Goal: Communication & Community: Participate in discussion

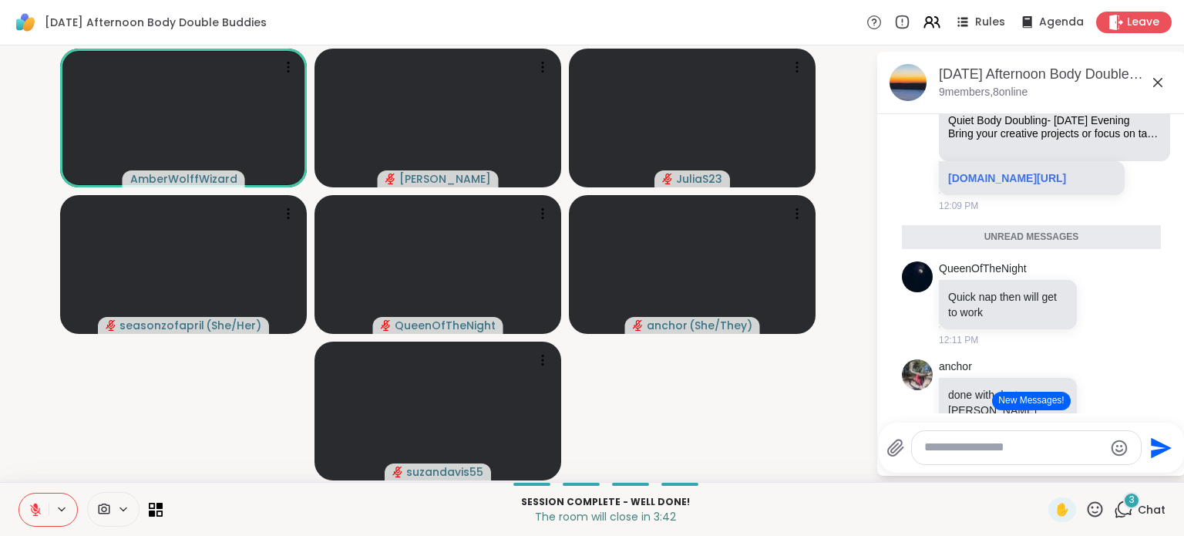
scroll to position [1513, 0]
click at [986, 185] on link "sharewellnow.com/session/5df38baf-4e48-4490-b664-6574e65db4e2" at bounding box center [1007, 179] width 118 height 12
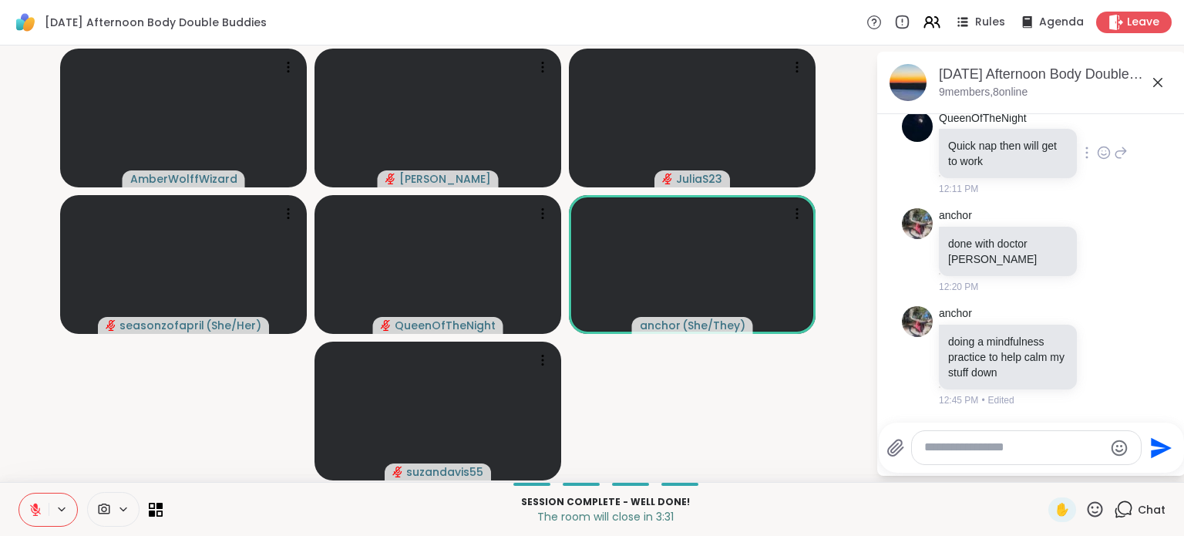
scroll to position [1668, 0]
click at [994, 452] on textarea "Type your message" at bounding box center [1014, 447] width 180 height 16
type textarea "**********"
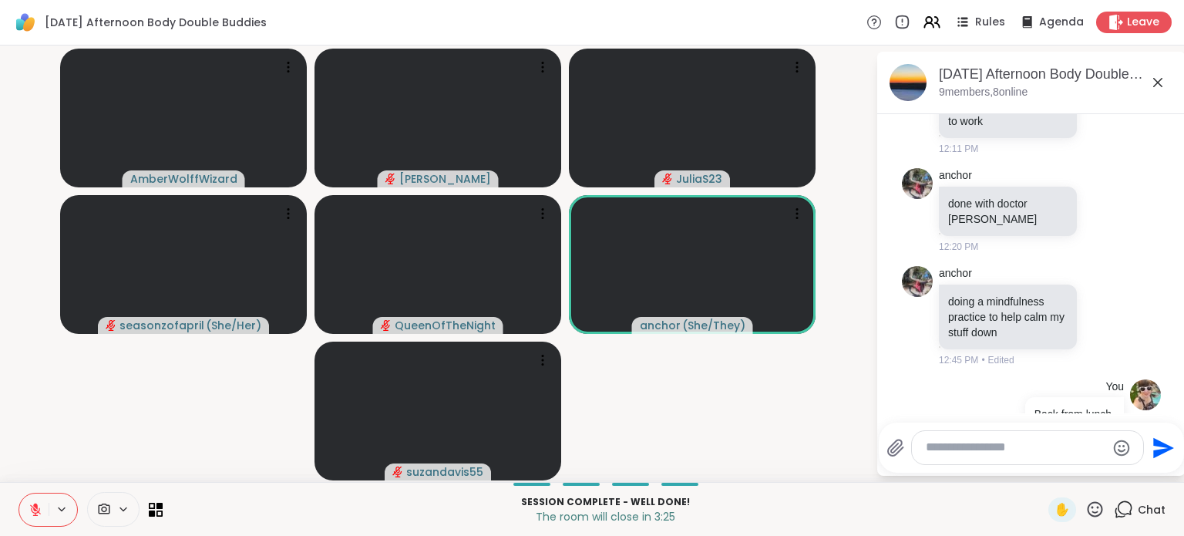
scroll to position [1750, 0]
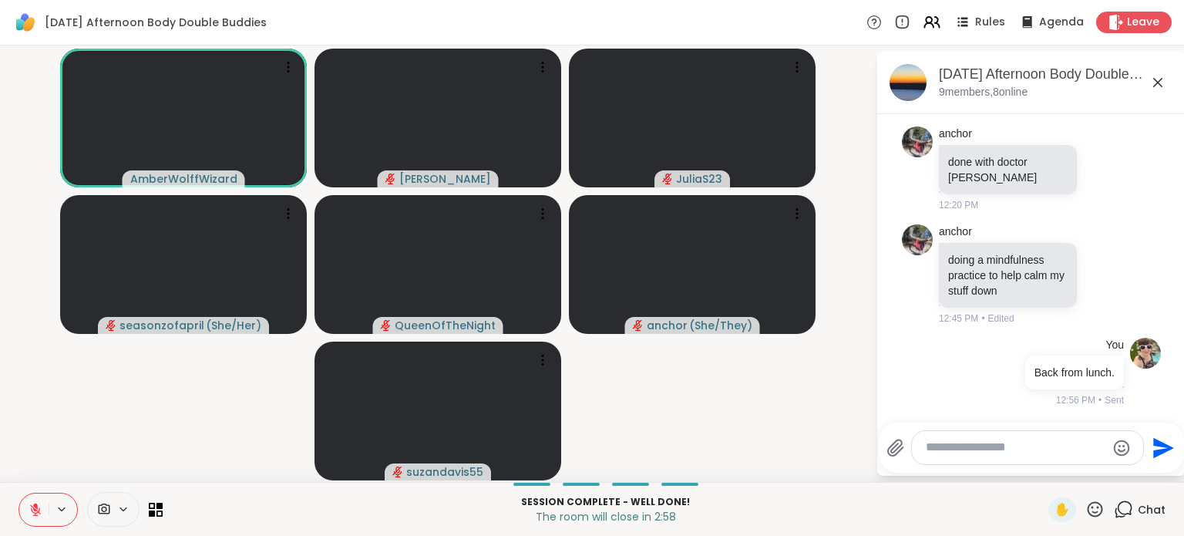
click at [43, 509] on button at bounding box center [33, 509] width 29 height 32
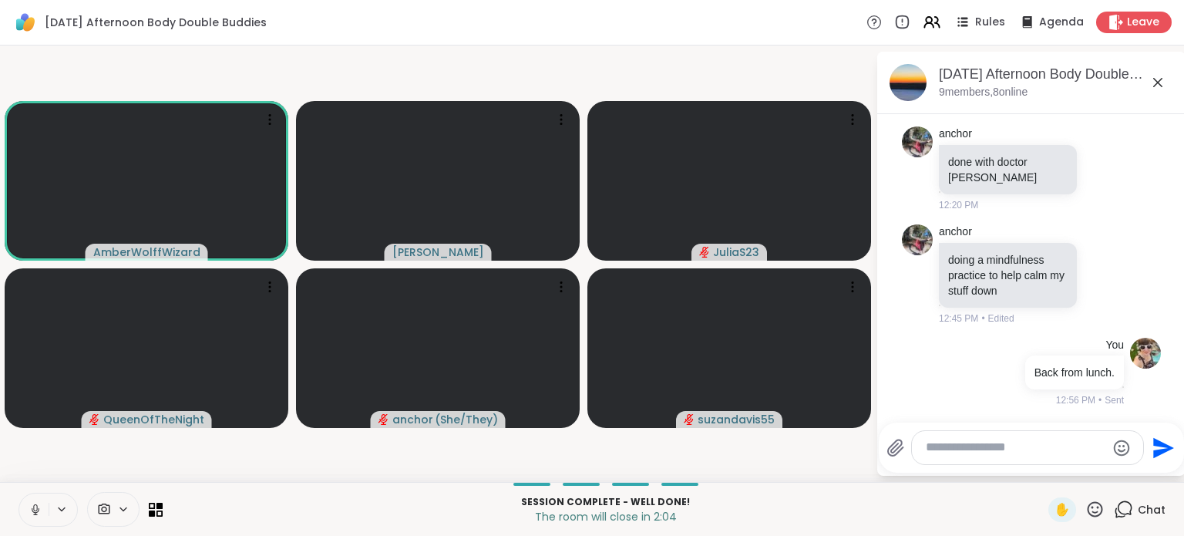
click at [934, 457] on div at bounding box center [1027, 447] width 231 height 33
click at [934, 453] on textarea "Type your message" at bounding box center [1016, 447] width 180 height 16
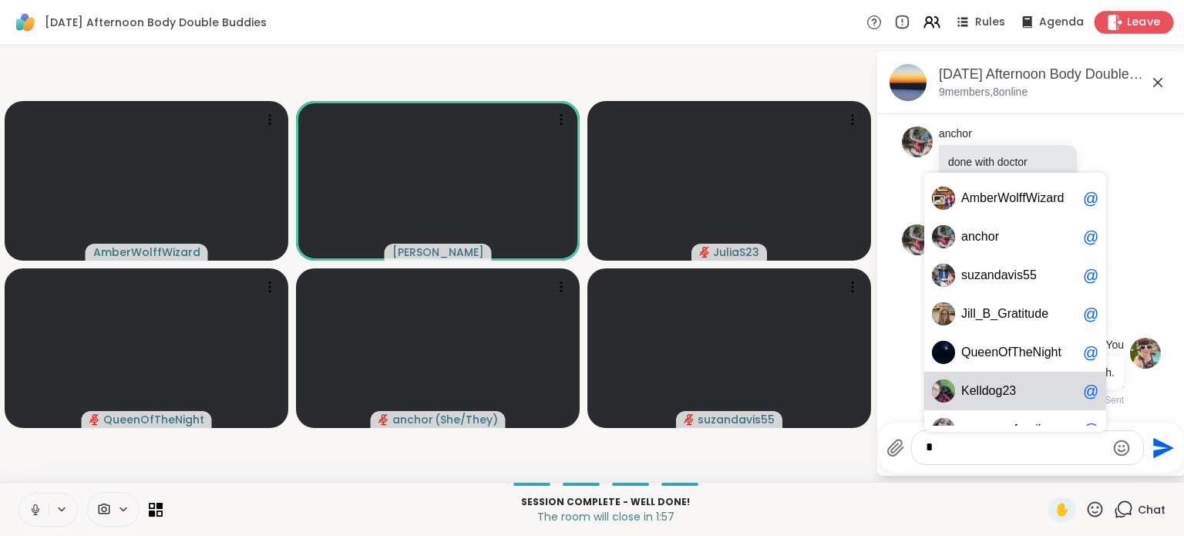
type textarea "*"
click at [1125, 12] on div "Leave" at bounding box center [1134, 22] width 79 height 22
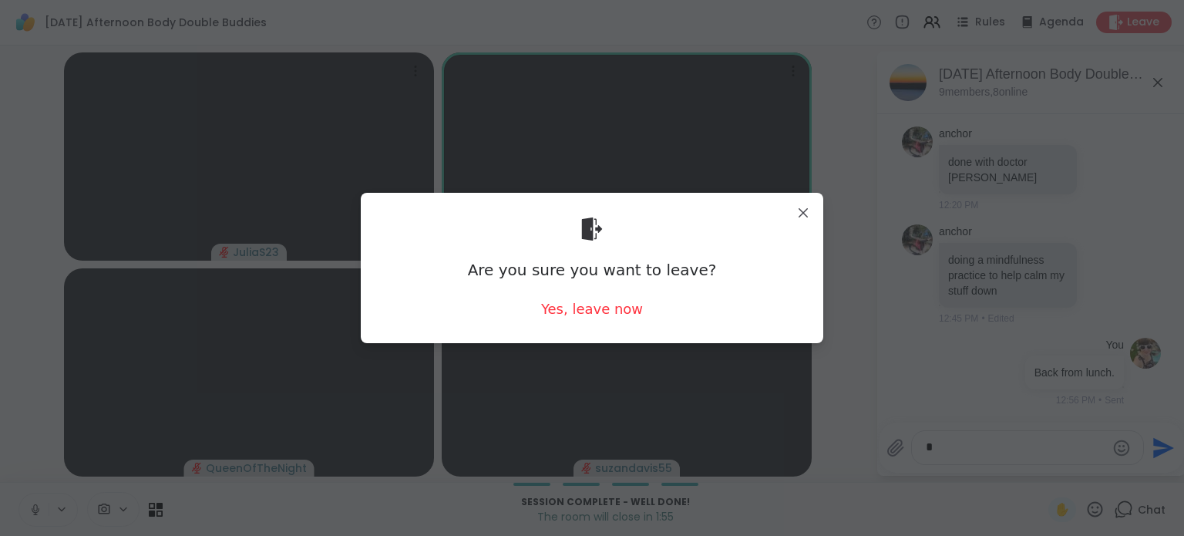
click at [595, 295] on div "Are you sure you want to leave? Yes, leave now" at bounding box center [592, 268] width 438 height 126
click at [598, 306] on div "Yes, leave now" at bounding box center [592, 308] width 102 height 19
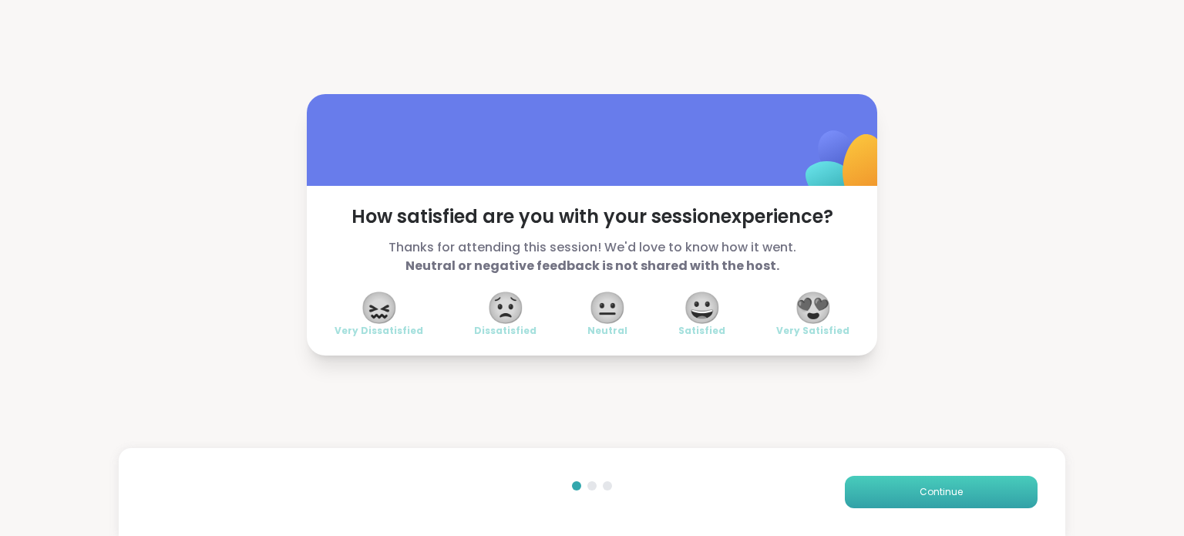
click at [846, 496] on button "Continue" at bounding box center [941, 492] width 193 height 32
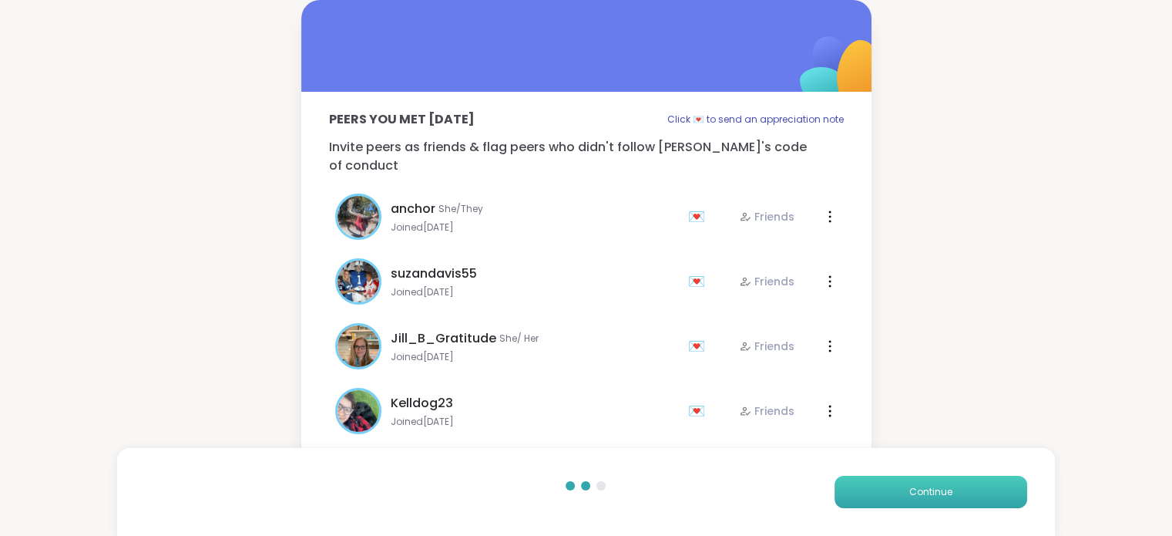
click at [846, 496] on button "Continue" at bounding box center [931, 492] width 193 height 32
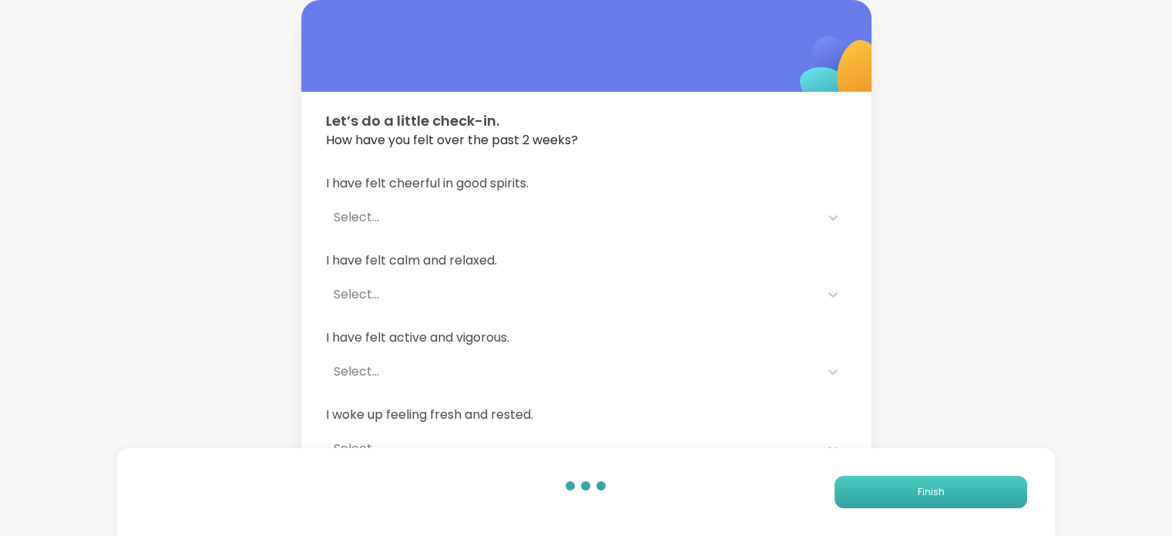
click at [846, 496] on button "Finish" at bounding box center [931, 492] width 193 height 32
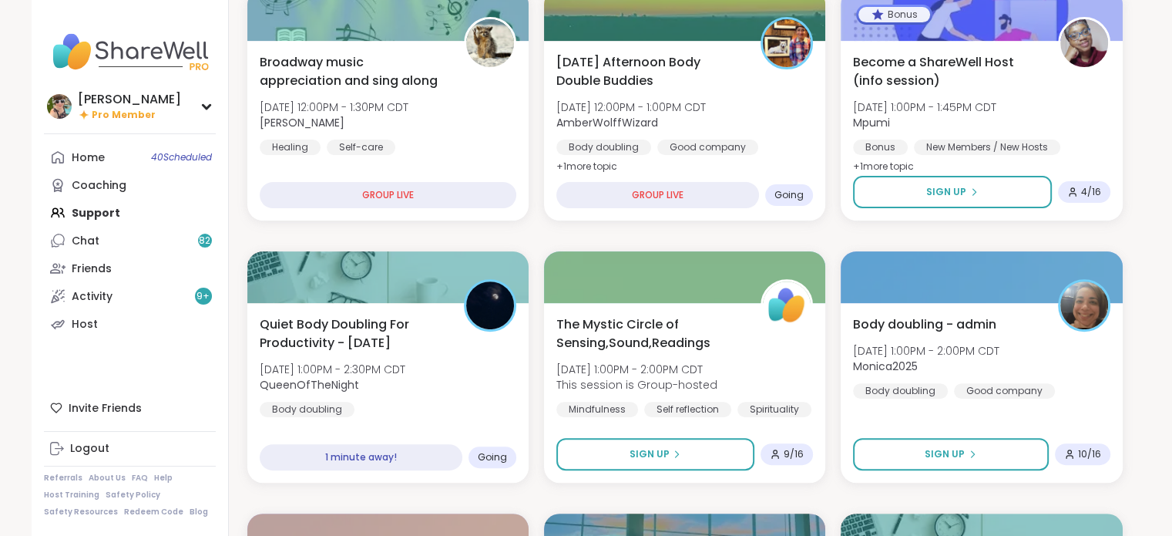
scroll to position [489, 0]
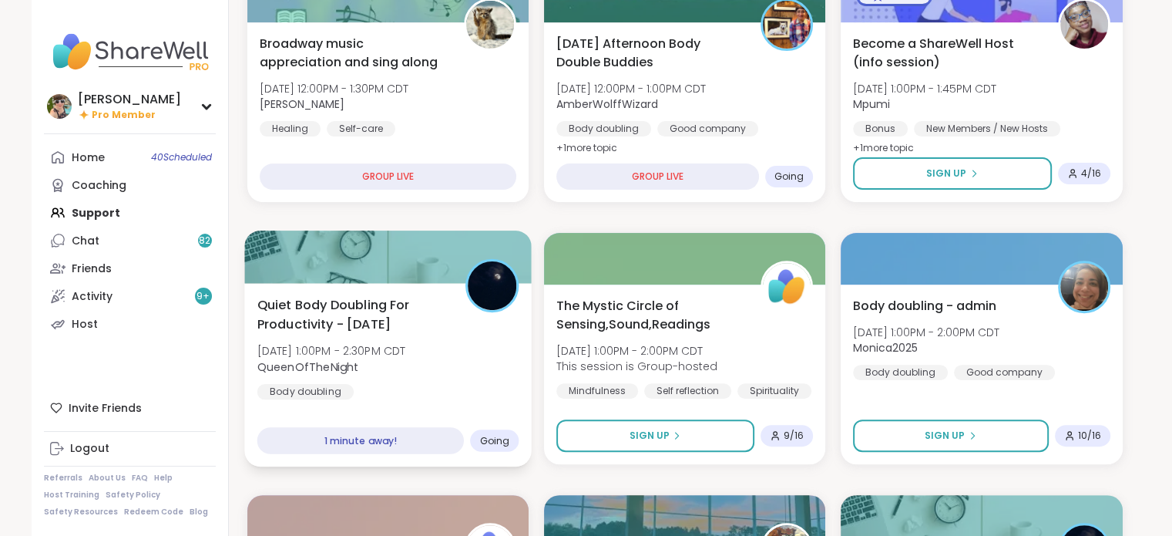
click at [380, 361] on span "QueenOfTheNight" at bounding box center [331, 365] width 149 height 15
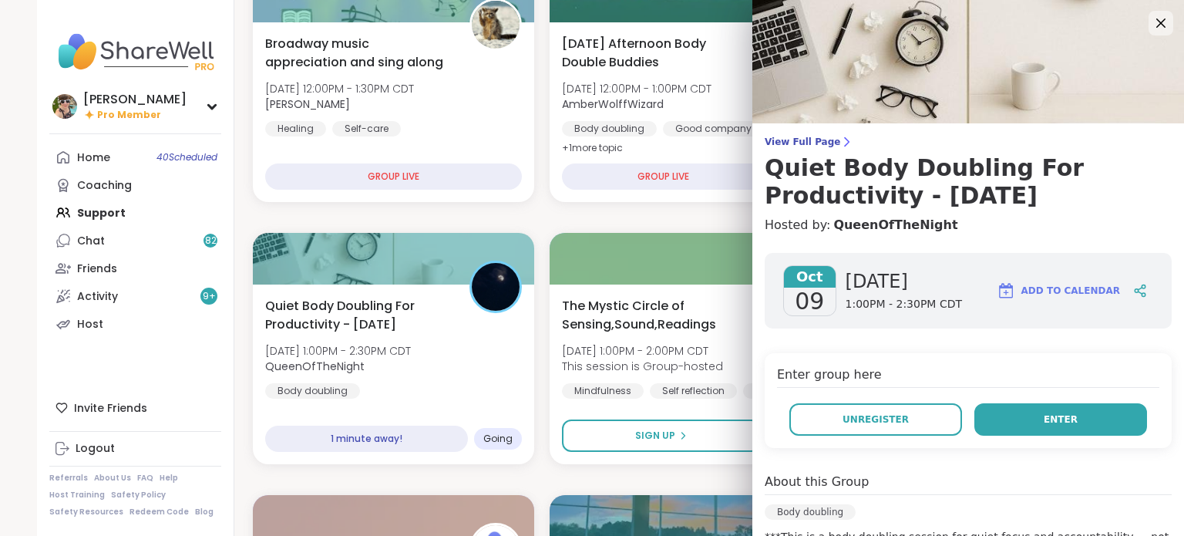
click at [1044, 420] on span "Enter" at bounding box center [1061, 419] width 34 height 14
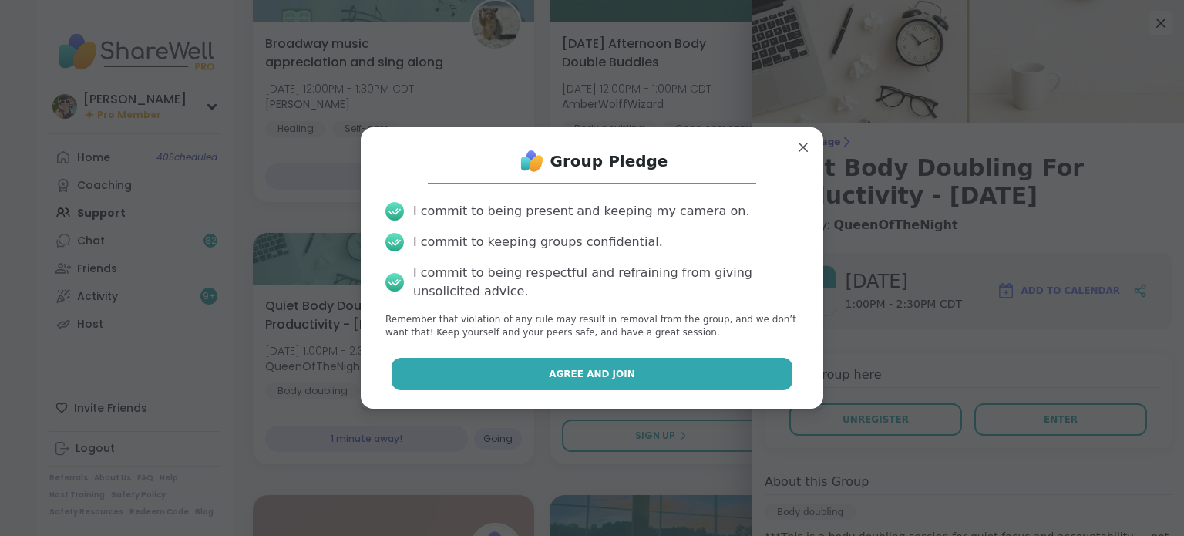
click at [620, 363] on button "Agree and Join" at bounding box center [593, 374] width 402 height 32
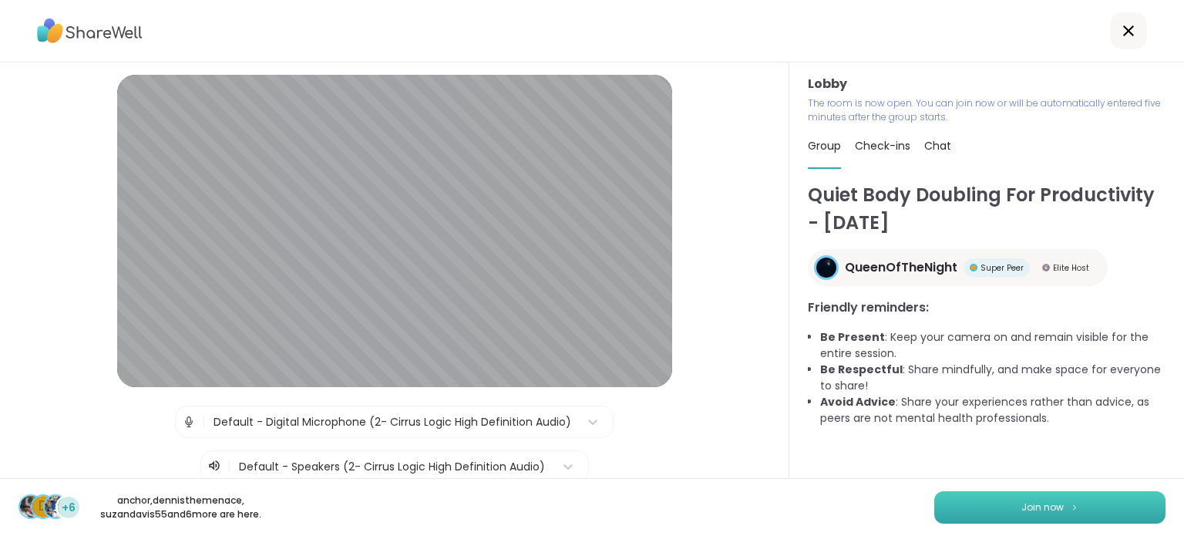
click at [934, 511] on button "Join now" at bounding box center [1049, 507] width 231 height 32
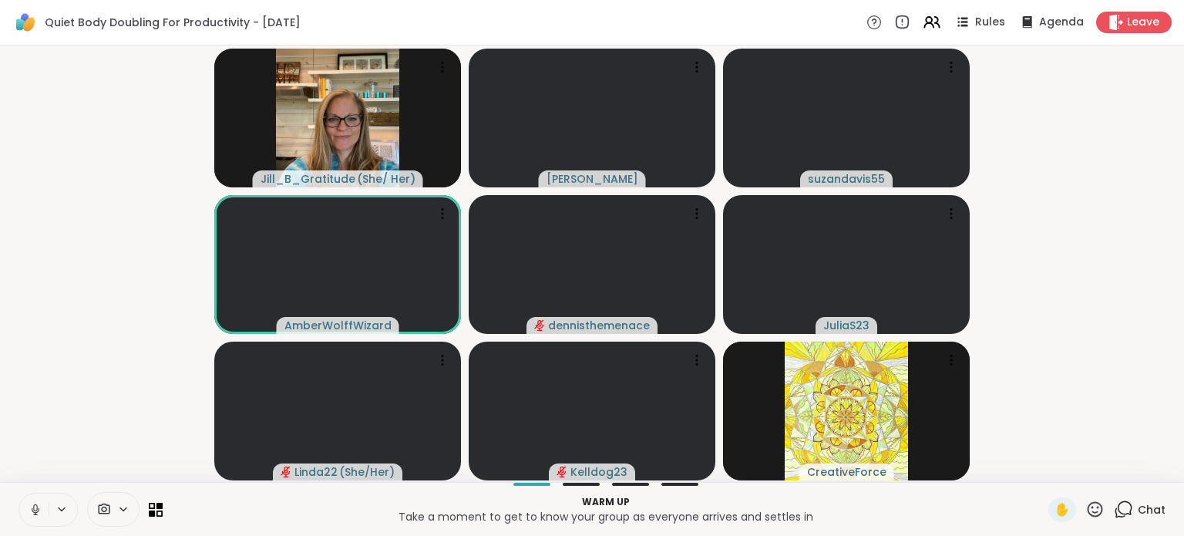
click at [1138, 506] on span "Chat" at bounding box center [1152, 509] width 28 height 15
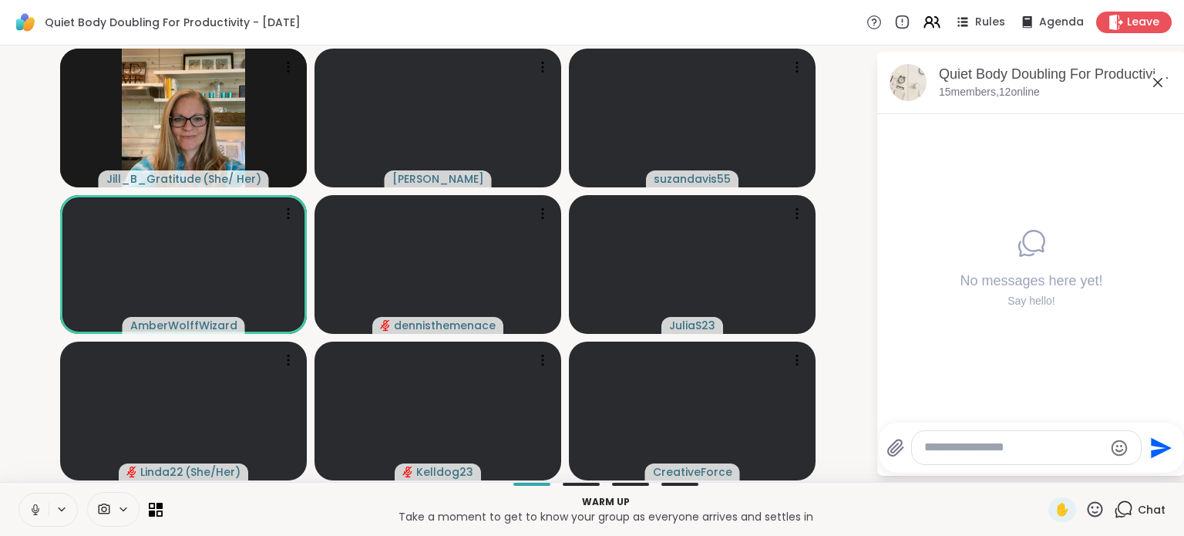
click at [1036, 456] on div at bounding box center [1026, 447] width 229 height 33
click at [1030, 451] on textarea "Type your message" at bounding box center [1014, 447] width 180 height 16
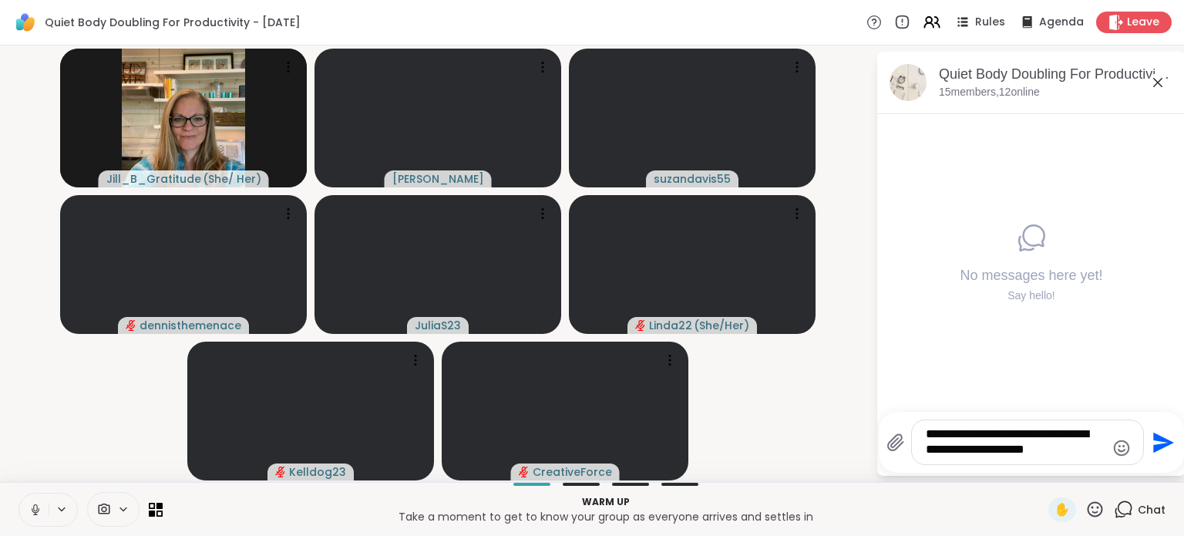
type textarea "**********"
click at [1149, 436] on icon "Send" at bounding box center [1161, 442] width 25 height 25
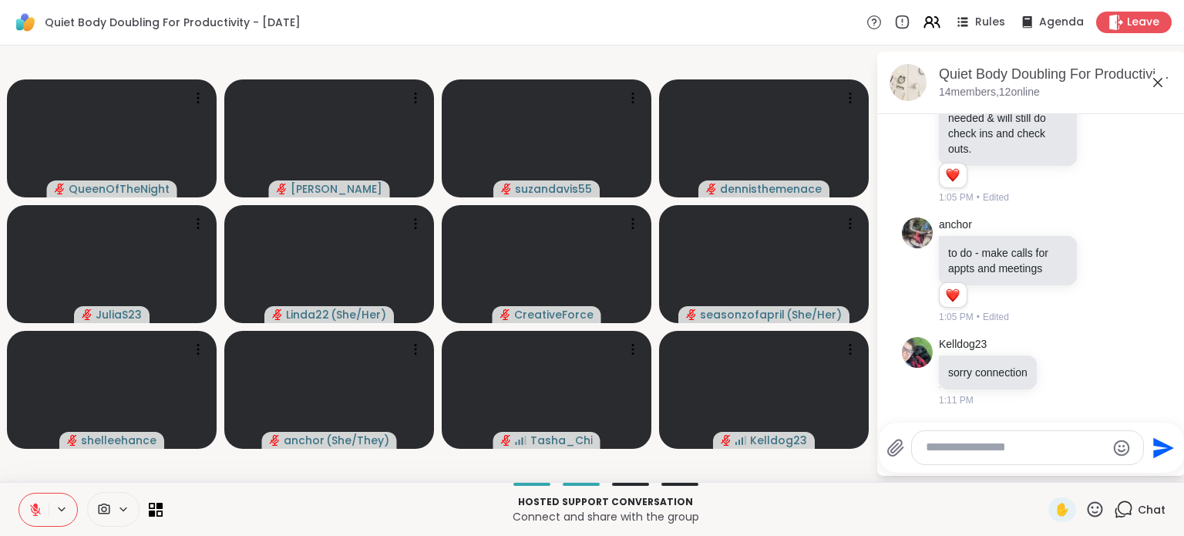
scroll to position [2889, 0]
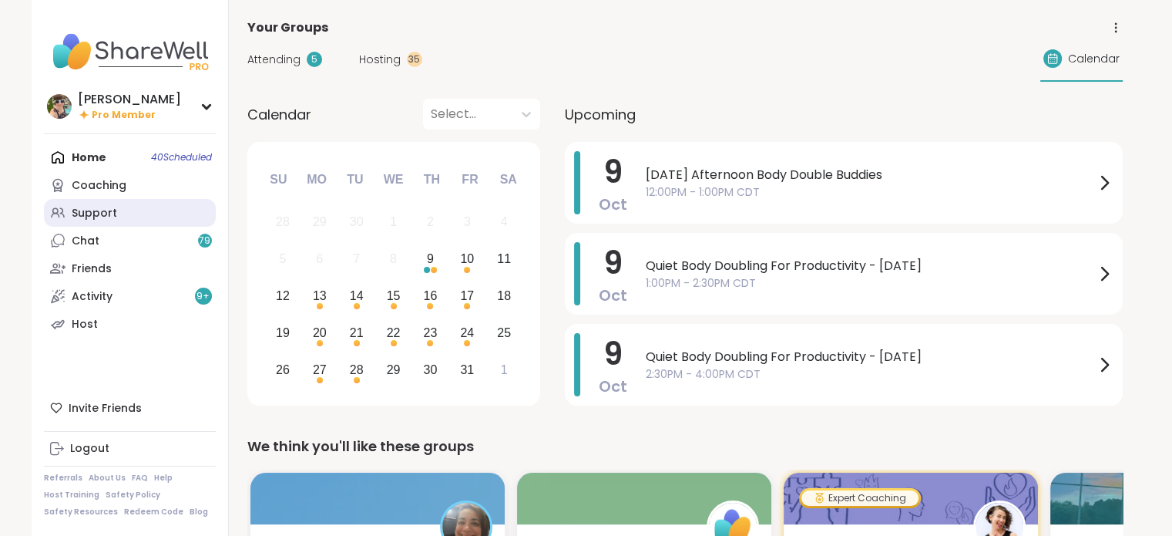
click at [136, 218] on link "Support" at bounding box center [130, 213] width 172 height 28
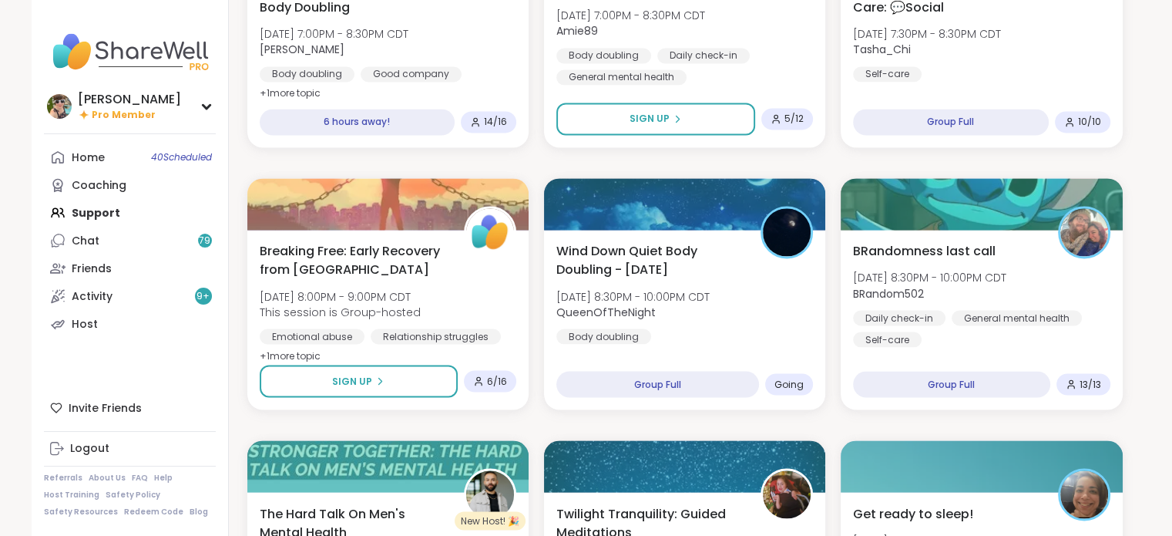
scroll to position [2645, 0]
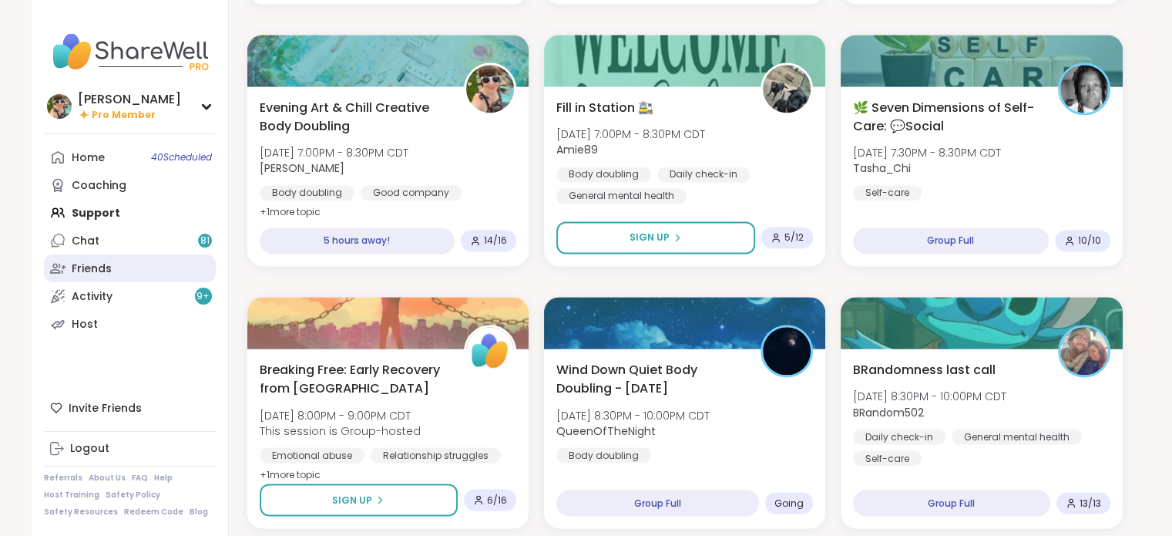
scroll to position [2520, 0]
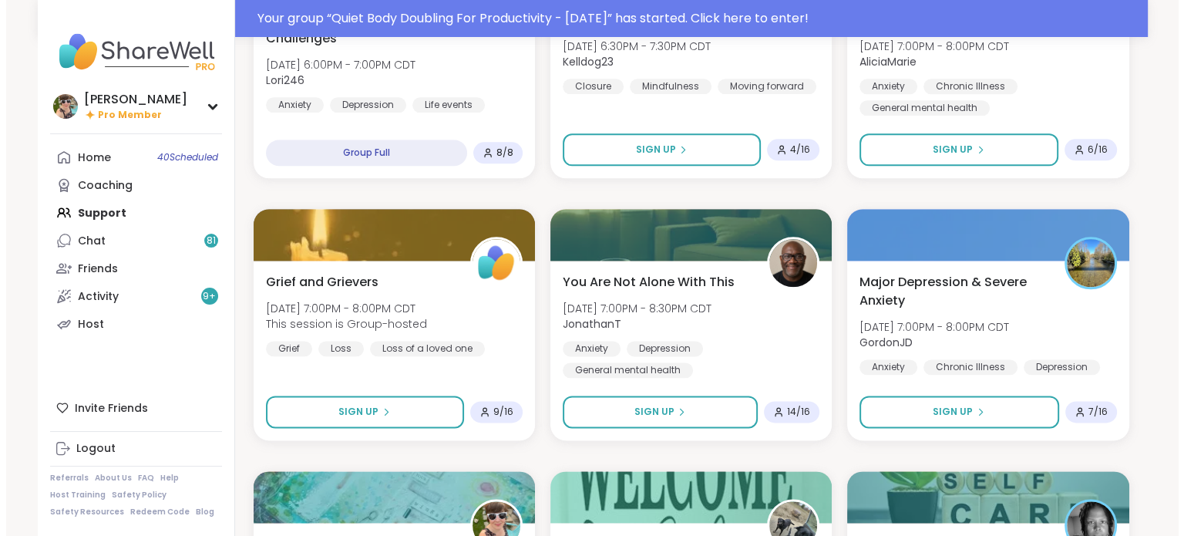
scroll to position [1862, 0]
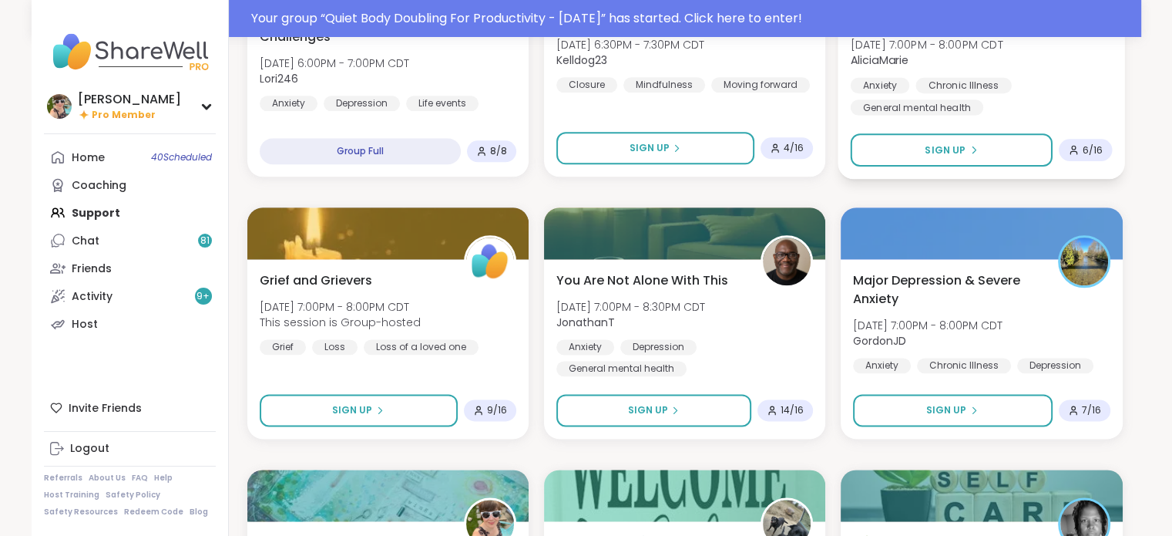
click at [899, 86] on div "Anxiety" at bounding box center [880, 84] width 59 height 15
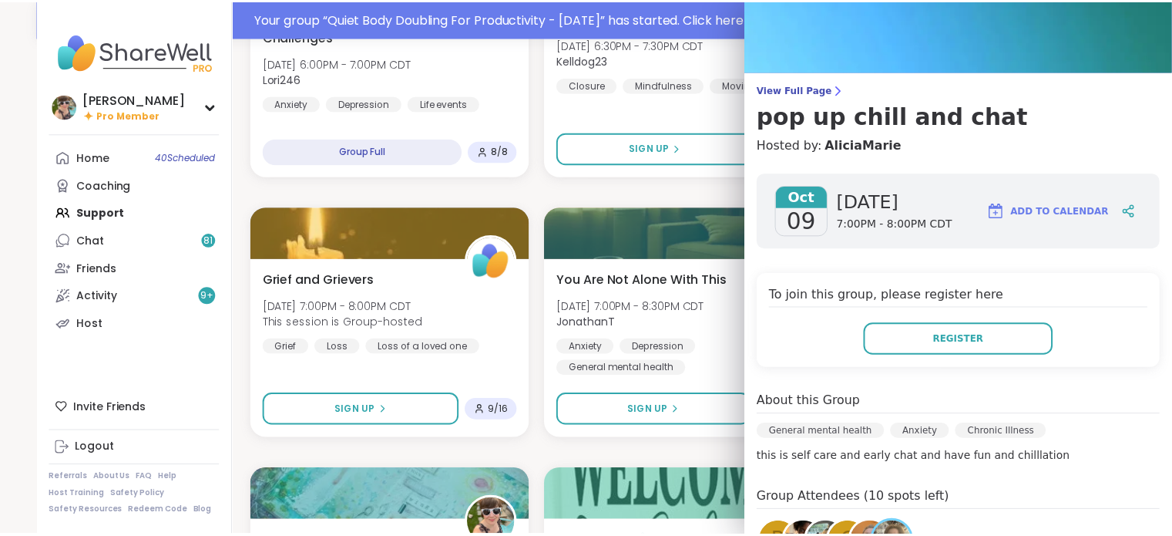
scroll to position [0, 0]
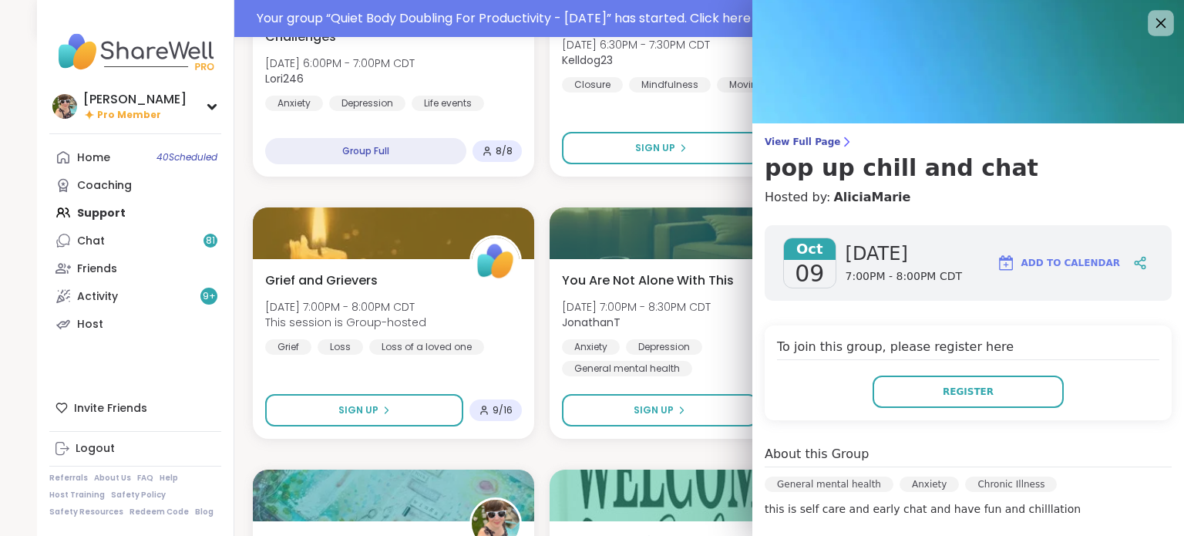
click at [1151, 20] on icon at bounding box center [1160, 22] width 19 height 19
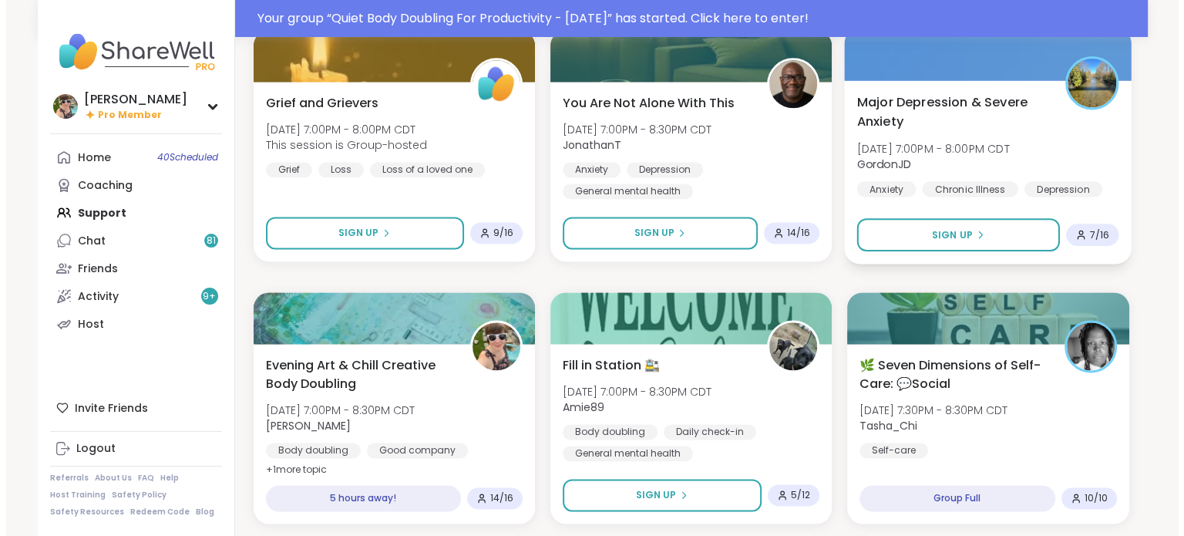
scroll to position [2047, 0]
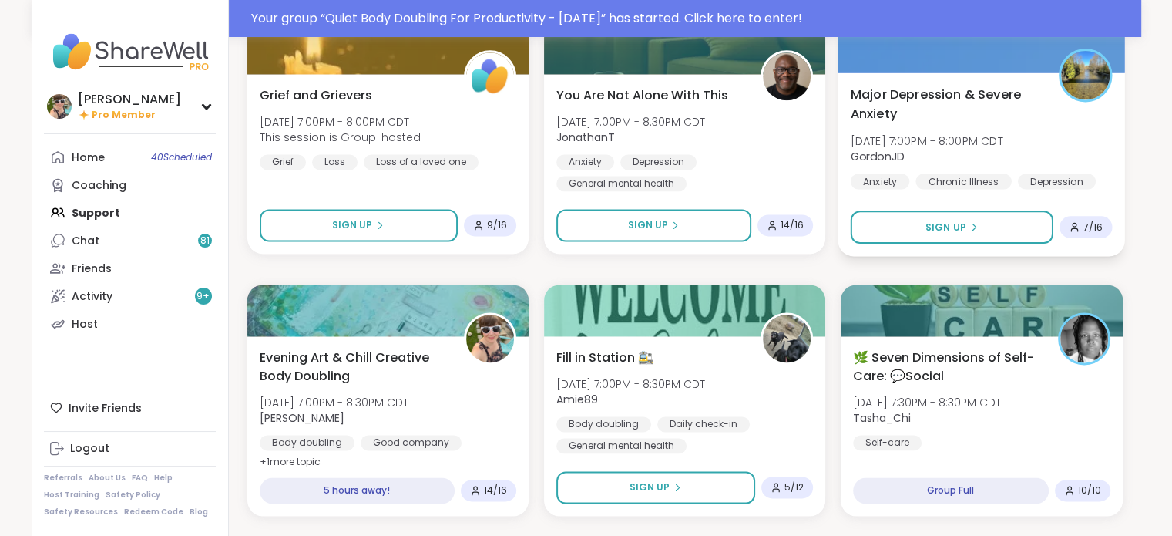
click at [959, 122] on span "Major Depression & Severe Anxiety" at bounding box center [946, 104] width 191 height 38
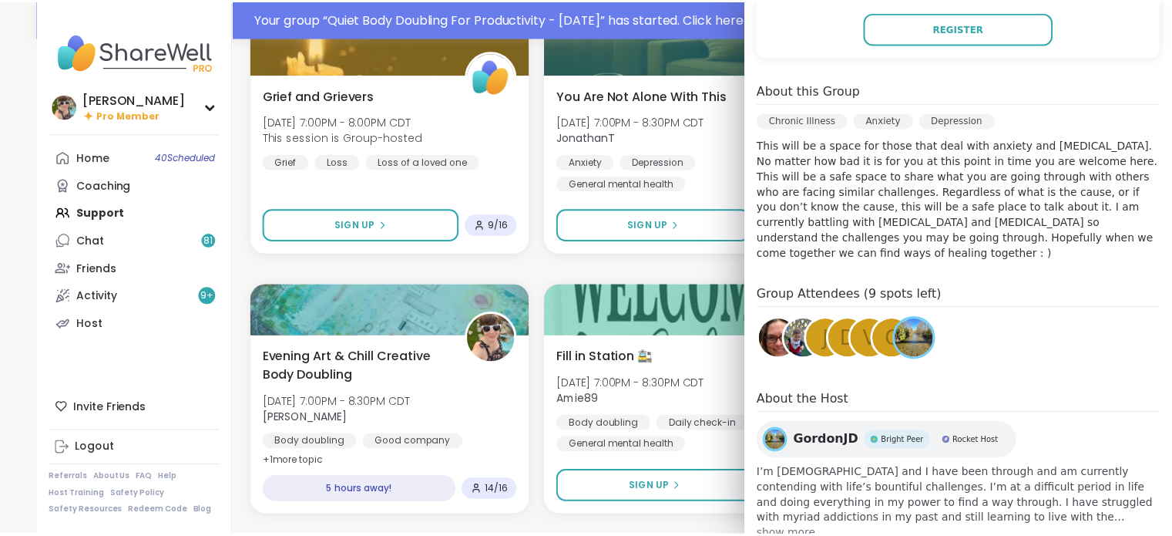
scroll to position [0, 0]
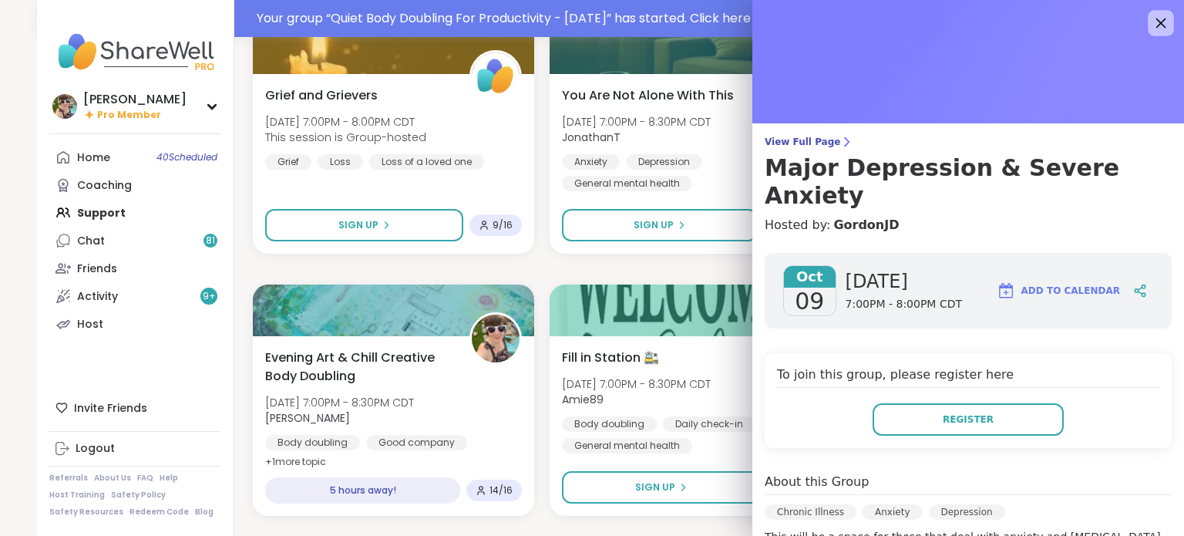
click at [1156, 25] on icon at bounding box center [1161, 23] width 10 height 10
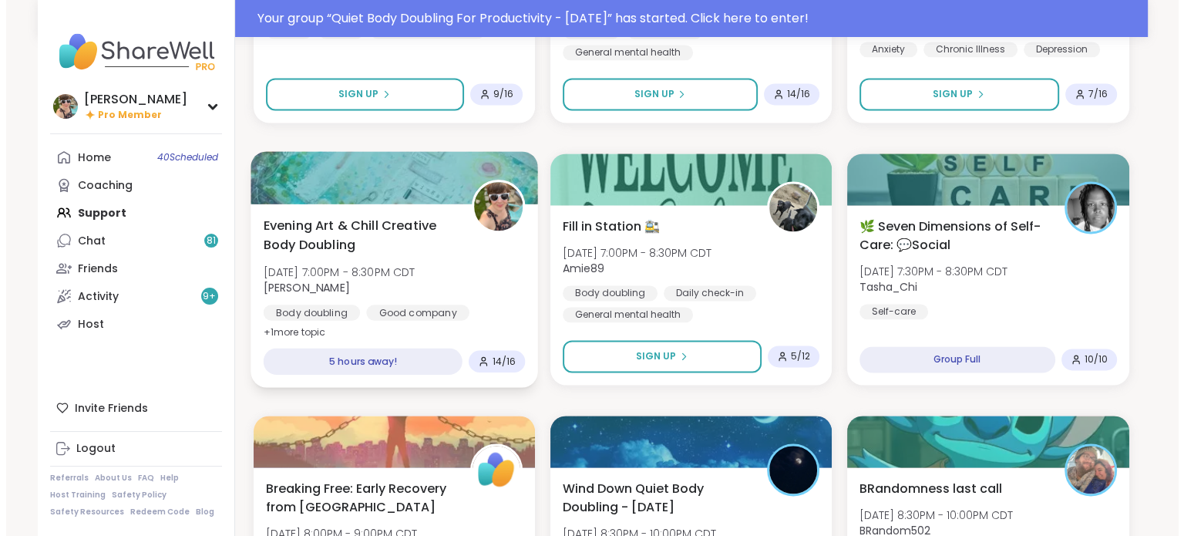
scroll to position [2184, 0]
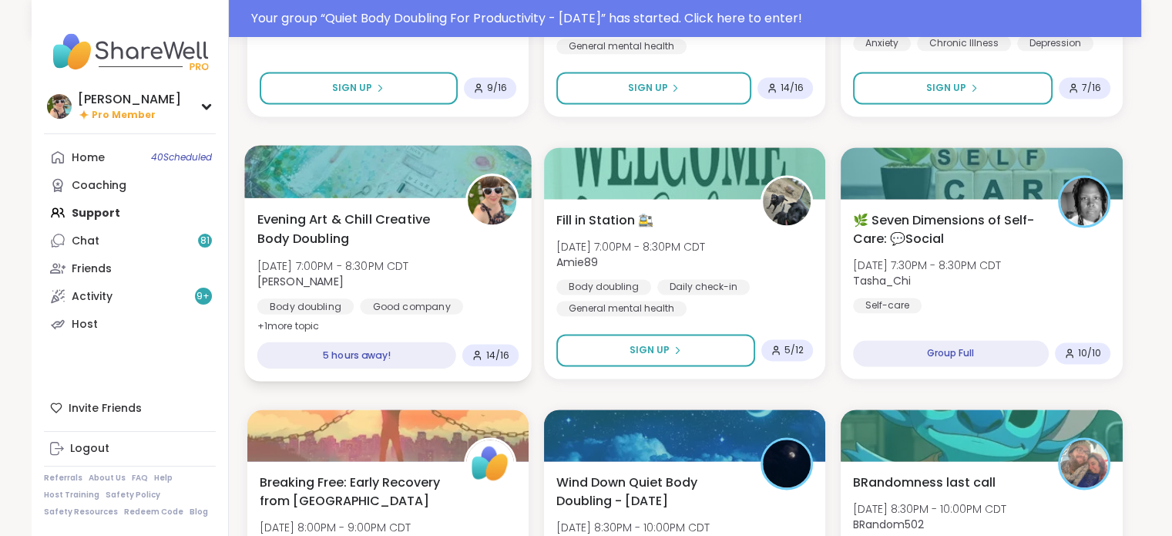
click at [376, 252] on div "Evening Art & Chill Creative Body Doubling Thu, Oct 09 | 7:00PM - 8:30PM CDT Ad…" at bounding box center [388, 273] width 262 height 126
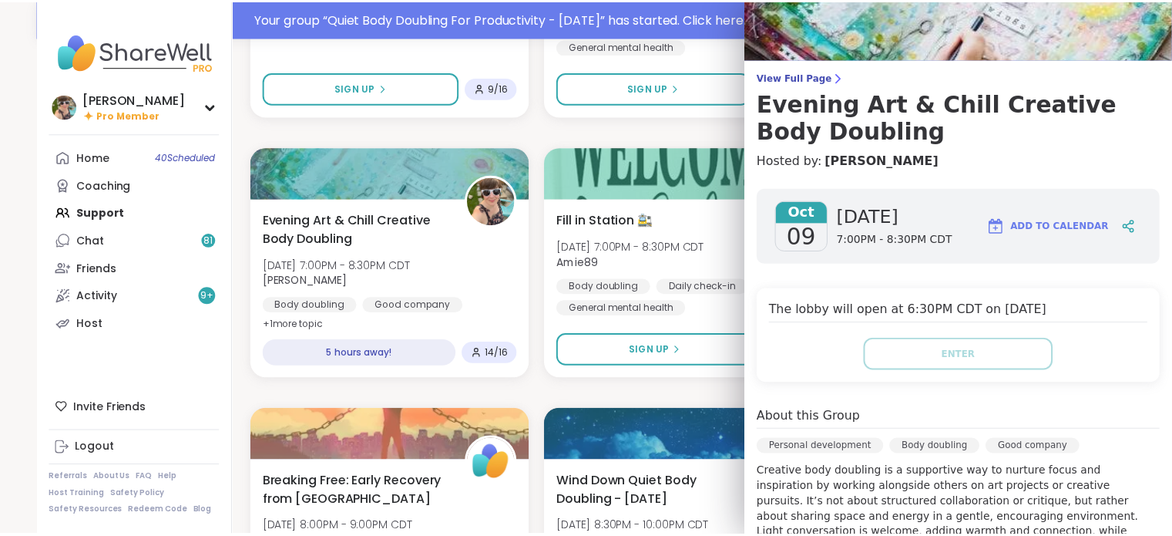
scroll to position [0, 0]
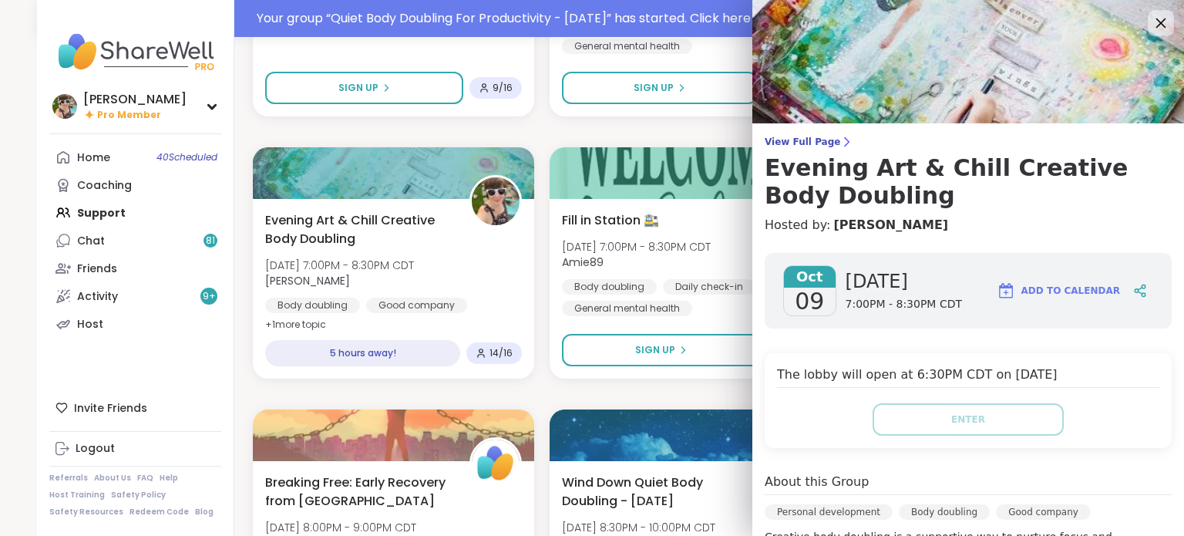
click at [1151, 28] on icon at bounding box center [1160, 22] width 19 height 19
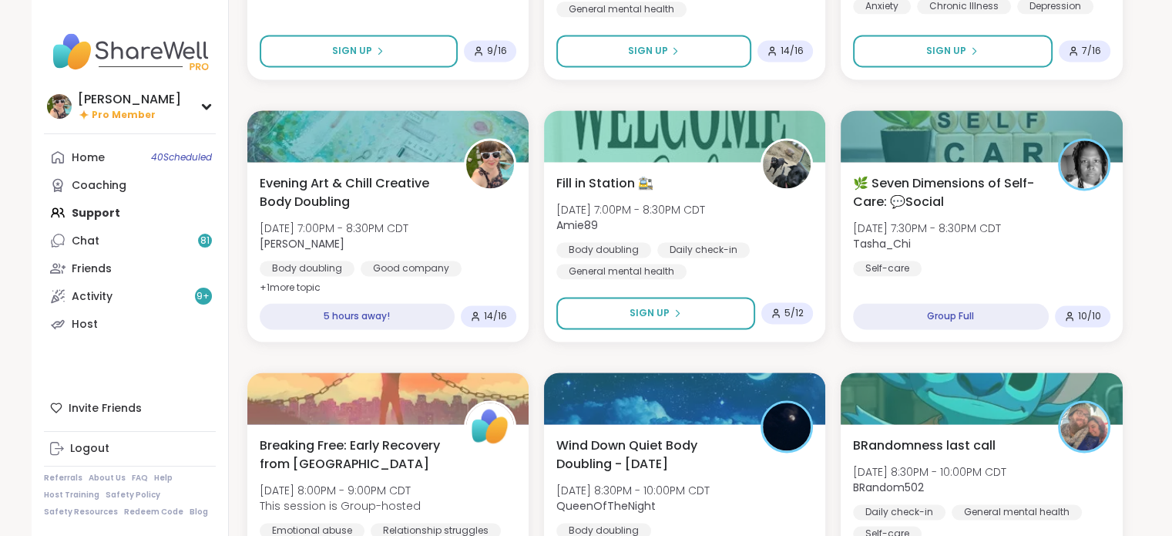
scroll to position [2147, 0]
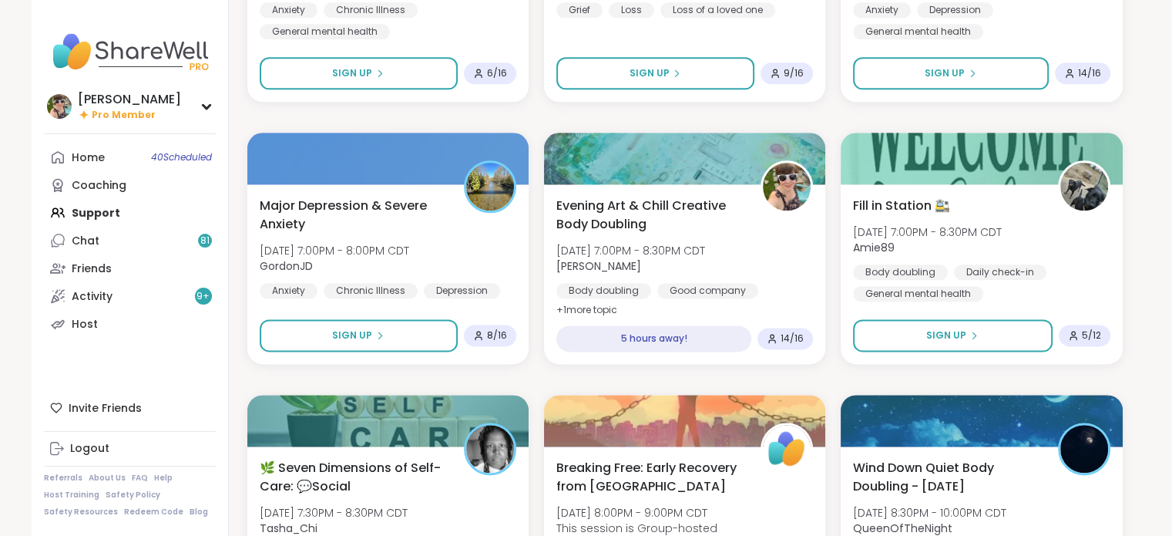
scroll to position [1901, 0]
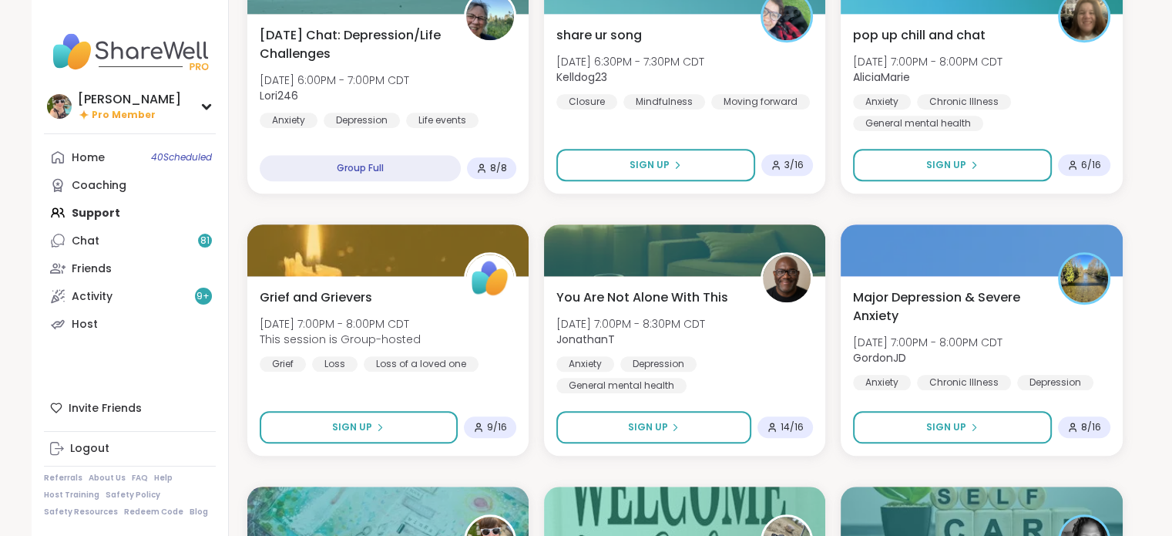
scroll to position [1545, 0]
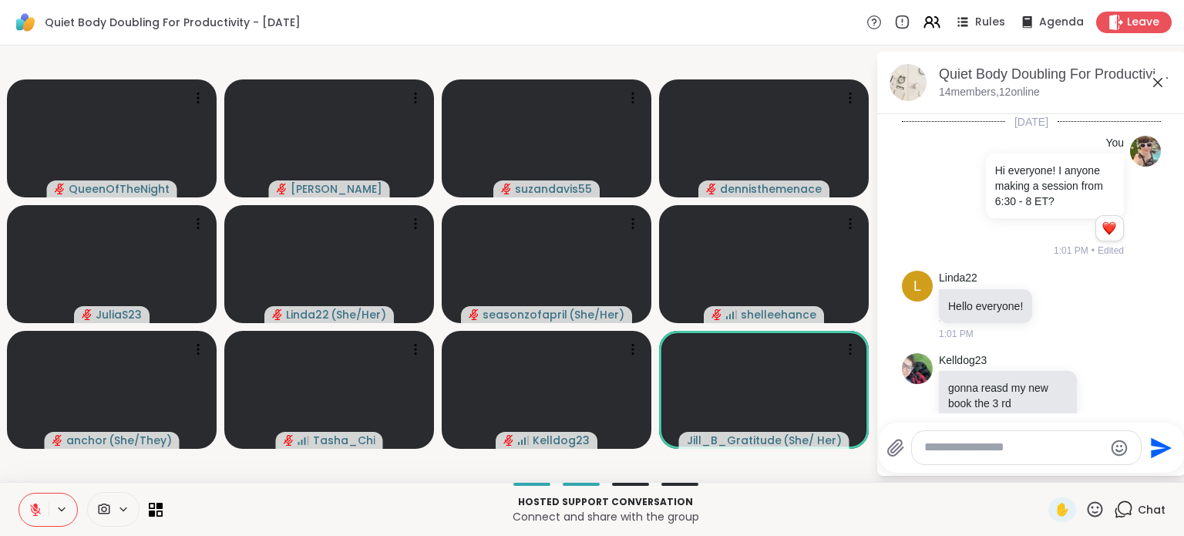
scroll to position [2889, 0]
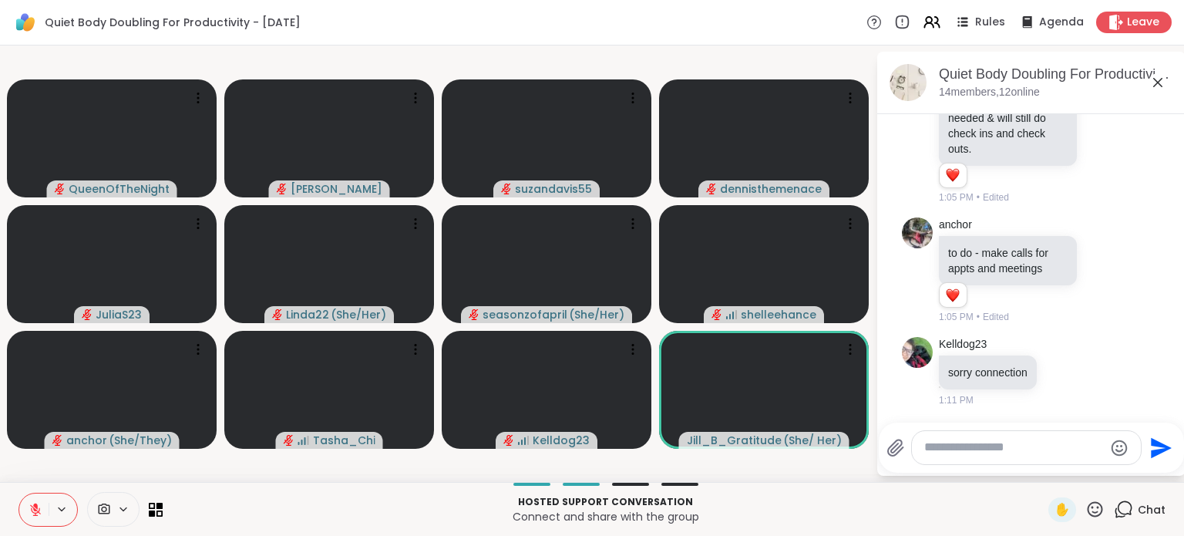
click at [28, 512] on button at bounding box center [33, 509] width 29 height 32
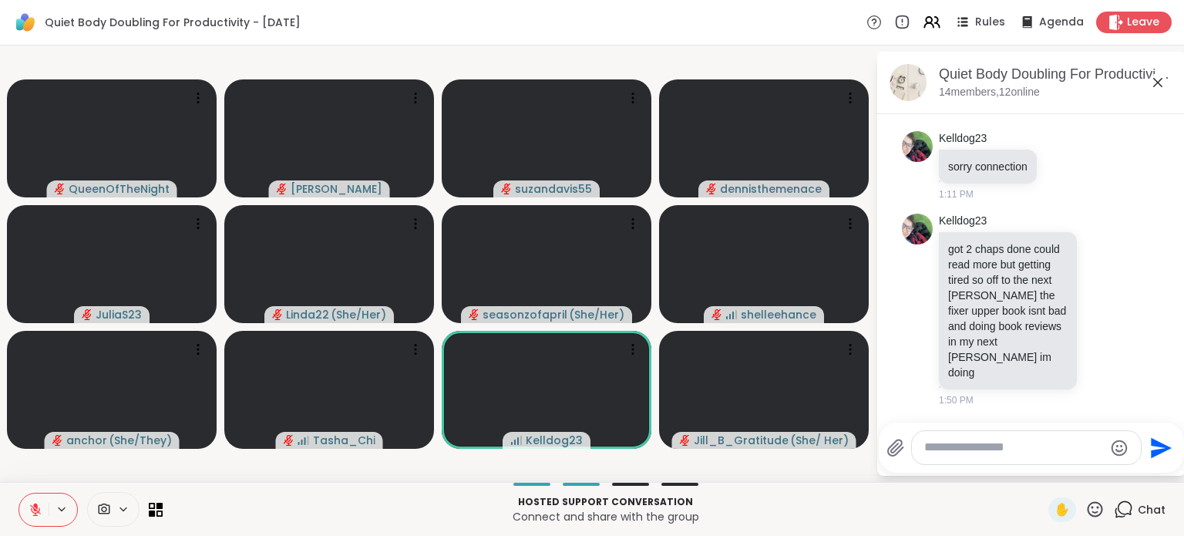
click at [28, 512] on button at bounding box center [33, 509] width 29 height 32
click at [35, 504] on icon at bounding box center [35, 506] width 5 height 6
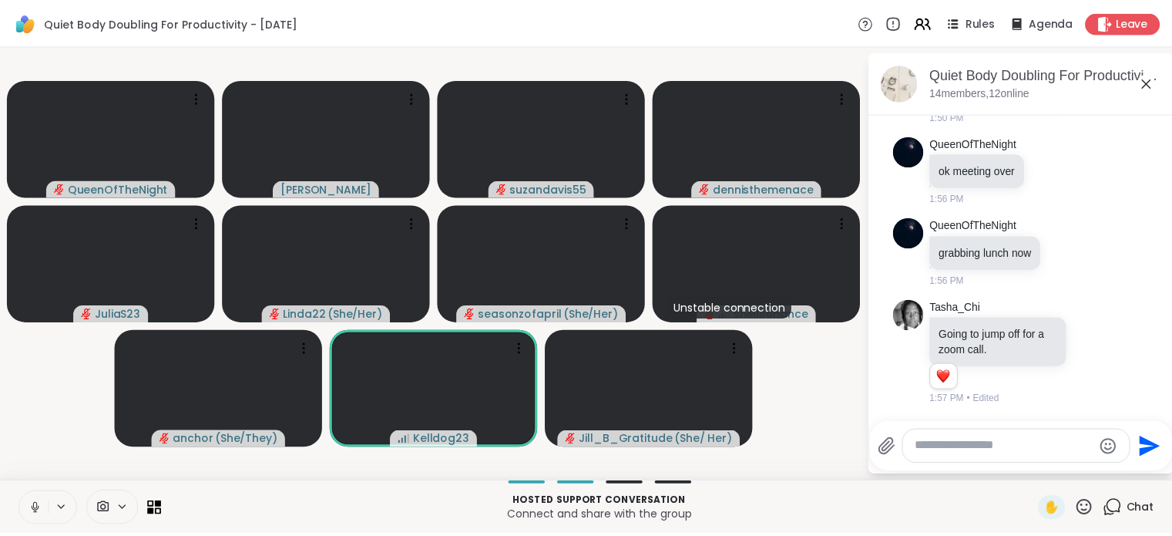
scroll to position [3361, 0]
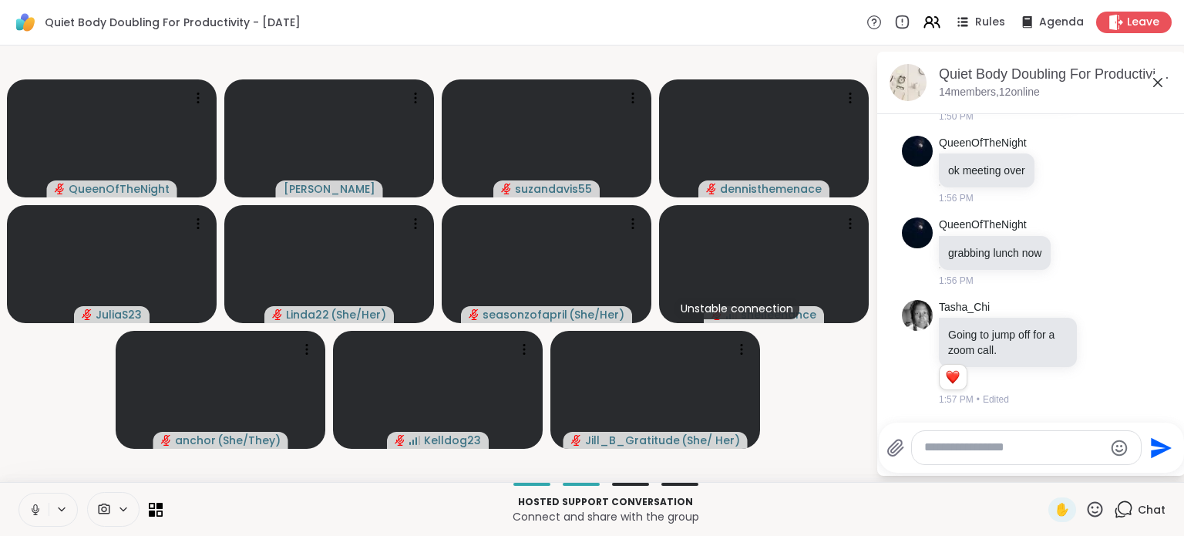
click at [34, 510] on icon at bounding box center [35, 507] width 4 height 7
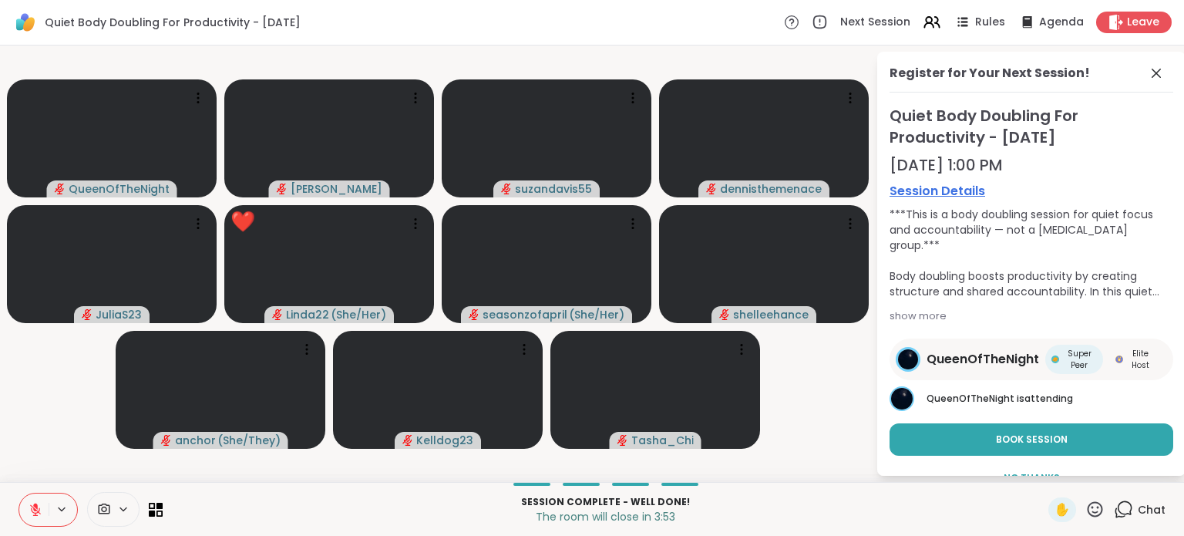
click at [1088, 505] on icon at bounding box center [1095, 508] width 15 height 15
click at [1042, 468] on span "❤️" at bounding box center [1049, 468] width 15 height 18
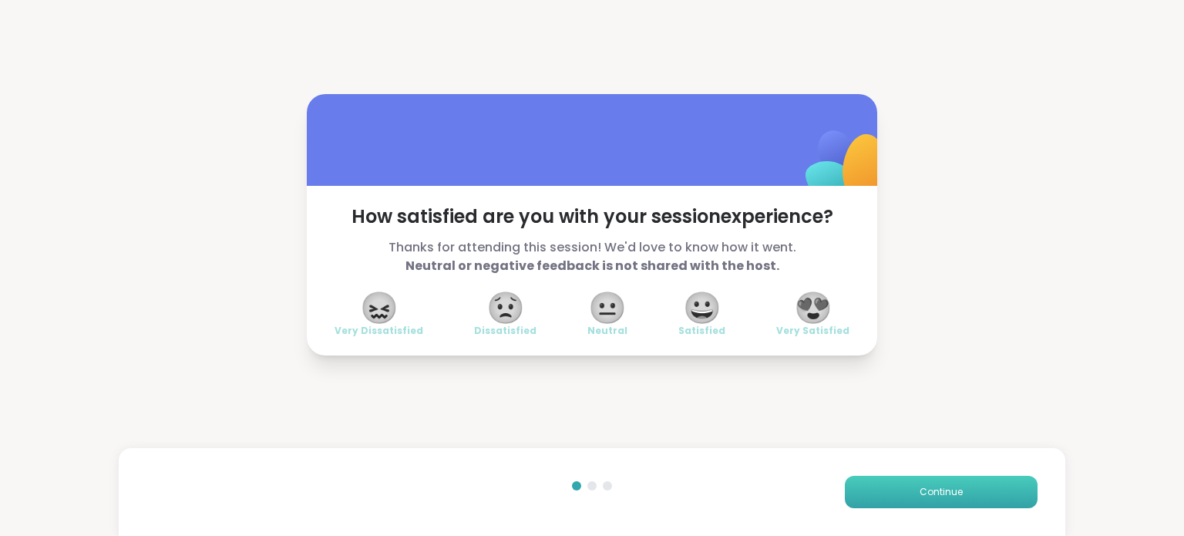
click at [953, 499] on button "Continue" at bounding box center [941, 492] width 193 height 32
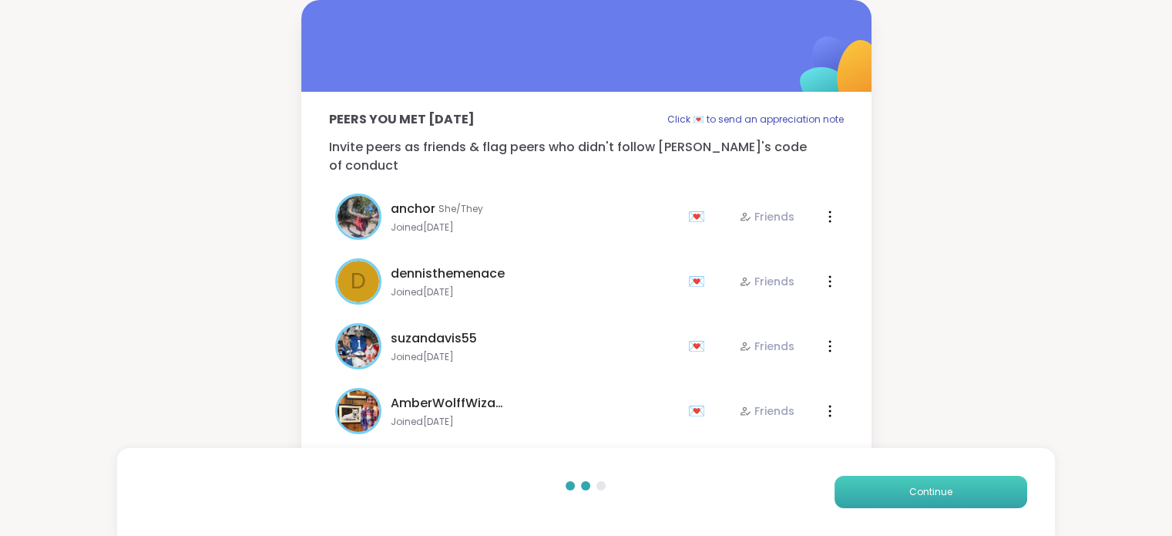
click at [953, 499] on button "Continue" at bounding box center [931, 492] width 193 height 32
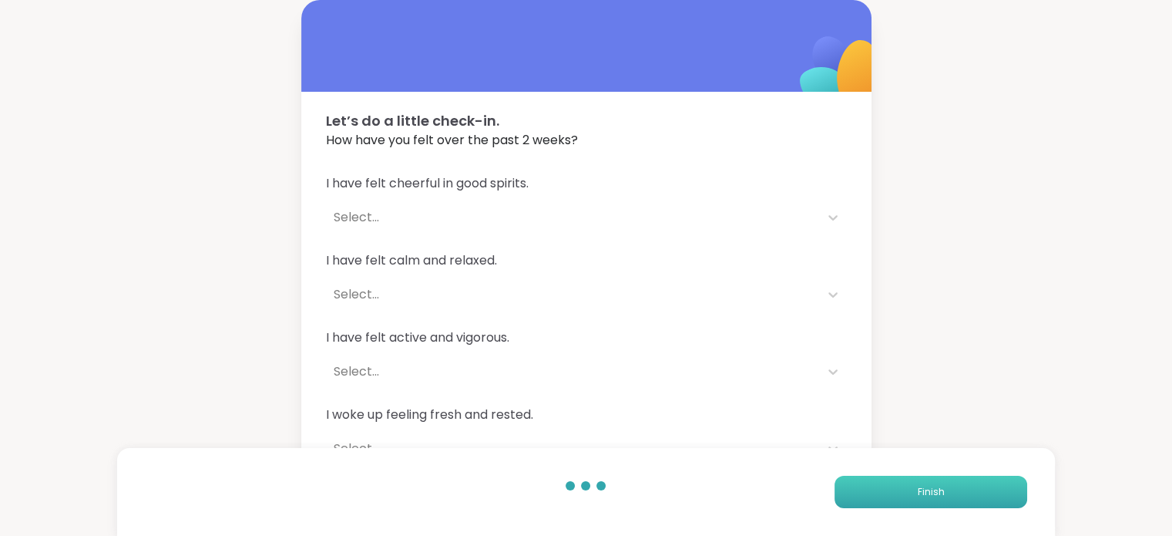
click at [953, 499] on button "Finish" at bounding box center [931, 492] width 193 height 32
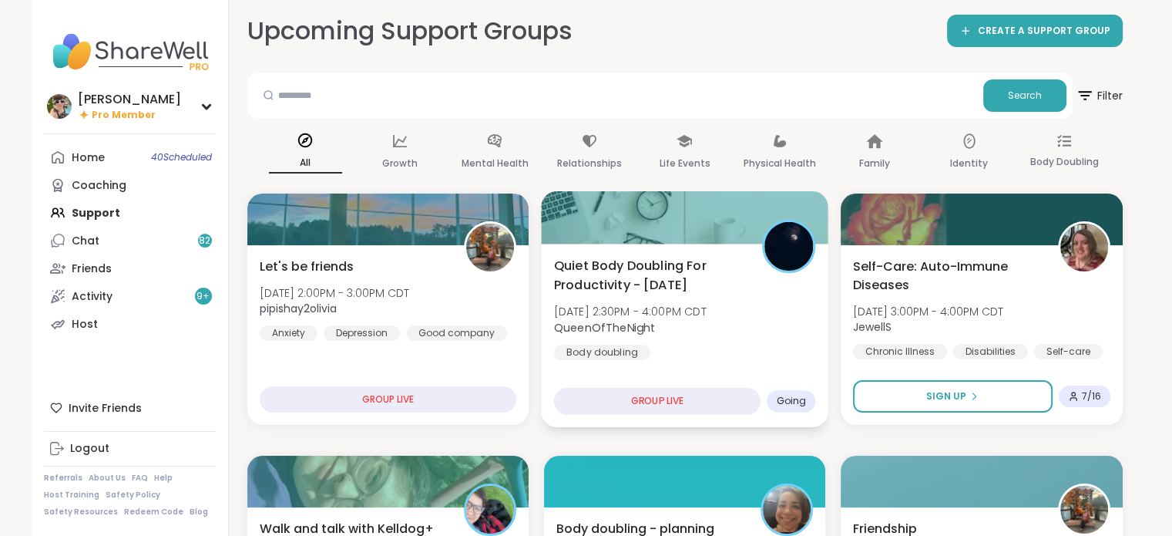
scroll to position [6, 0]
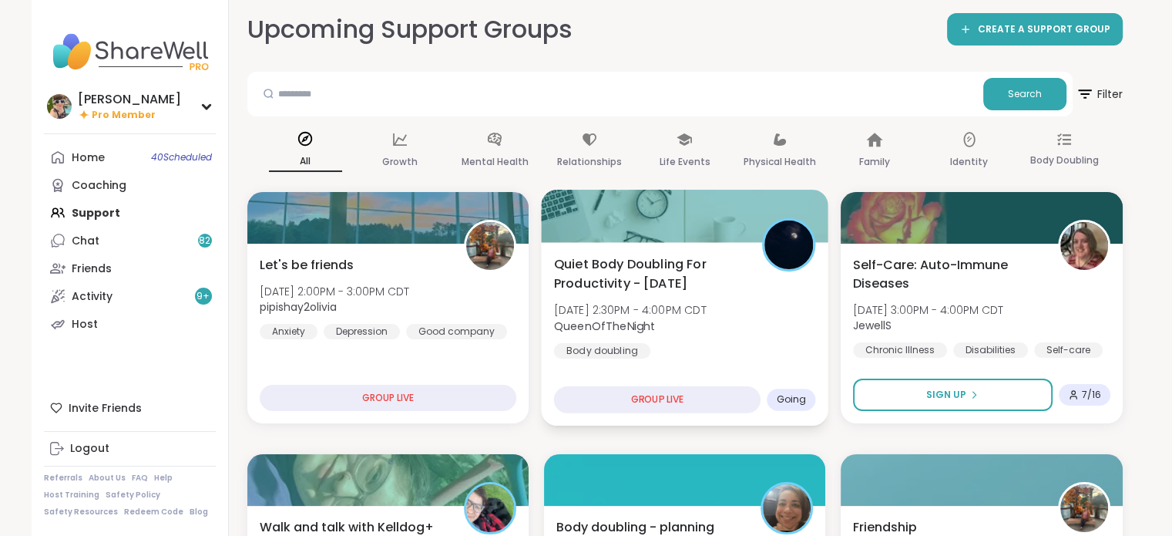
drag, startPoint x: 704, startPoint y: 327, endPoint x: 712, endPoint y: 348, distance: 22.5
click at [712, 348] on div "Quiet Body Doubling For Productivity - Thursday Thu, Oct 09 | 2:30PM - 4:00PM C…" at bounding box center [684, 306] width 262 height 104
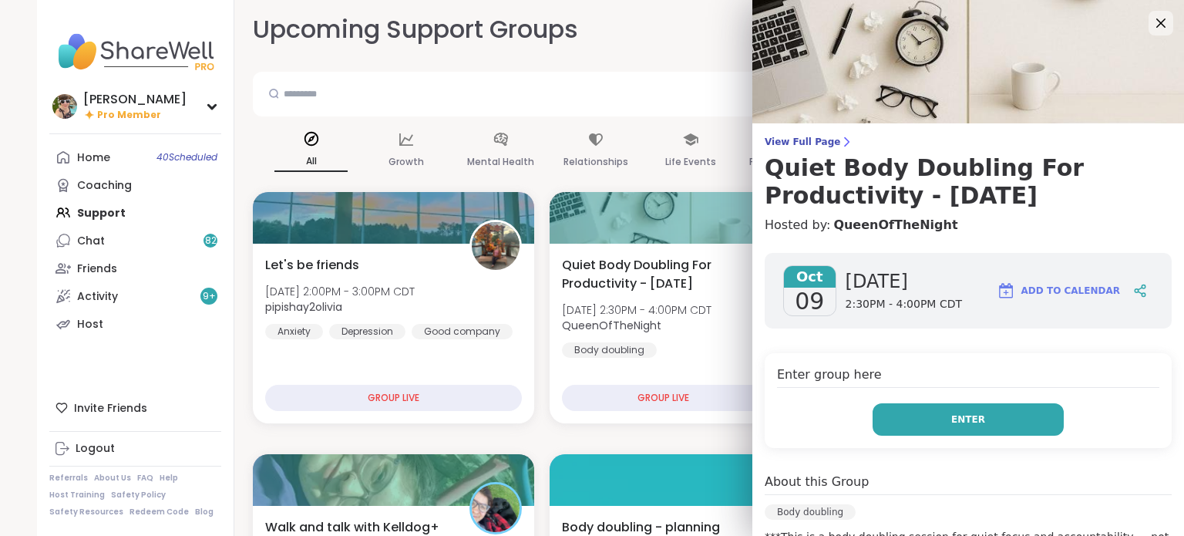
click at [905, 418] on button "Enter" at bounding box center [968, 419] width 191 height 32
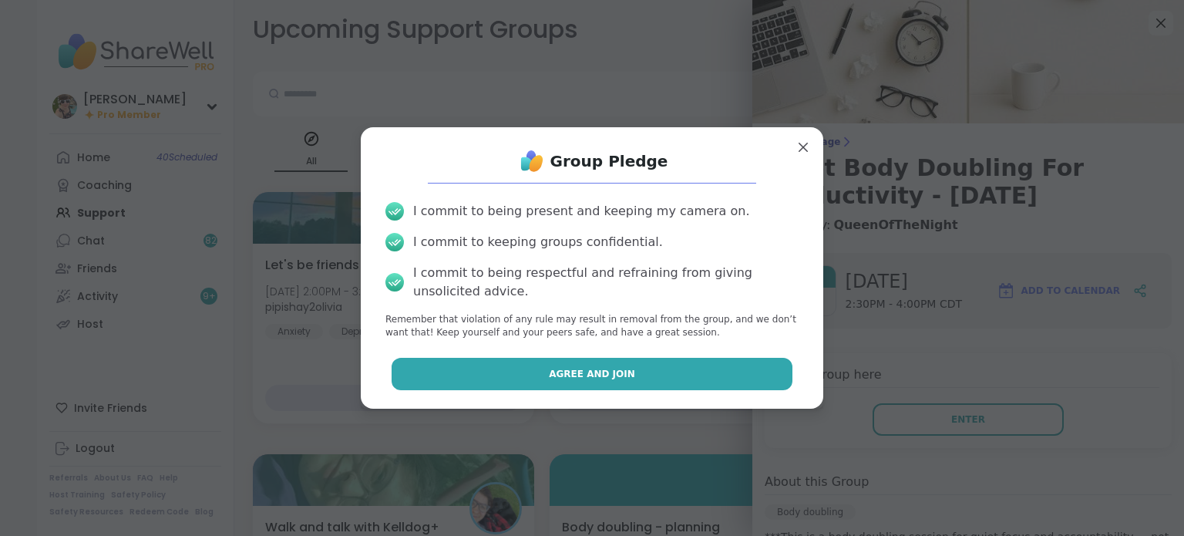
click at [669, 363] on button "Agree and Join" at bounding box center [593, 374] width 402 height 32
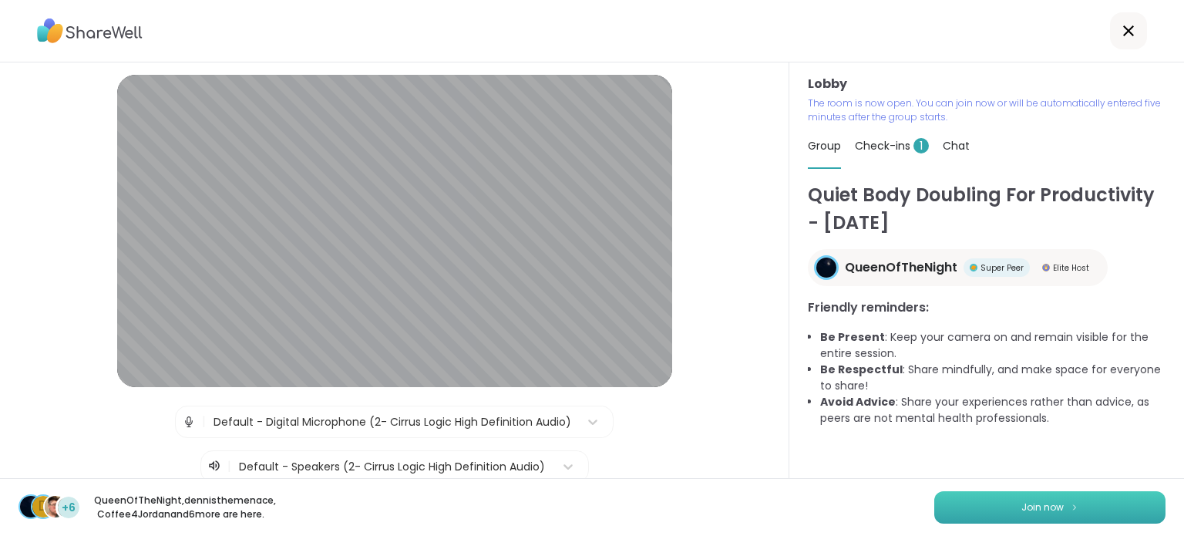
click at [1057, 508] on button "Join now" at bounding box center [1049, 507] width 231 height 32
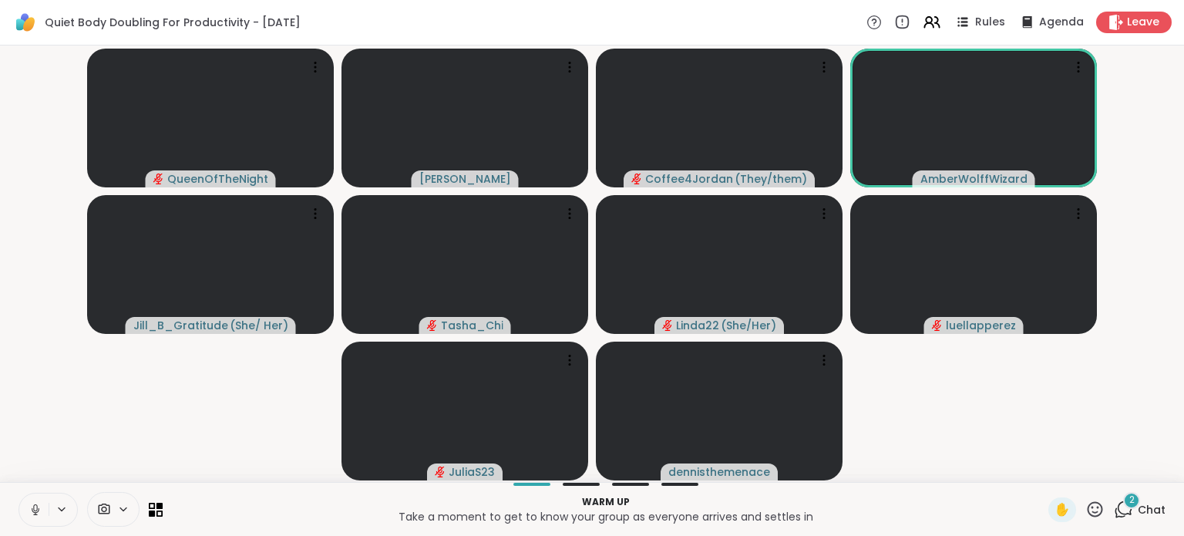
click at [1114, 507] on icon at bounding box center [1123, 508] width 19 height 19
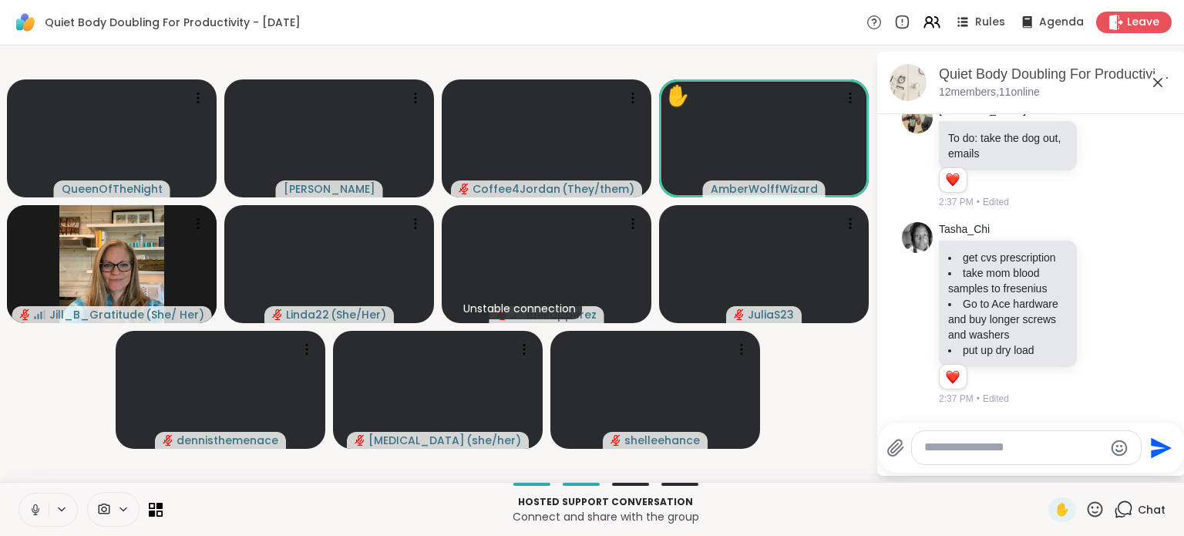
scroll to position [2448, 0]
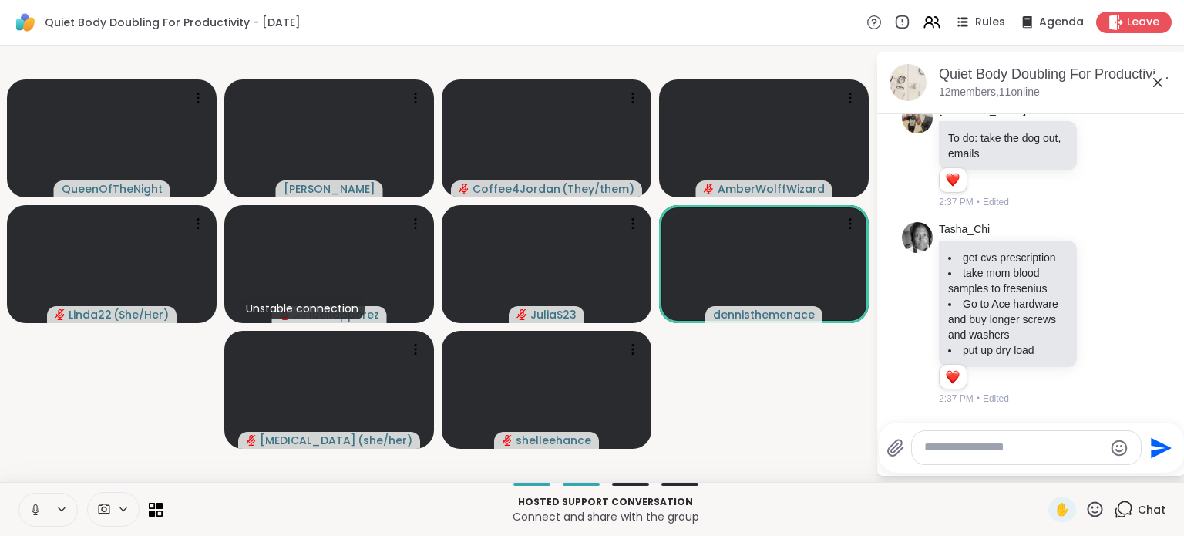
click at [32, 503] on icon at bounding box center [36, 510] width 14 height 14
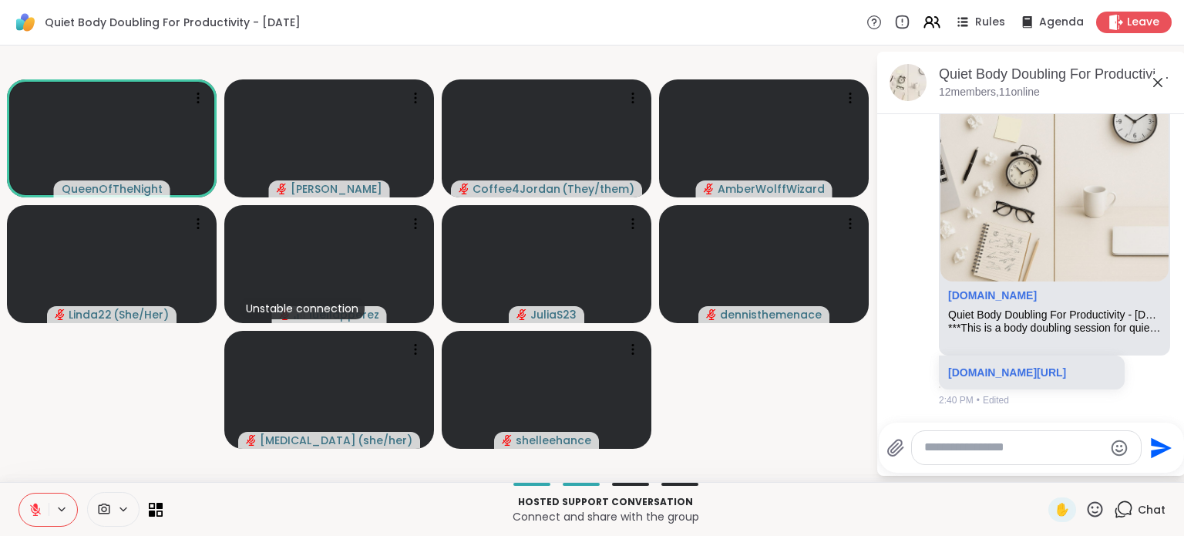
scroll to position [2828, 0]
click at [993, 366] on link "sharewellnow.com/session/13814c8a-f517-4d8f-a4fc-c54bb1d74132" at bounding box center [1007, 372] width 118 height 12
click at [1085, 510] on icon at bounding box center [1094, 508] width 19 height 19
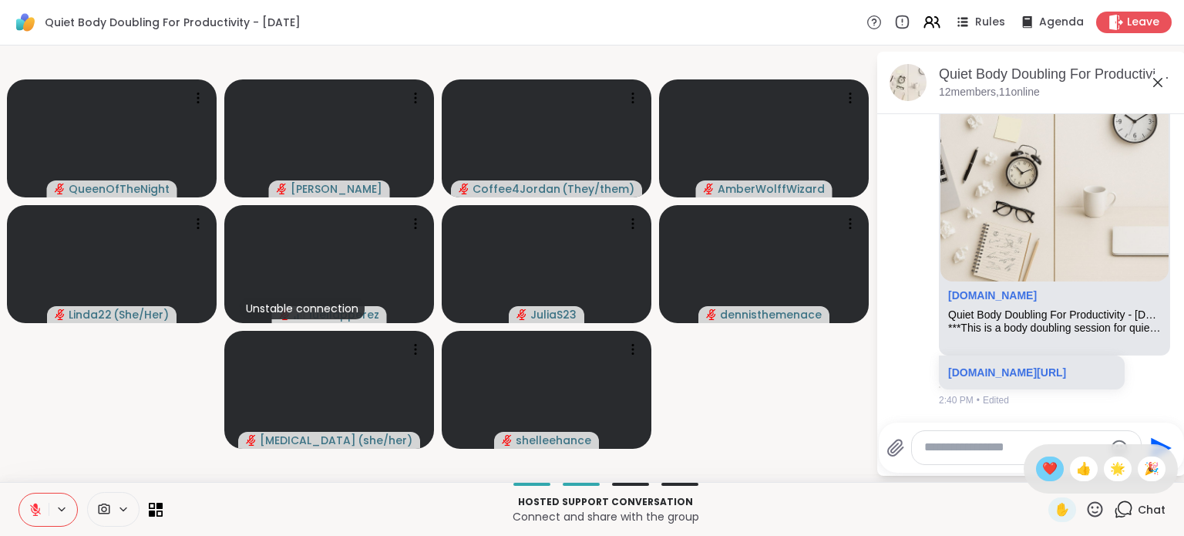
click at [1042, 468] on span "❤️" at bounding box center [1049, 468] width 15 height 18
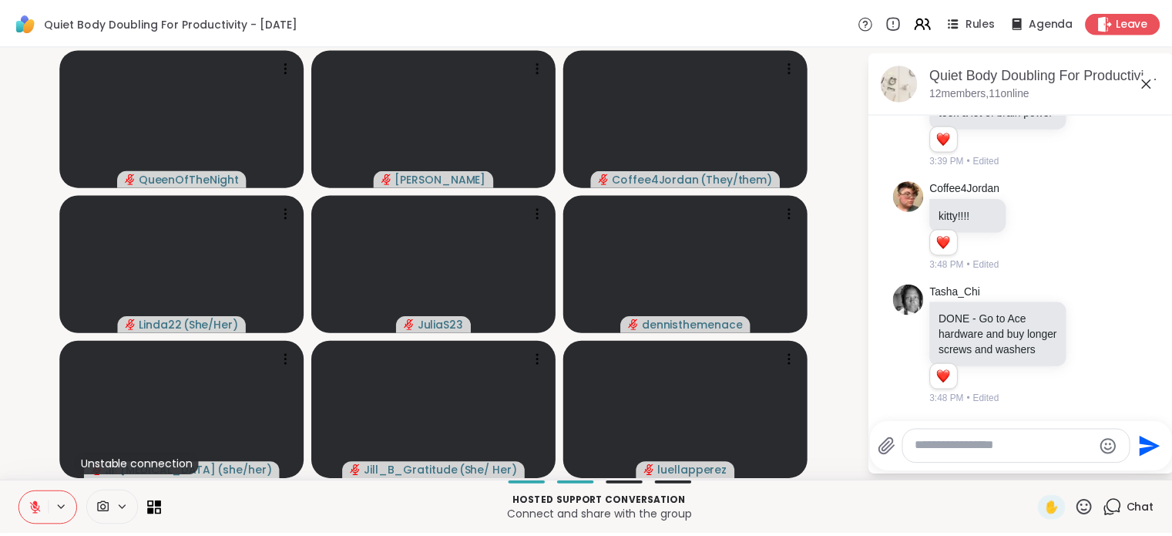
scroll to position [4196, 0]
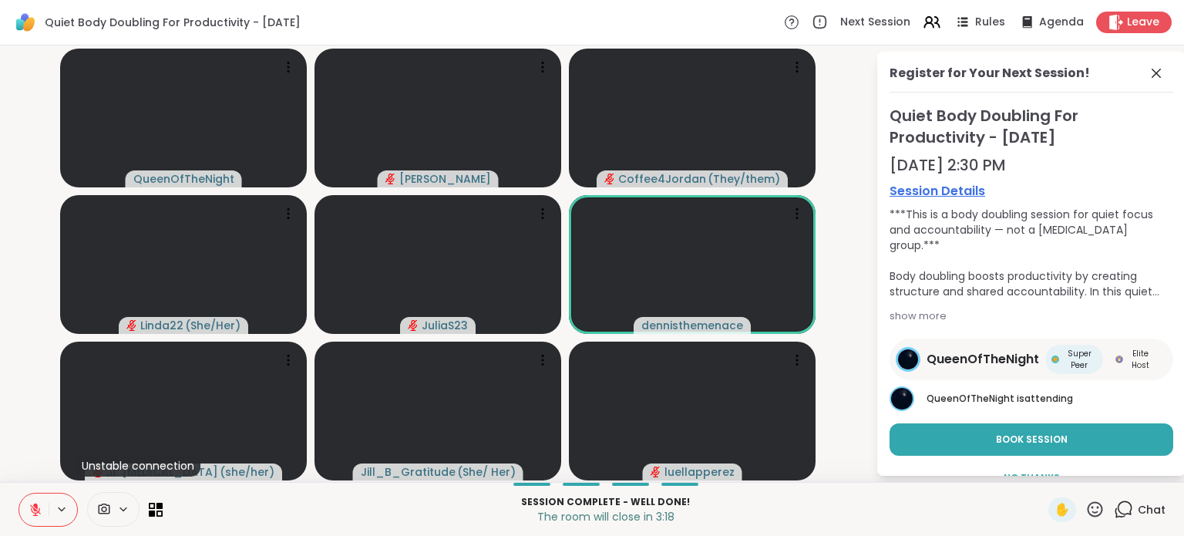
click at [36, 503] on icon at bounding box center [36, 510] width 14 height 14
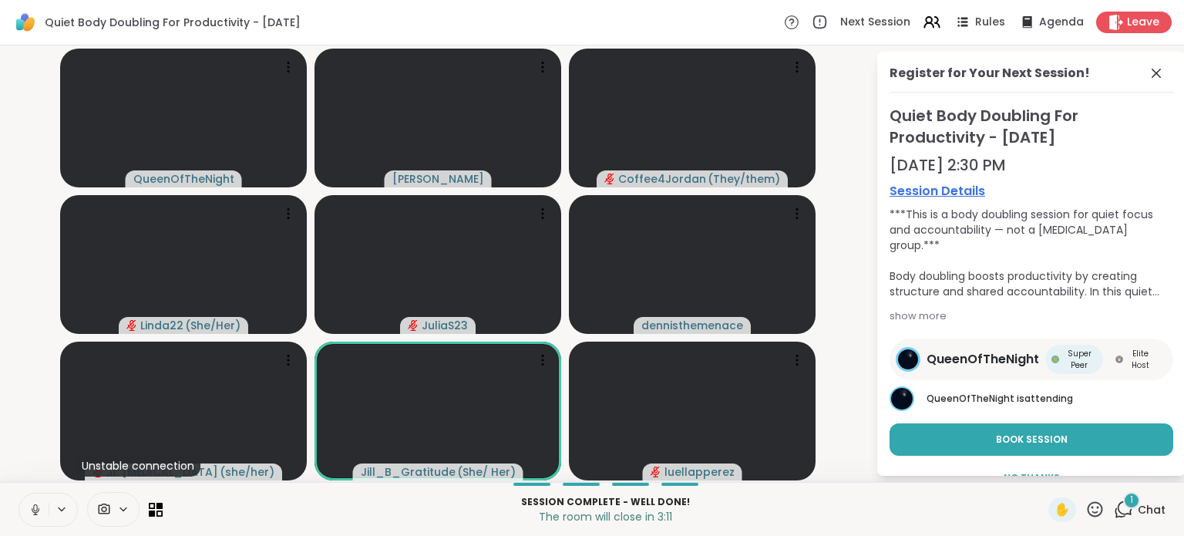
click at [36, 503] on icon at bounding box center [36, 510] width 14 height 14
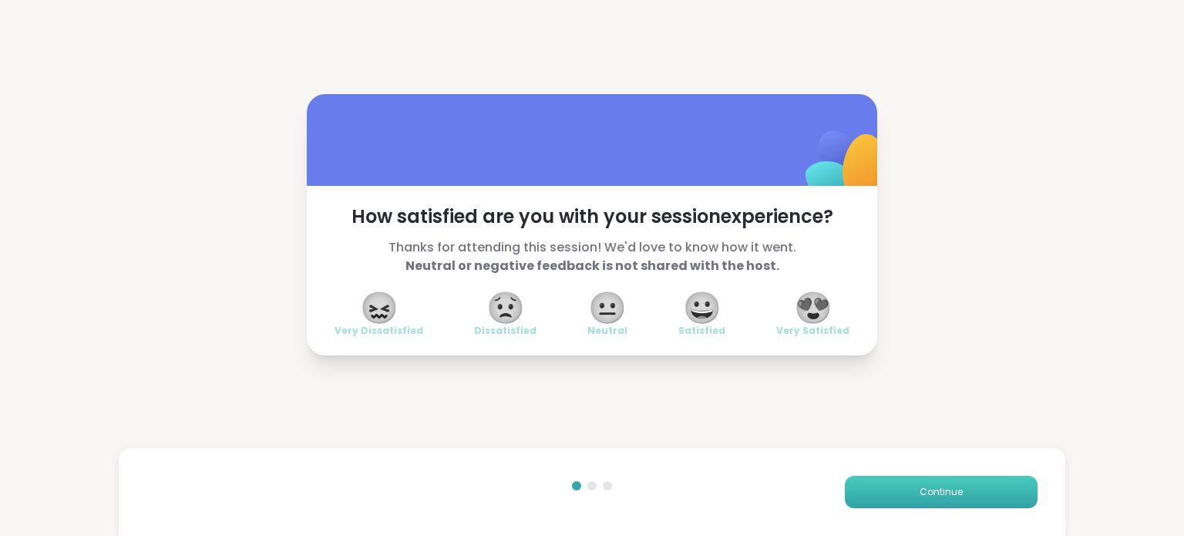
click at [940, 489] on span "Continue" at bounding box center [941, 492] width 43 height 14
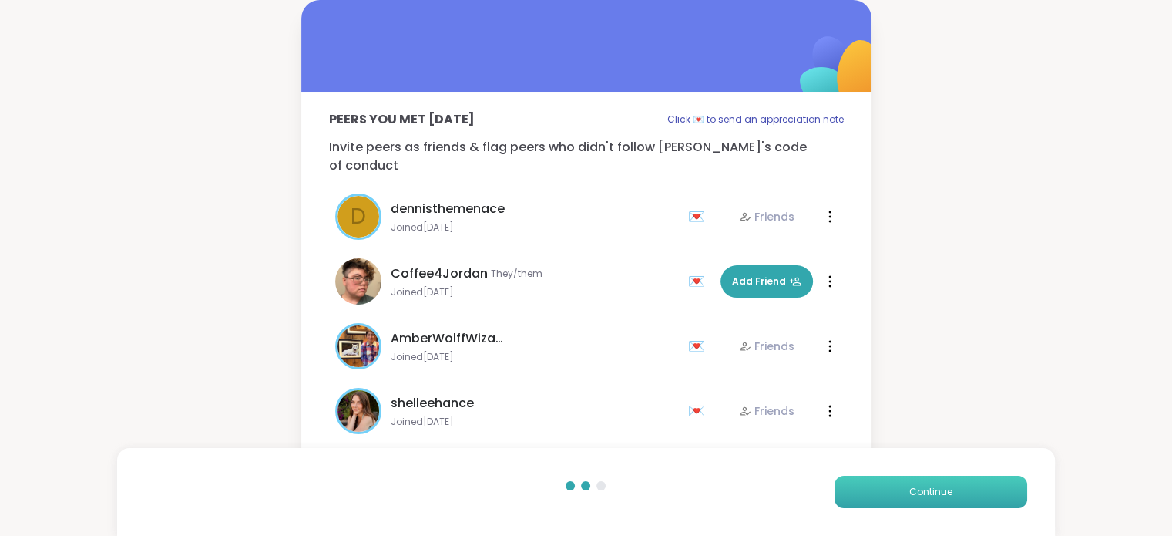
click at [940, 489] on span "Continue" at bounding box center [931, 492] width 43 height 14
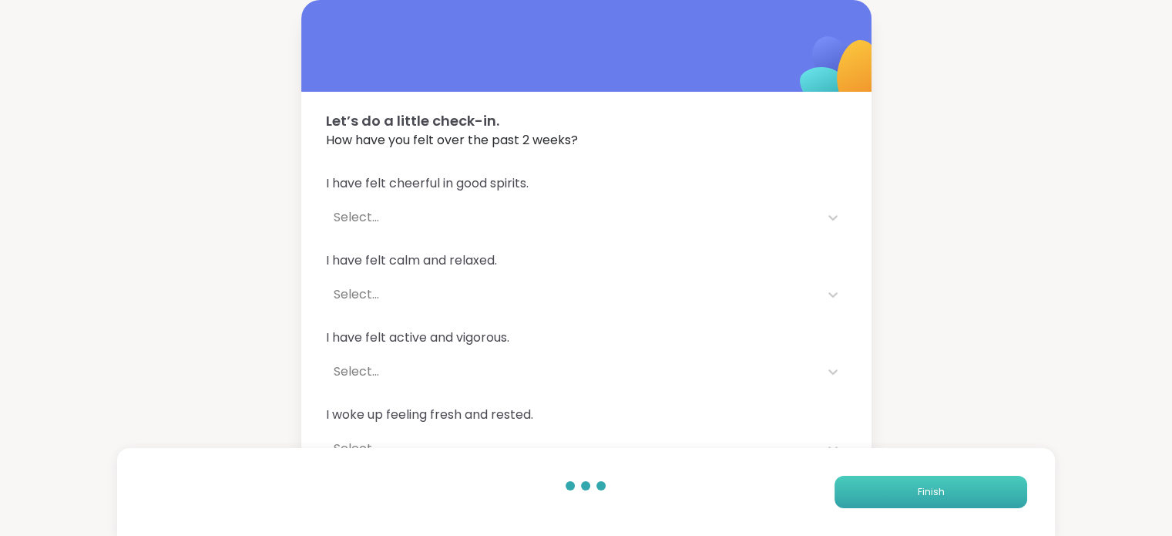
click at [940, 489] on span "Finish" at bounding box center [930, 492] width 27 height 14
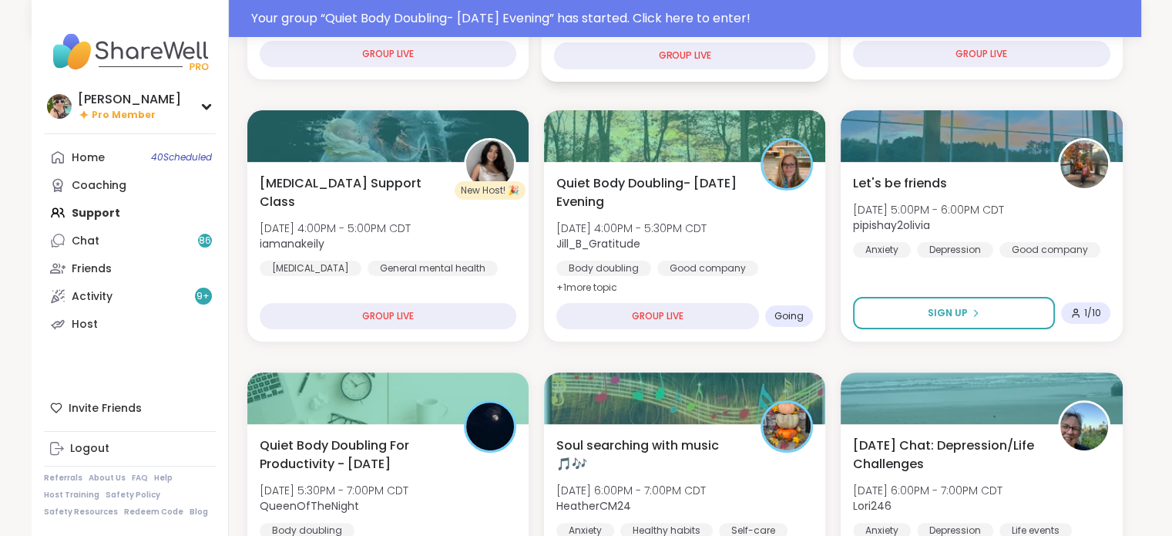
scroll to position [393, 0]
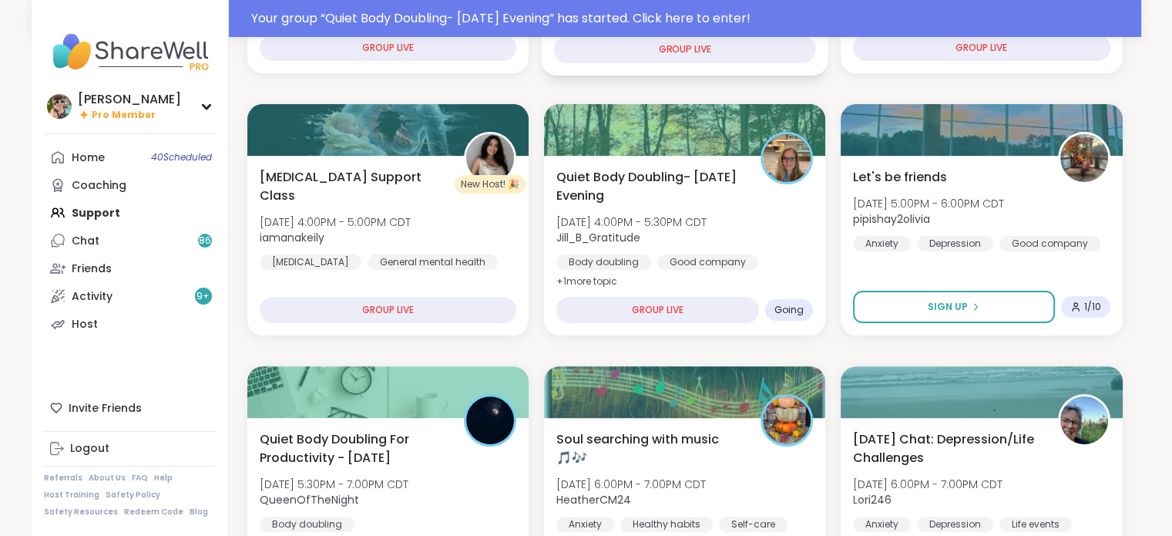
click at [772, 246] on div "Quiet Body Doubling- Thursday Evening Thu, Oct 09 | 4:00PM - 5:30PM CDT Jill_B_…" at bounding box center [685, 229] width 257 height 123
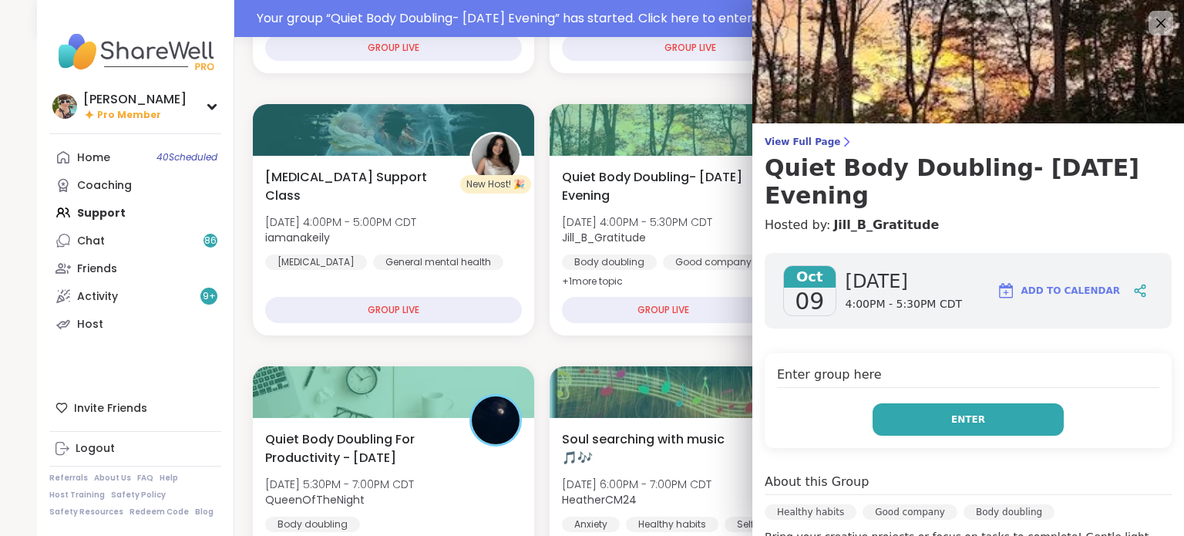
click at [925, 423] on button "Enter" at bounding box center [968, 419] width 191 height 32
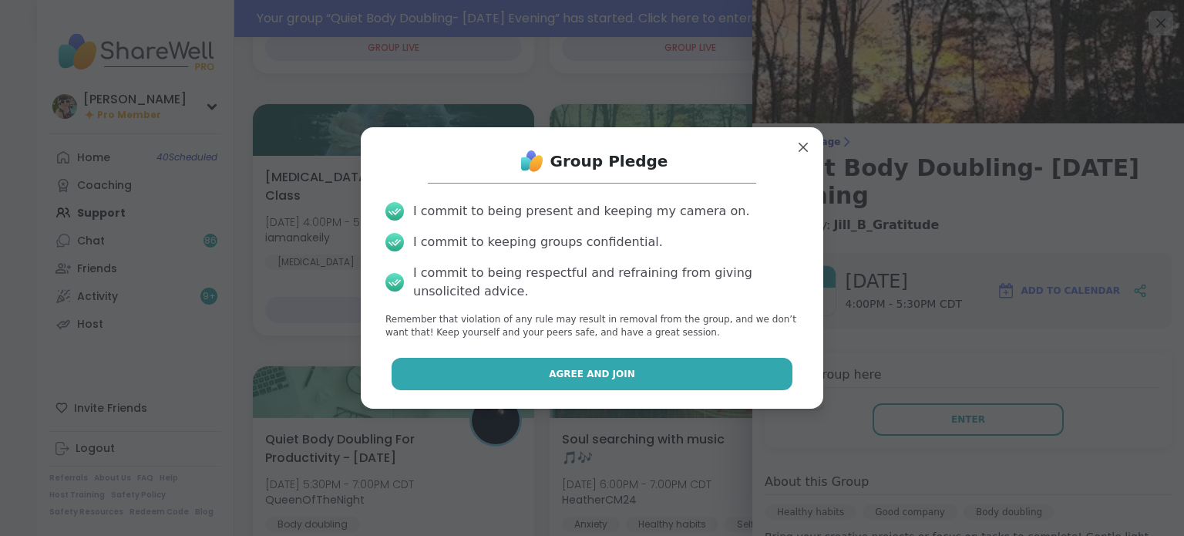
click at [711, 363] on button "Agree and Join" at bounding box center [593, 374] width 402 height 32
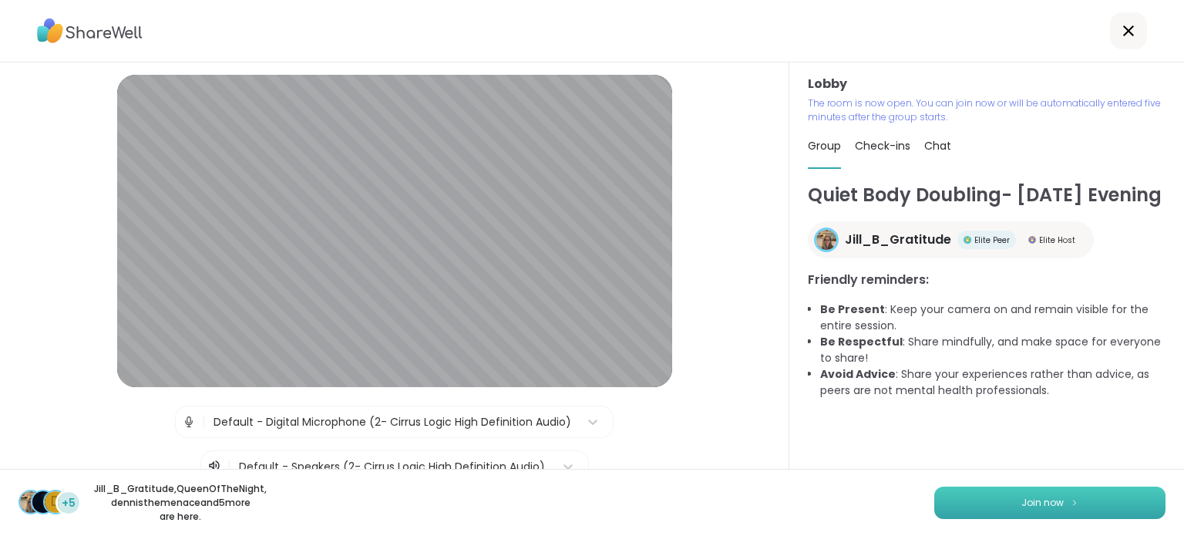
click at [1007, 506] on button "Join now" at bounding box center [1049, 502] width 231 height 32
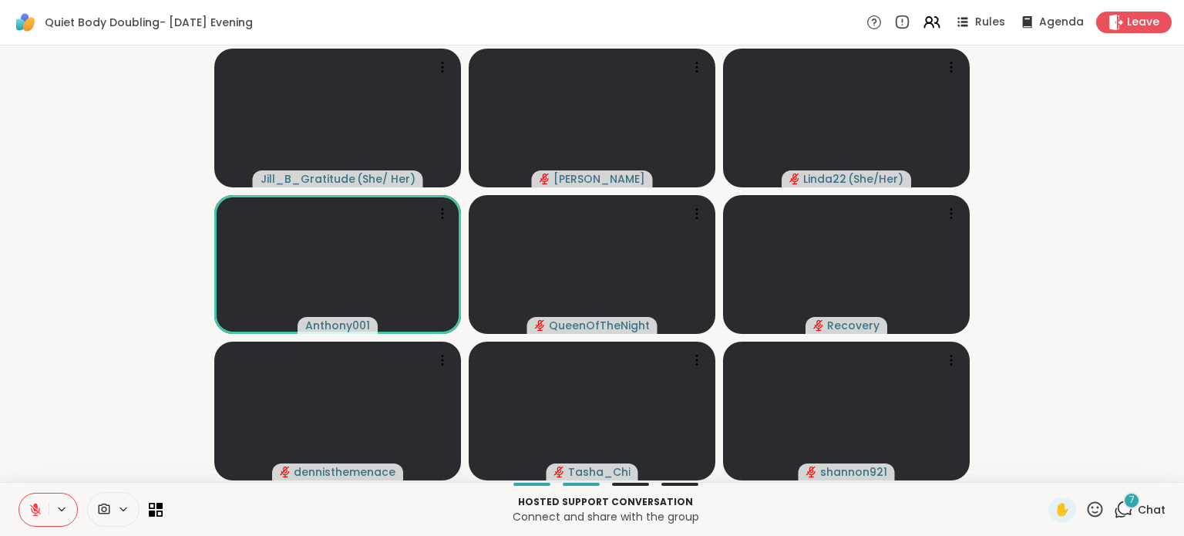
click at [1123, 505] on div "7" at bounding box center [1131, 500] width 17 height 17
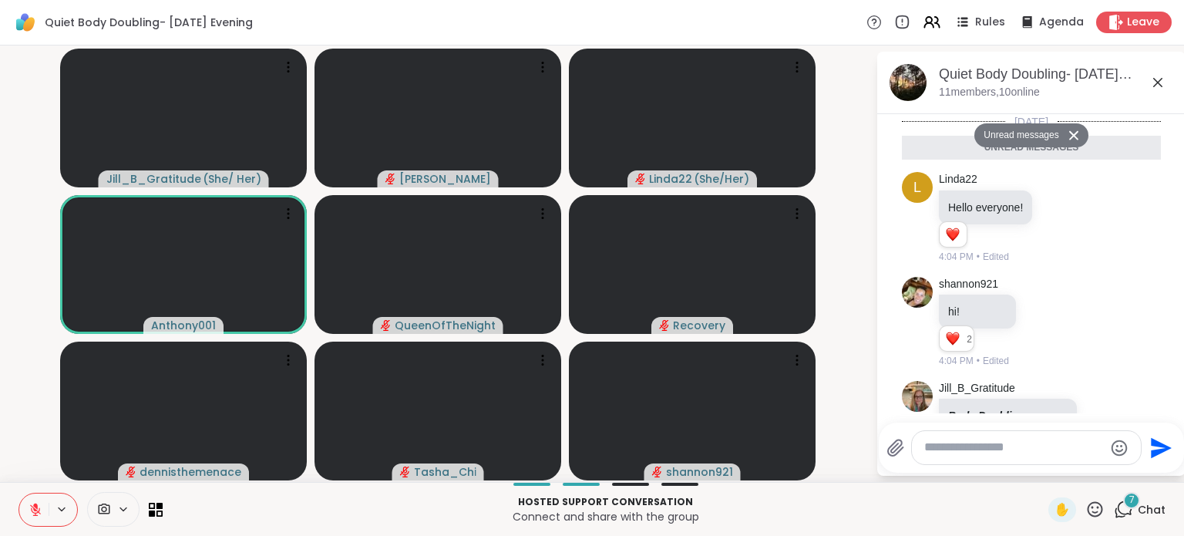
scroll to position [1388, 0]
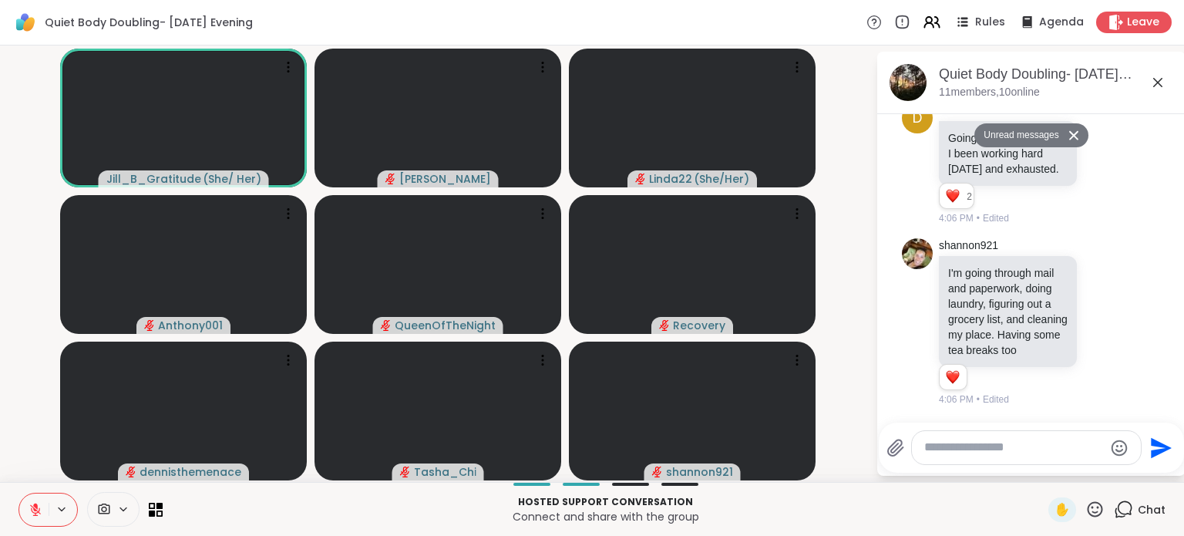
click at [984, 442] on textarea "Type your message" at bounding box center [1014, 447] width 180 height 16
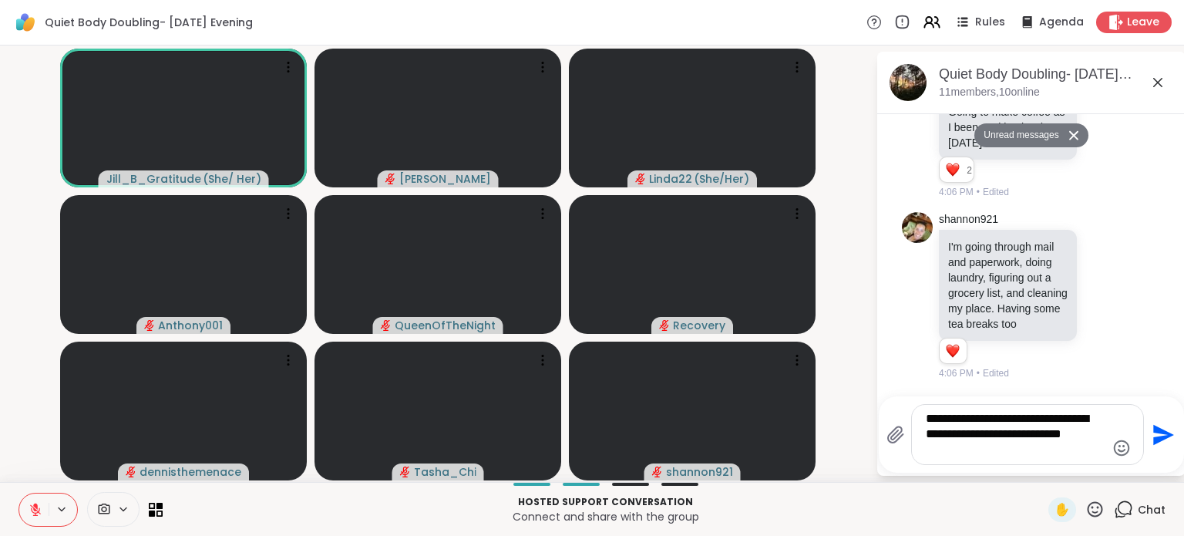
type textarea "**********"
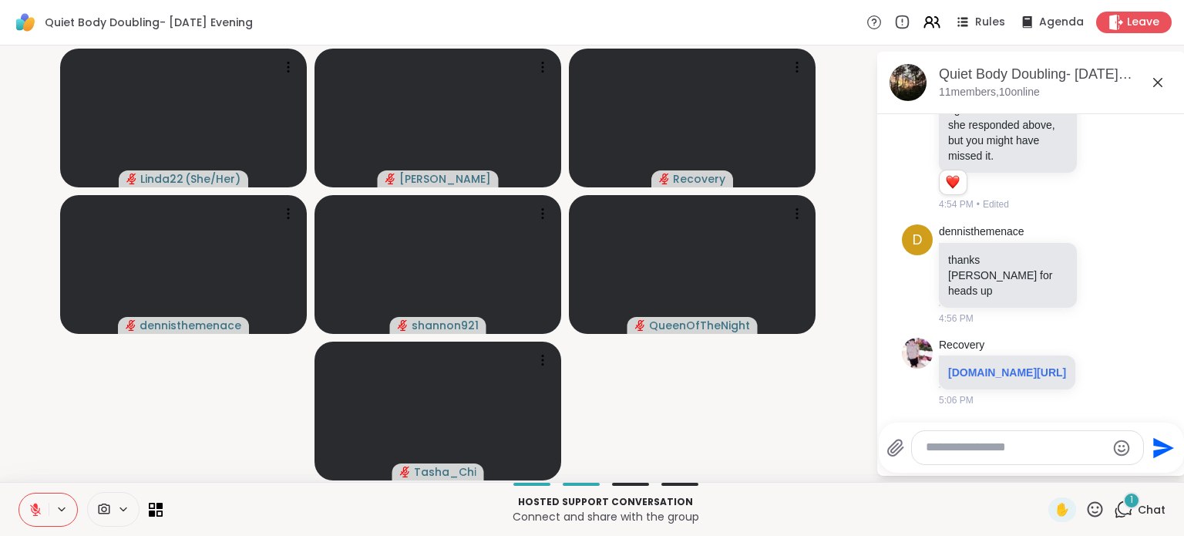
scroll to position [3113, 0]
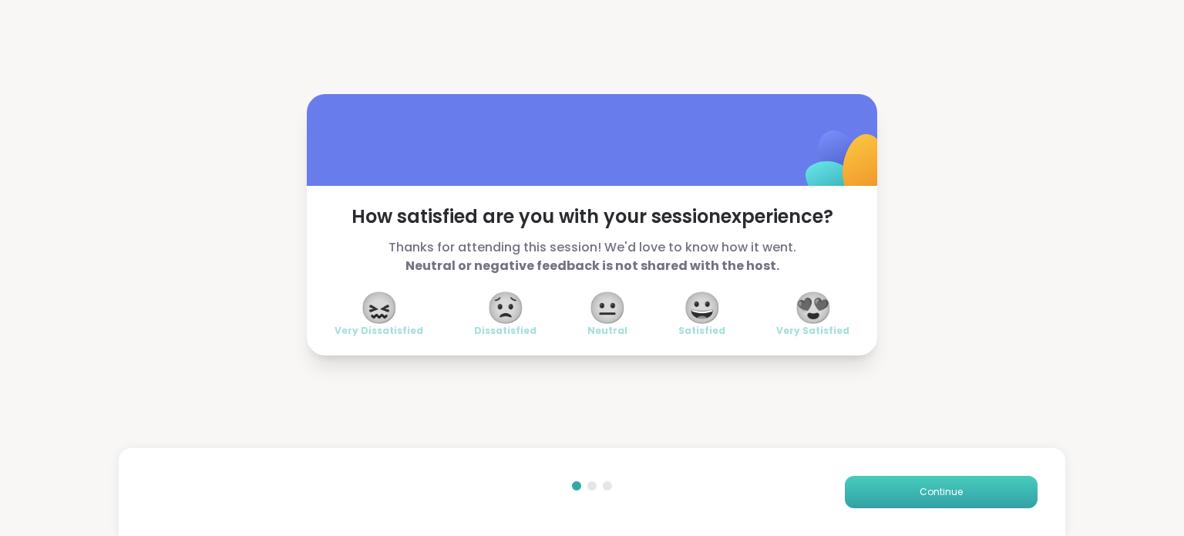
click at [938, 491] on span "Continue" at bounding box center [941, 492] width 43 height 14
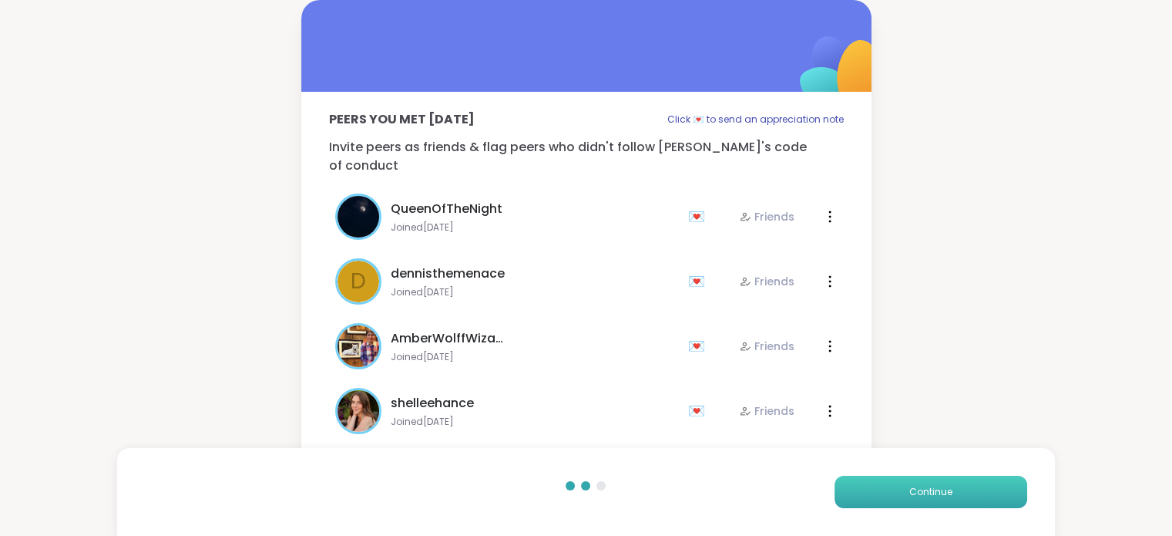
click at [938, 491] on span "Continue" at bounding box center [931, 492] width 43 height 14
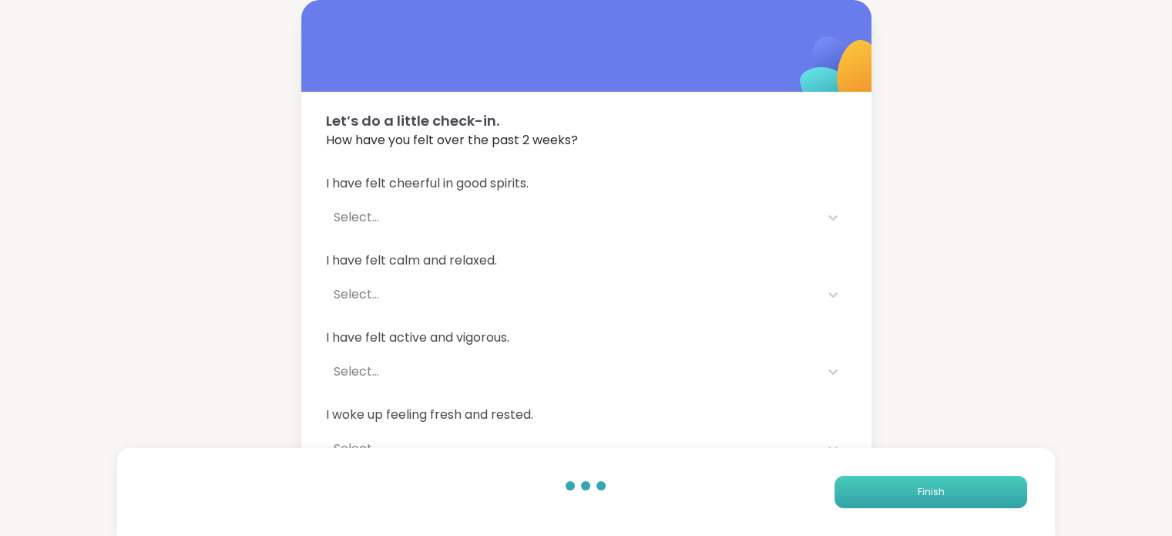
click at [938, 491] on span "Finish" at bounding box center [930, 492] width 27 height 14
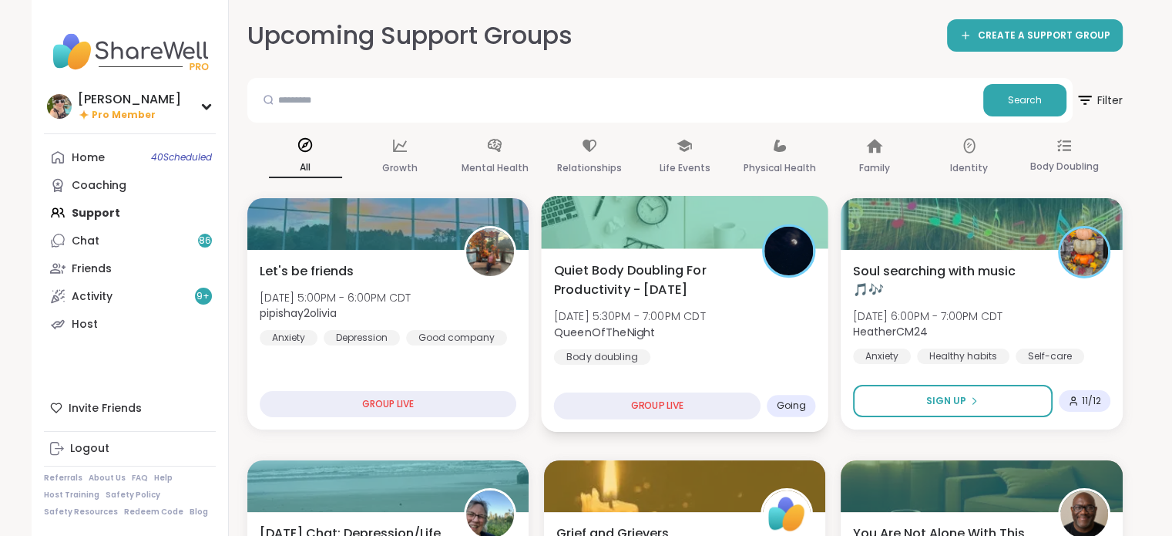
click at [693, 308] on span "[DATE] 5:30PM - 7:00PM CDT" at bounding box center [629, 315] width 152 height 15
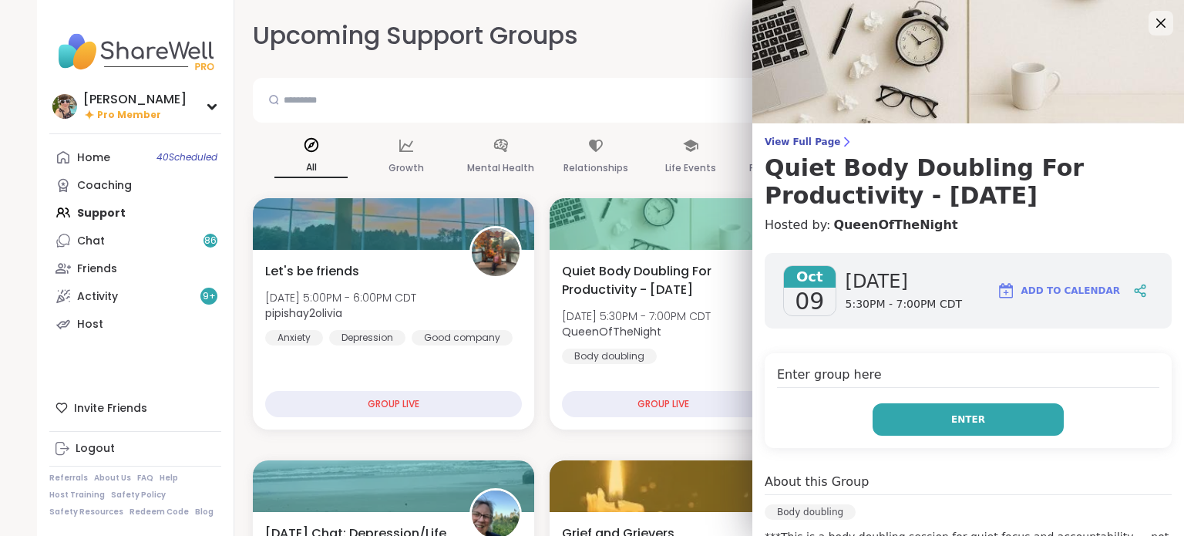
click at [876, 423] on button "Enter" at bounding box center [968, 419] width 191 height 32
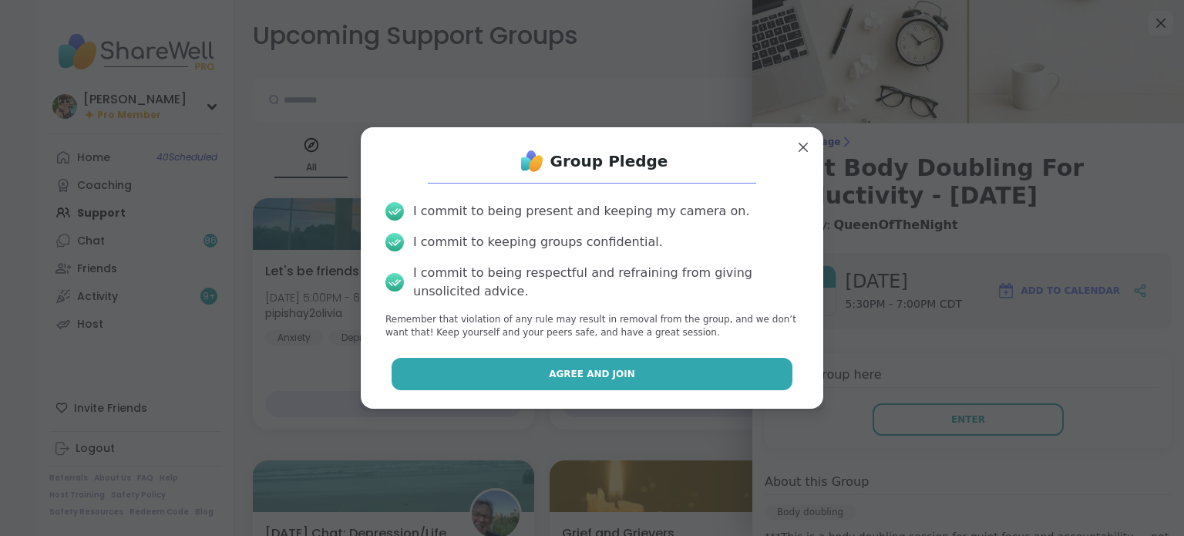
click at [708, 369] on button "Agree and Join" at bounding box center [593, 374] width 402 height 32
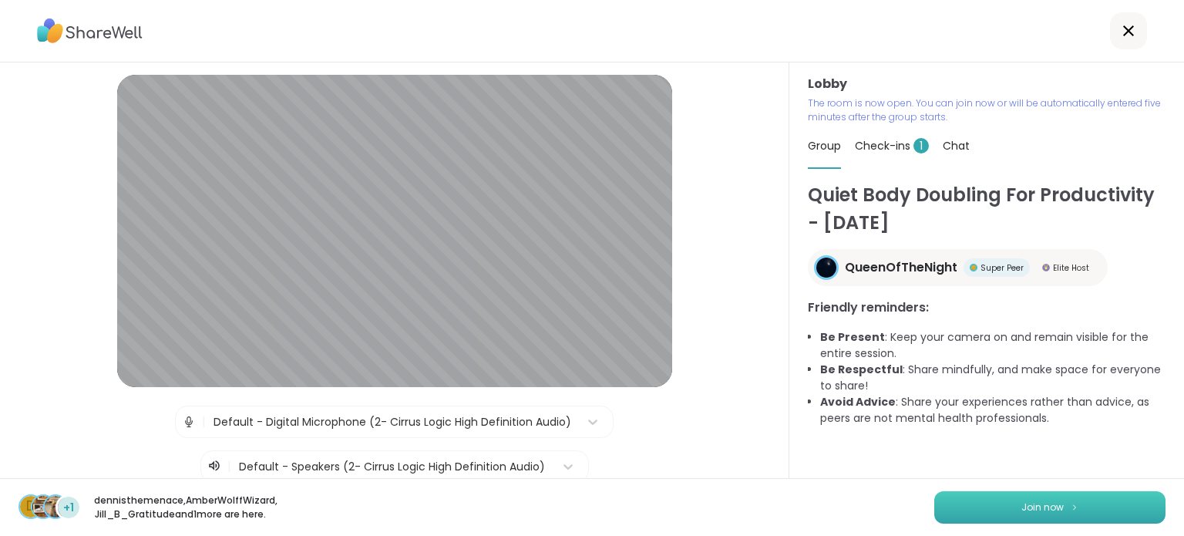
click at [940, 496] on button "Join now" at bounding box center [1049, 507] width 231 height 32
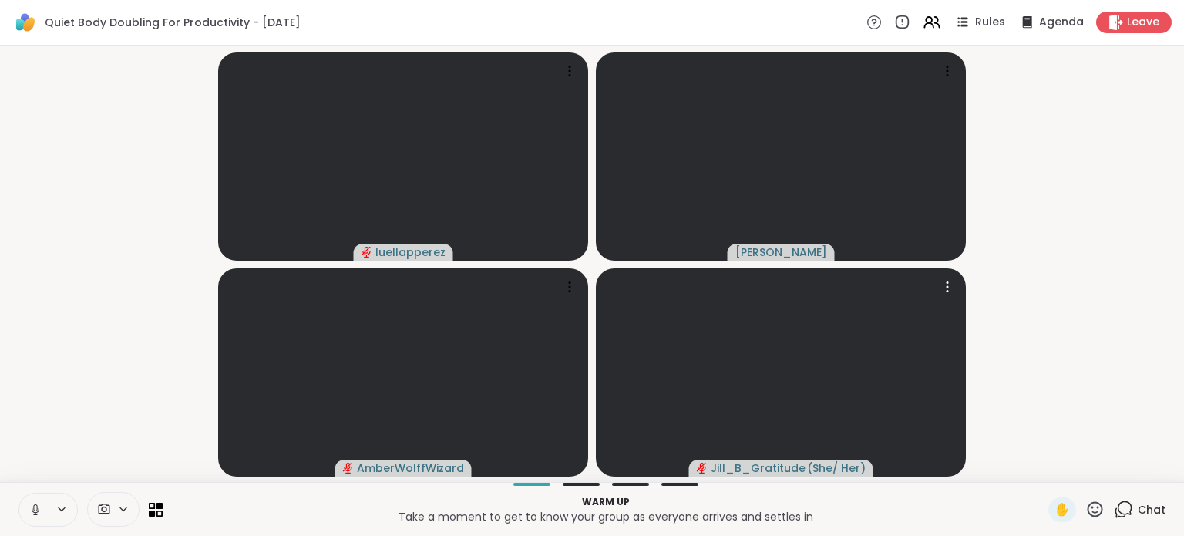
click at [30, 512] on icon at bounding box center [36, 510] width 14 height 14
click at [1122, 513] on icon at bounding box center [1123, 508] width 19 height 19
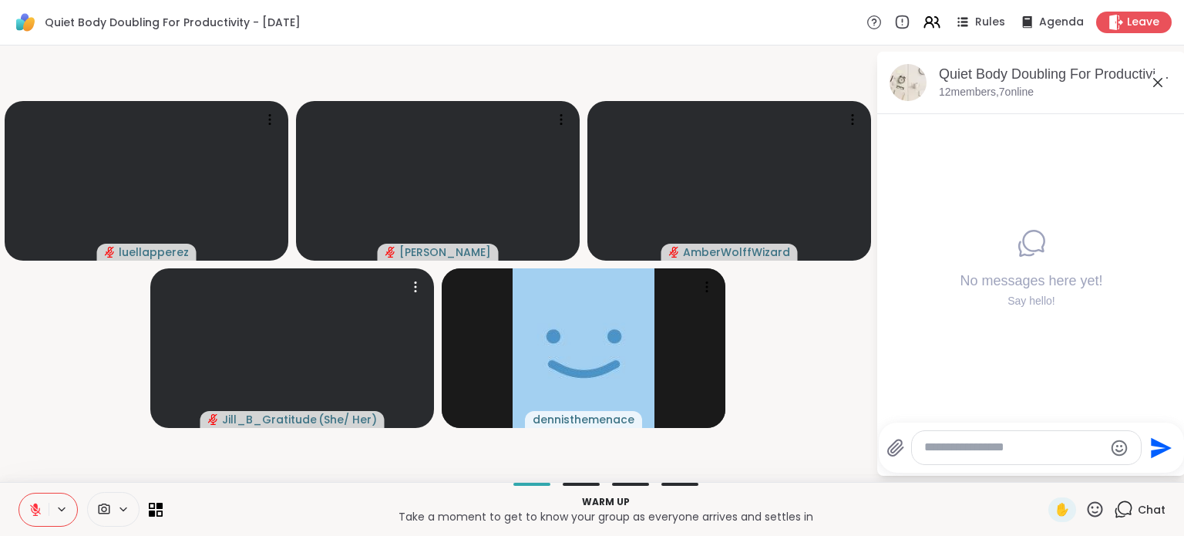
click at [1010, 454] on textarea "Type your message" at bounding box center [1014, 447] width 180 height 16
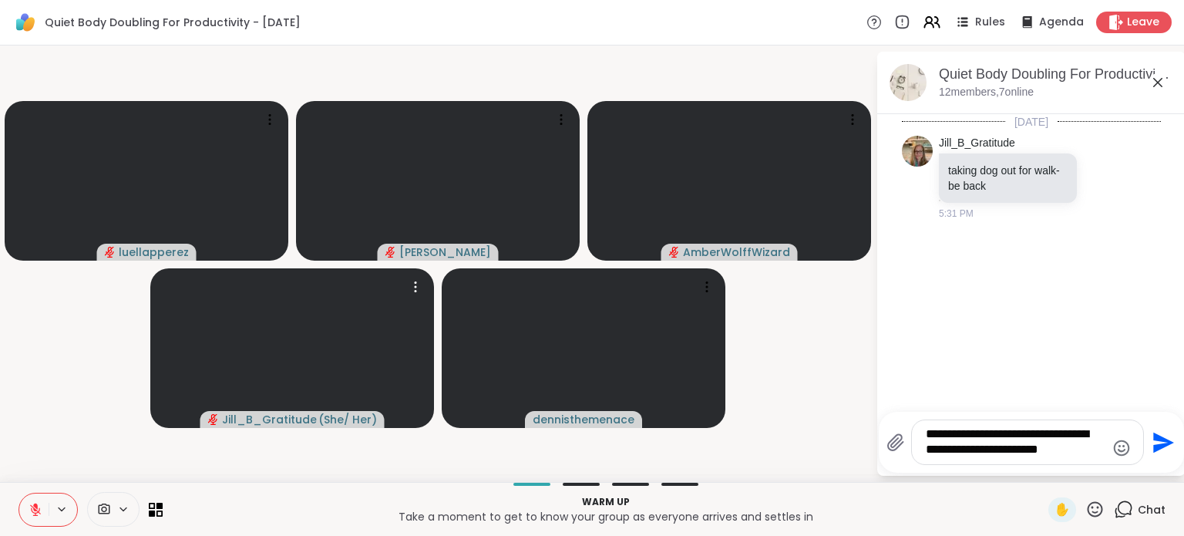
type textarea "**********"
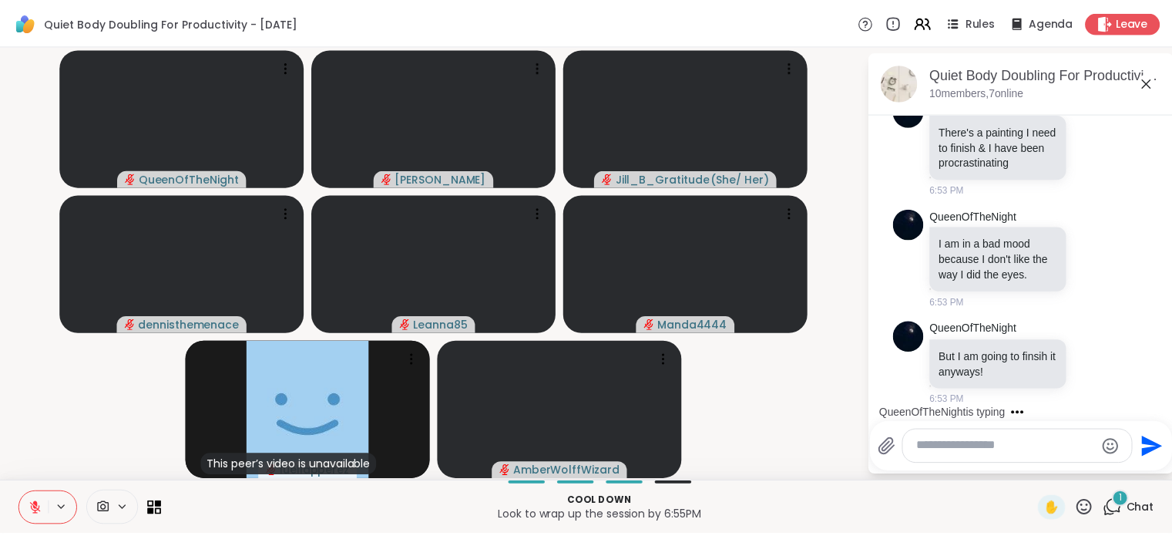
scroll to position [5608, 0]
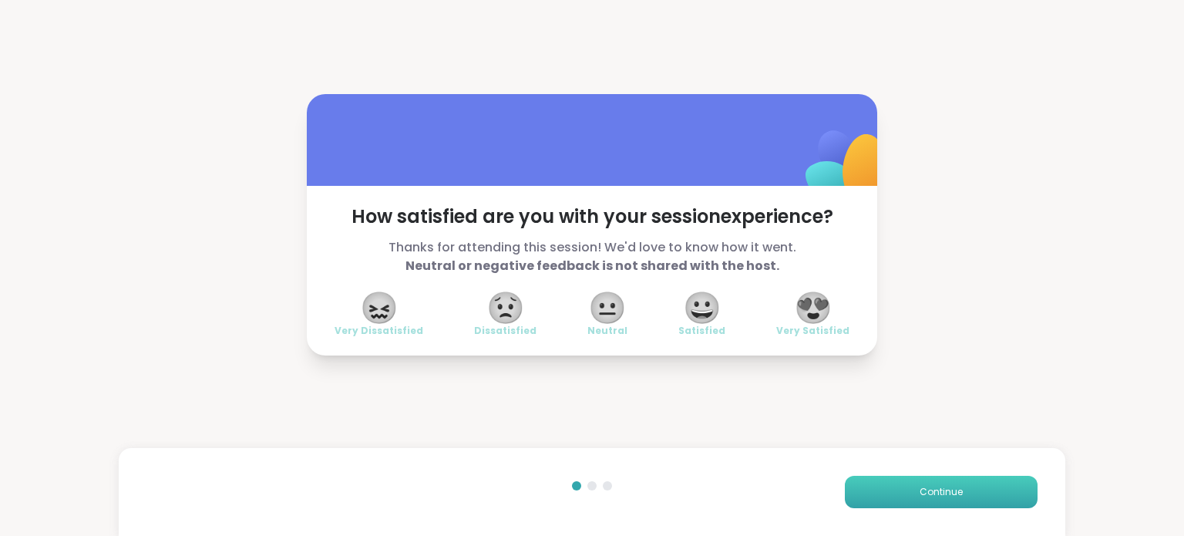
click at [947, 504] on button "Continue" at bounding box center [941, 492] width 193 height 32
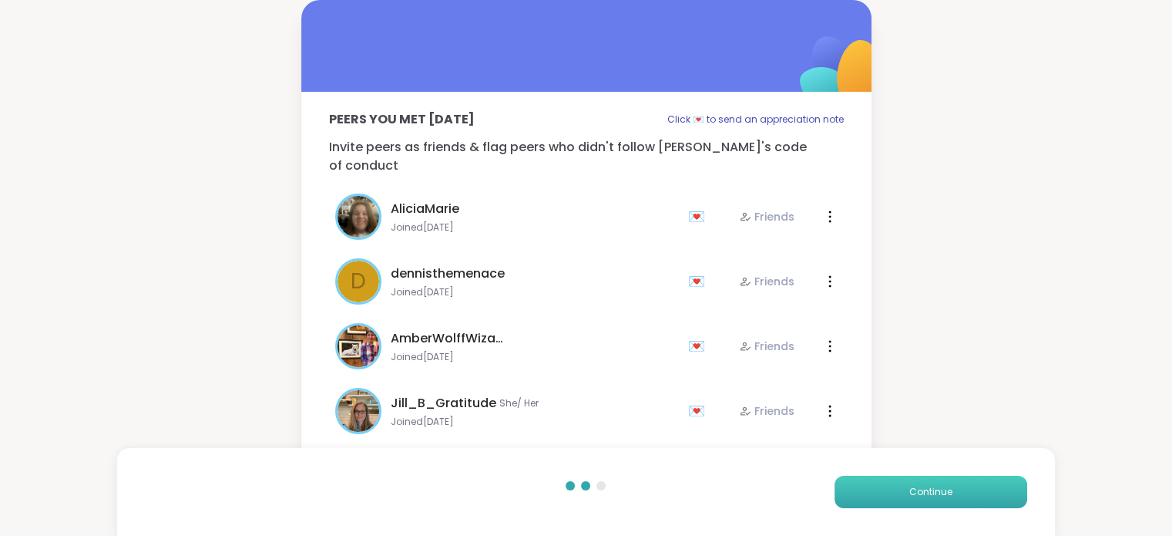
click at [947, 504] on button "Continue" at bounding box center [931, 492] width 193 height 32
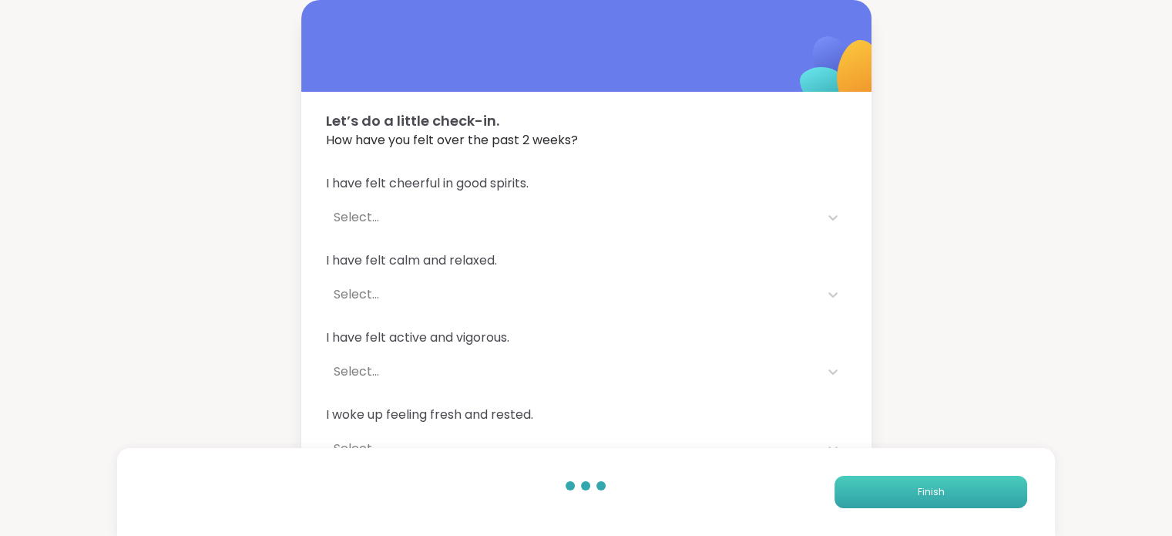
click at [950, 499] on button "Finish" at bounding box center [931, 492] width 193 height 32
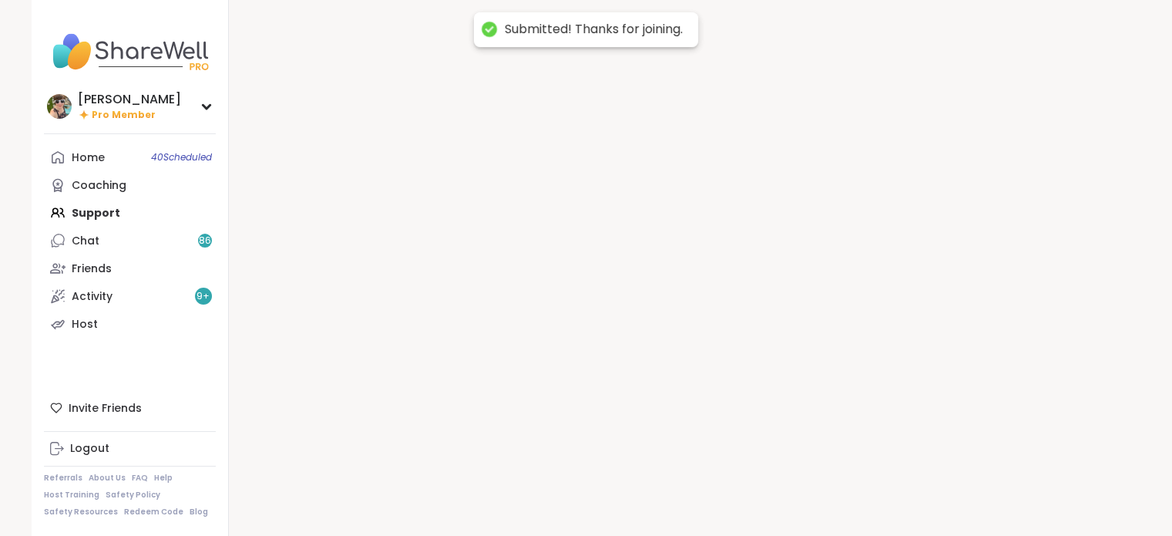
click at [950, 499] on div at bounding box center [685, 268] width 913 height 536
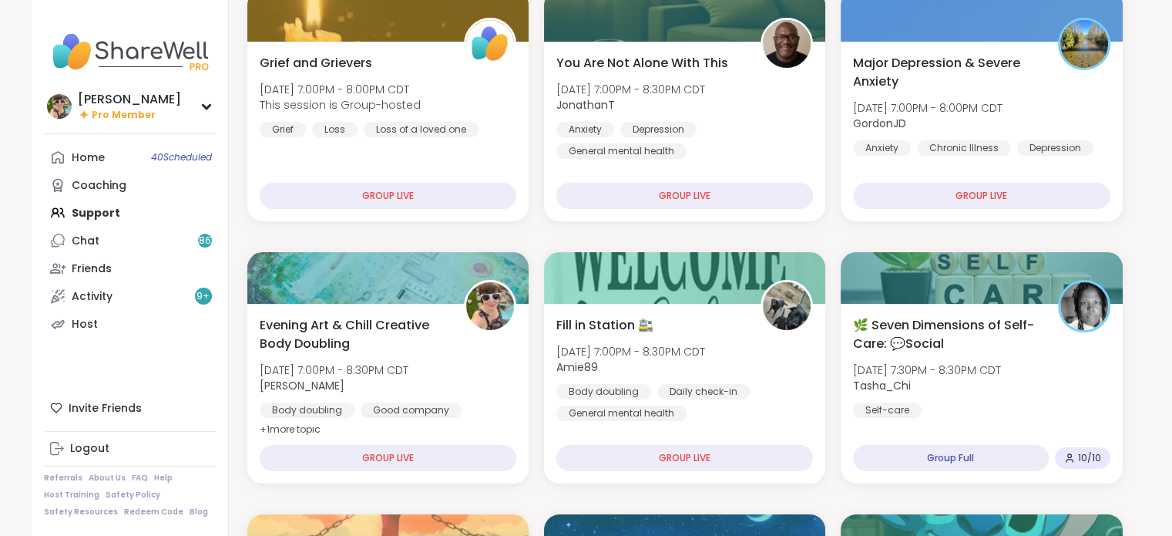
scroll to position [234, 0]
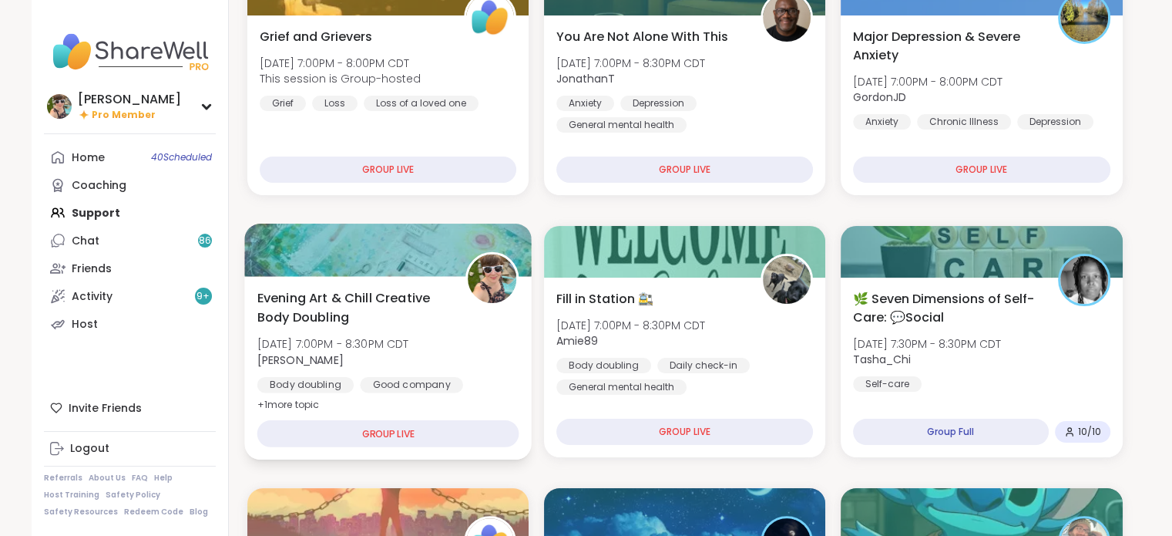
click at [387, 283] on div "Evening Art & Chill Creative Body Doubling Thu, Oct 09 | 7:00PM - 8:30PM CDT Ad…" at bounding box center [388, 367] width 288 height 183
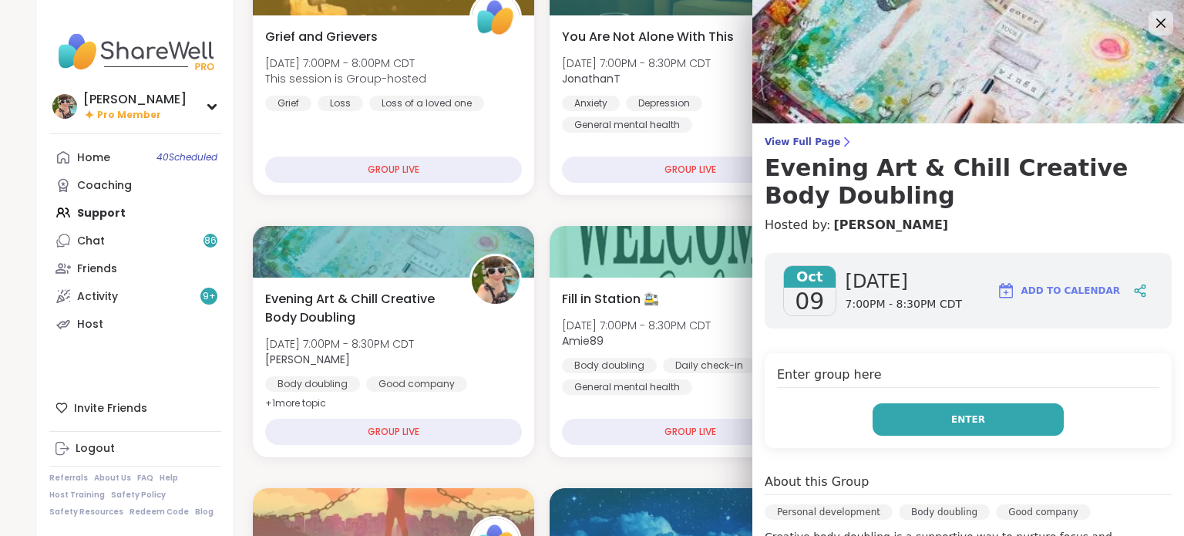
click at [970, 419] on button "Enter" at bounding box center [968, 419] width 191 height 32
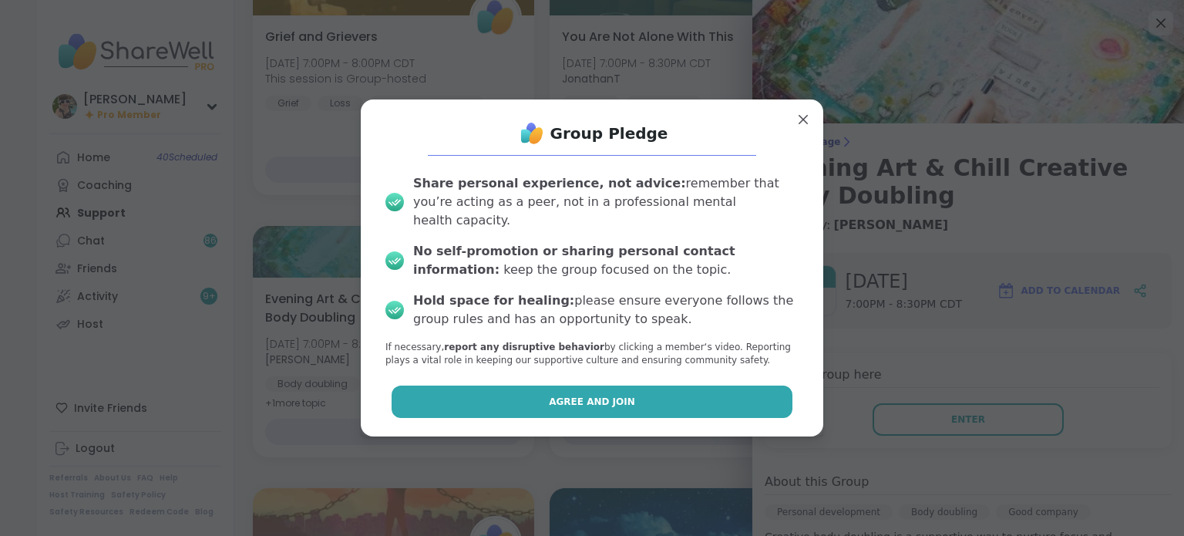
click at [684, 398] on button "Agree and Join" at bounding box center [593, 401] width 402 height 32
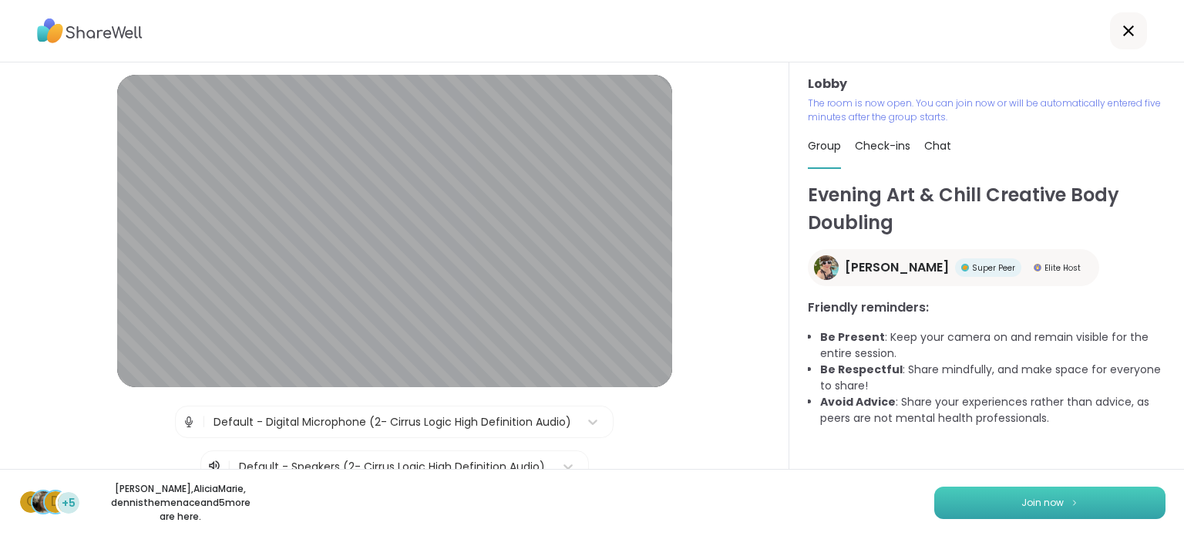
click at [977, 502] on button "Join now" at bounding box center [1049, 502] width 231 height 32
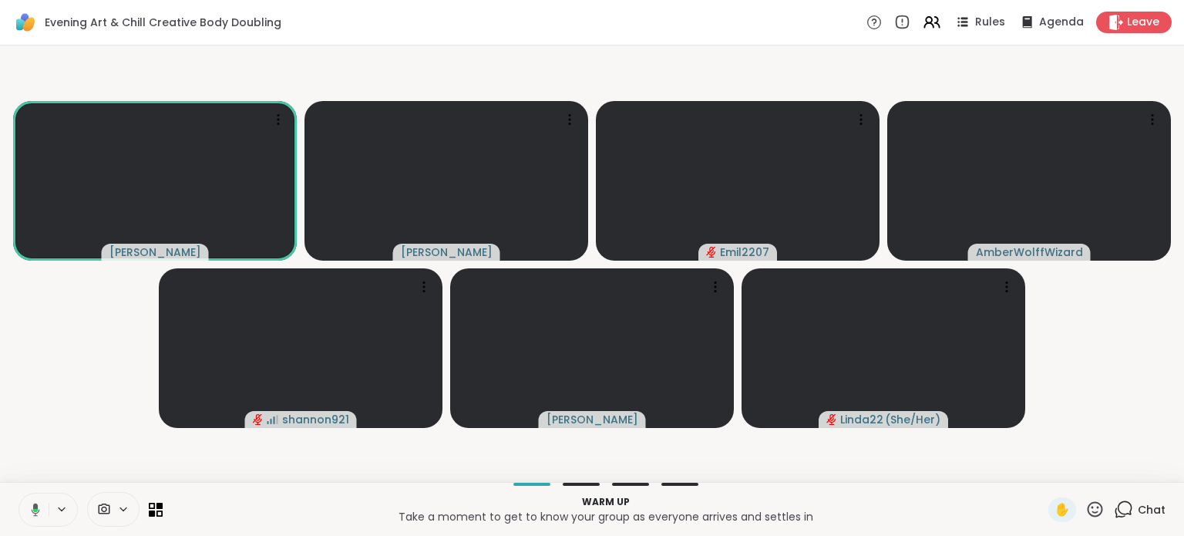
click at [1123, 504] on div "Chat" at bounding box center [1140, 509] width 52 height 25
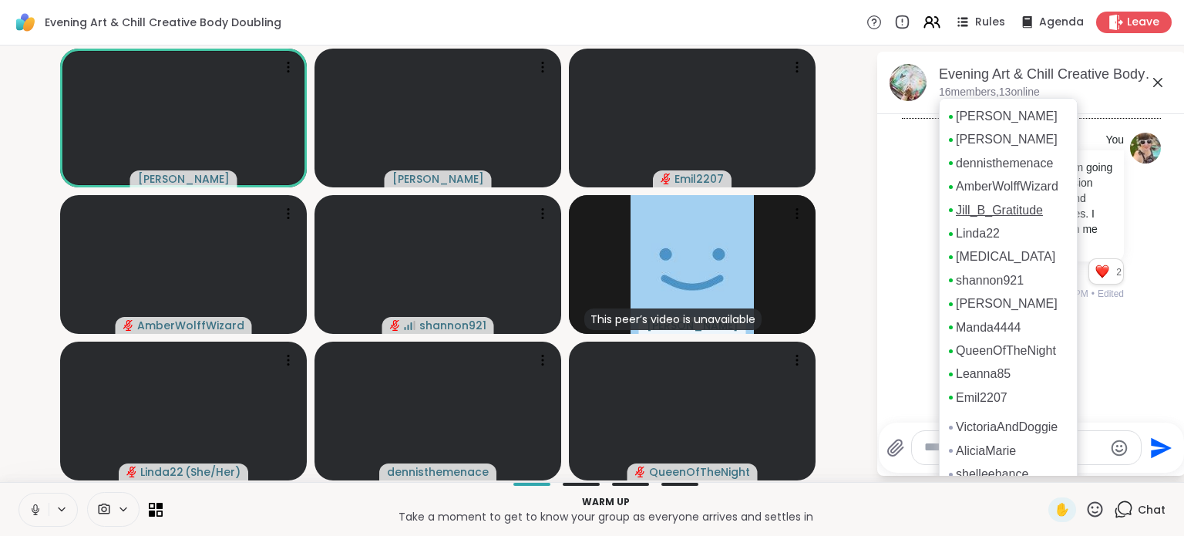
scroll to position [78, 0]
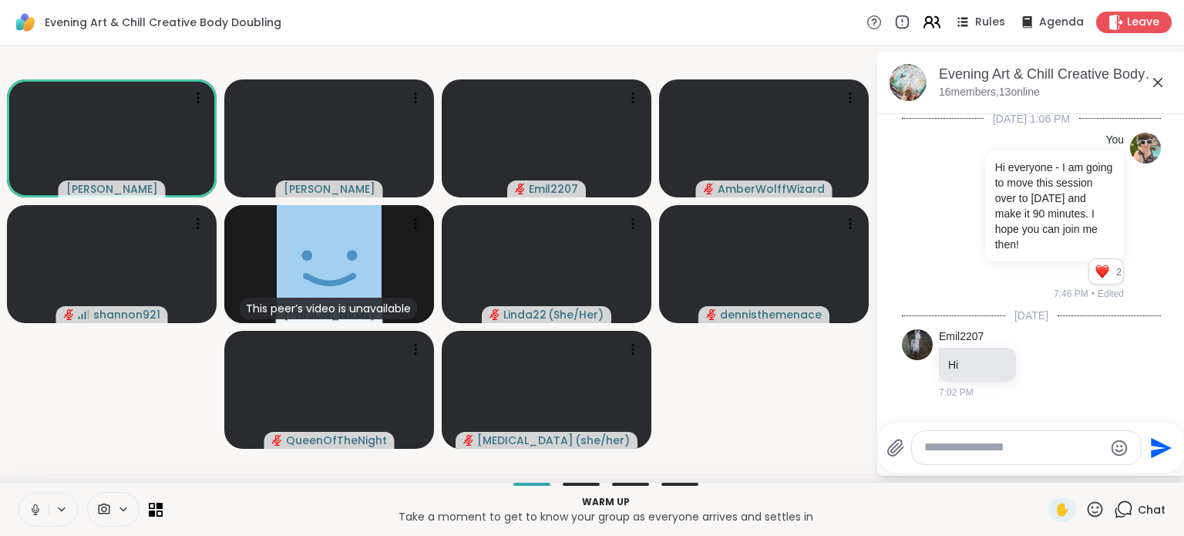
click at [922, 19] on icon at bounding box center [931, 21] width 19 height 19
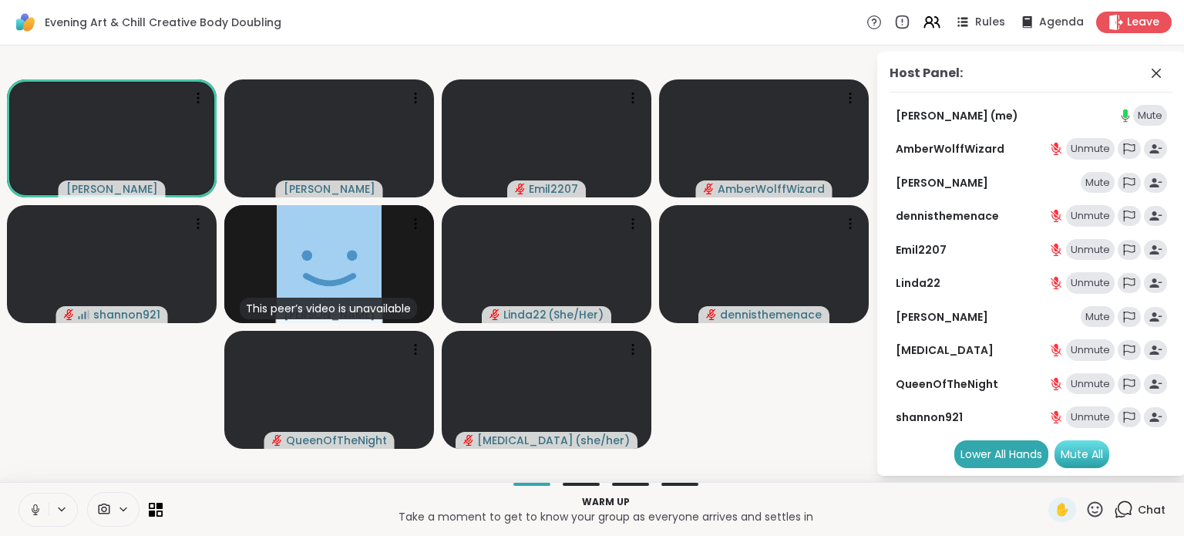
click at [1071, 452] on div "Mute All" at bounding box center [1081, 454] width 55 height 28
click at [1077, 452] on div "Mute All" at bounding box center [1081, 454] width 55 height 28
click at [1081, 318] on div "Mute" at bounding box center [1098, 317] width 34 height 22
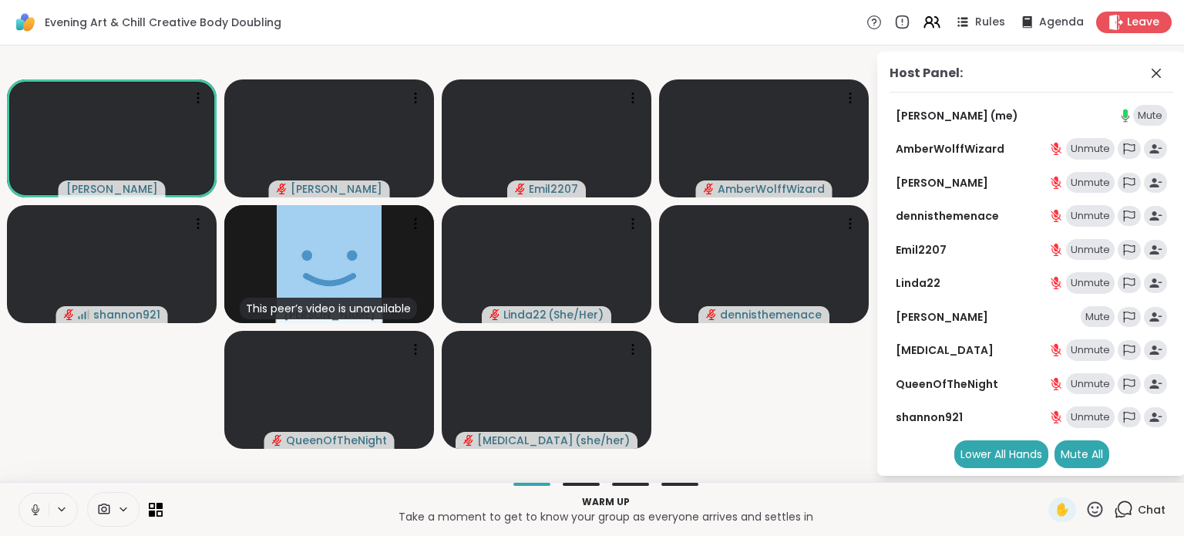
click at [1081, 318] on div "Mute" at bounding box center [1098, 317] width 34 height 22
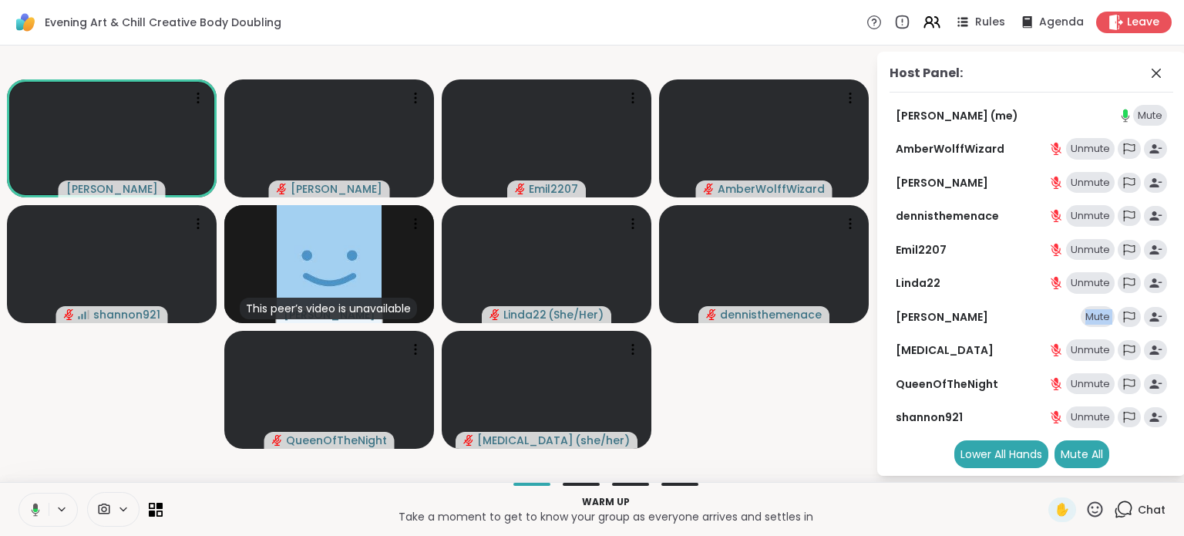
click at [1081, 318] on div "Mute" at bounding box center [1098, 317] width 34 height 22
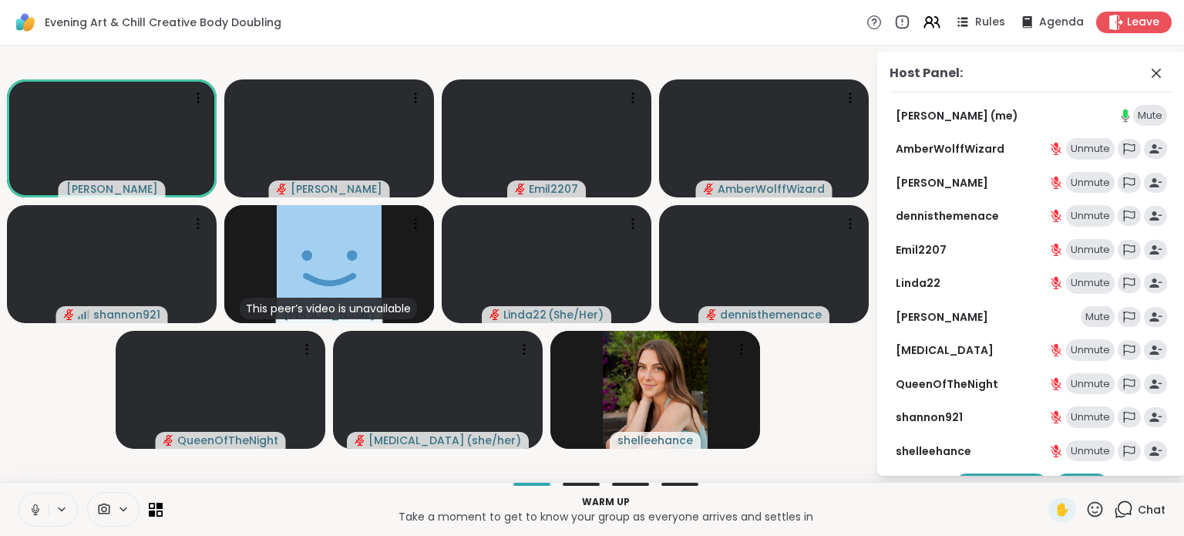
click at [1081, 318] on div "Mute" at bounding box center [1098, 317] width 34 height 22
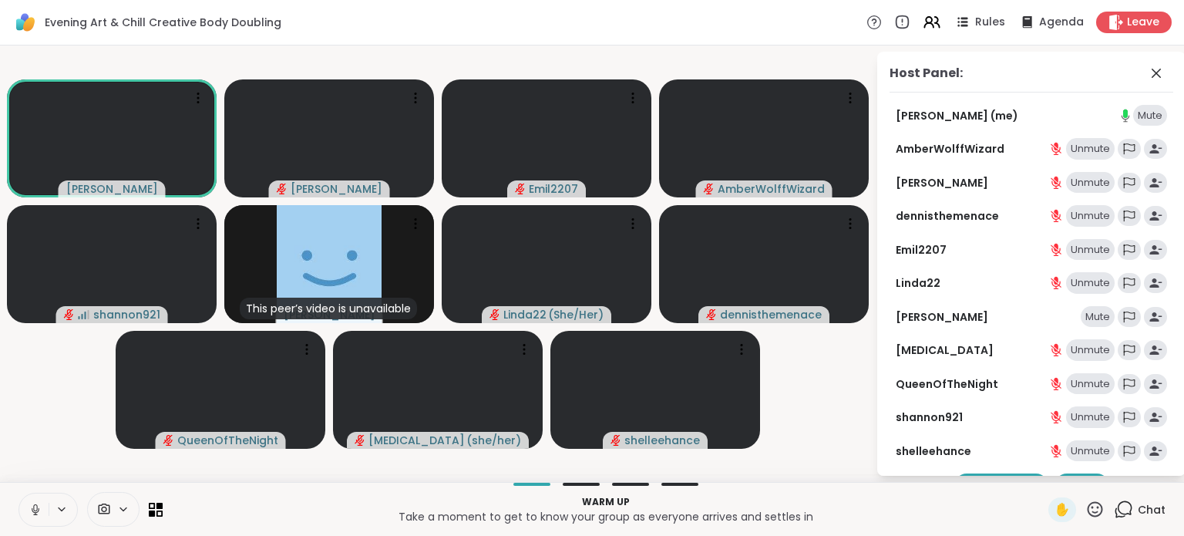
click at [1099, 317] on div "Mute" at bounding box center [1098, 317] width 34 height 22
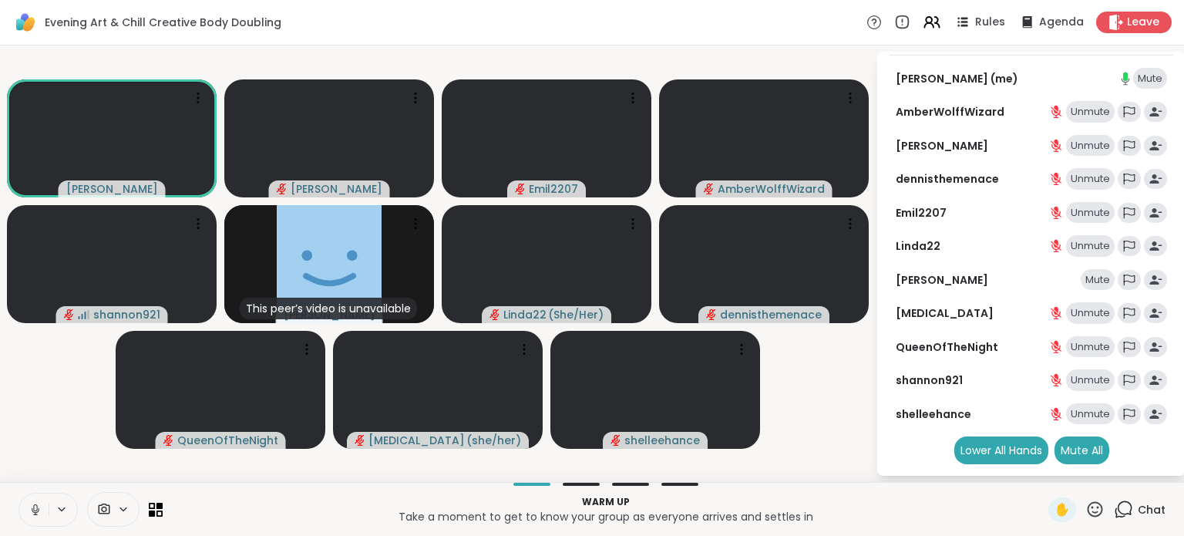
scroll to position [0, 0]
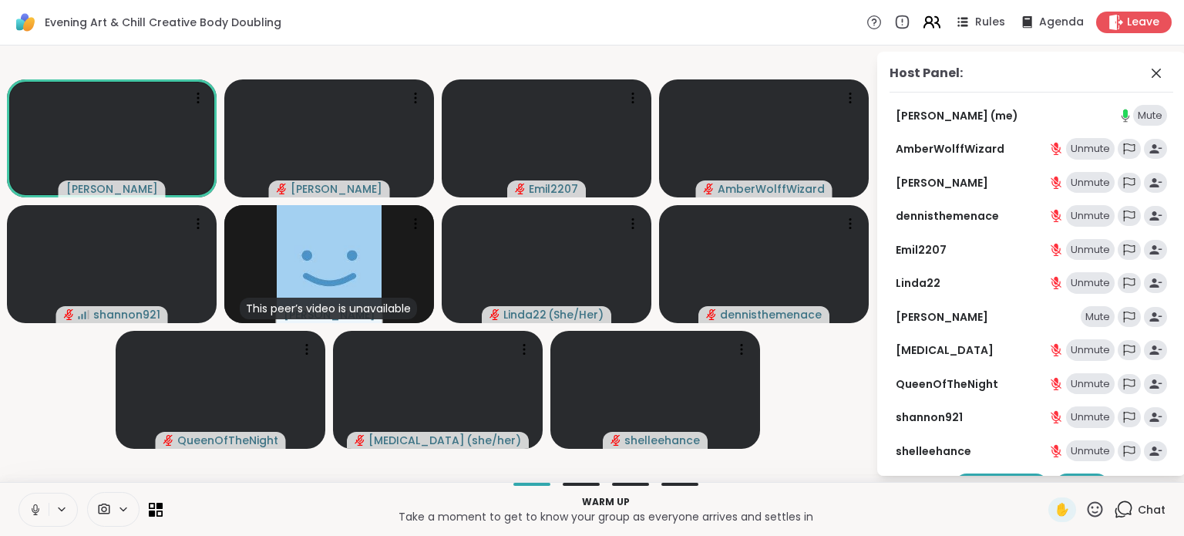
click at [929, 14] on icon at bounding box center [931, 21] width 19 height 19
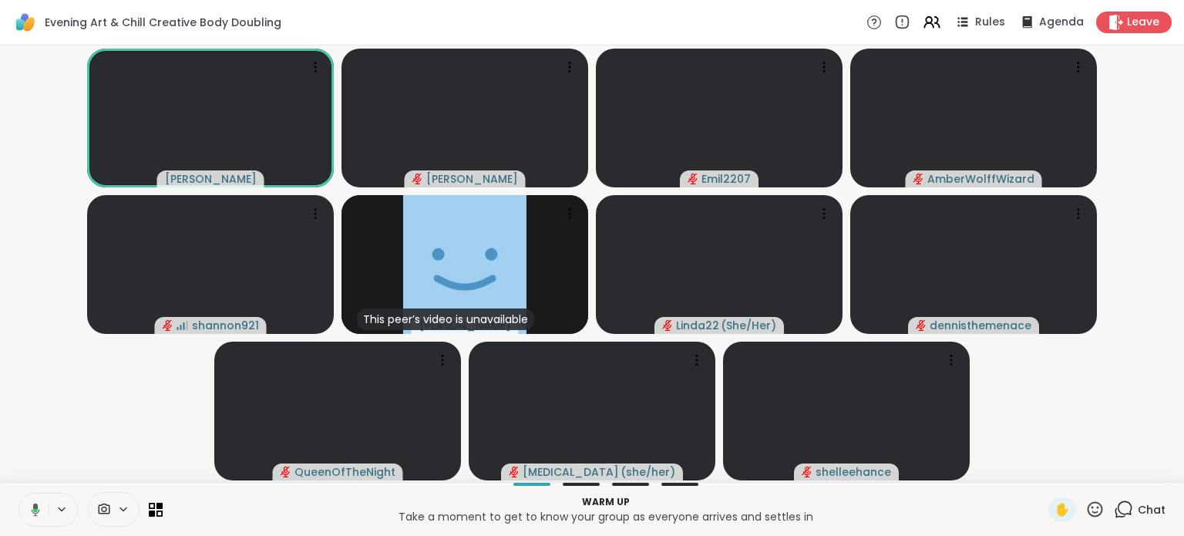
click at [1125, 501] on div "Chat" at bounding box center [1140, 509] width 52 height 25
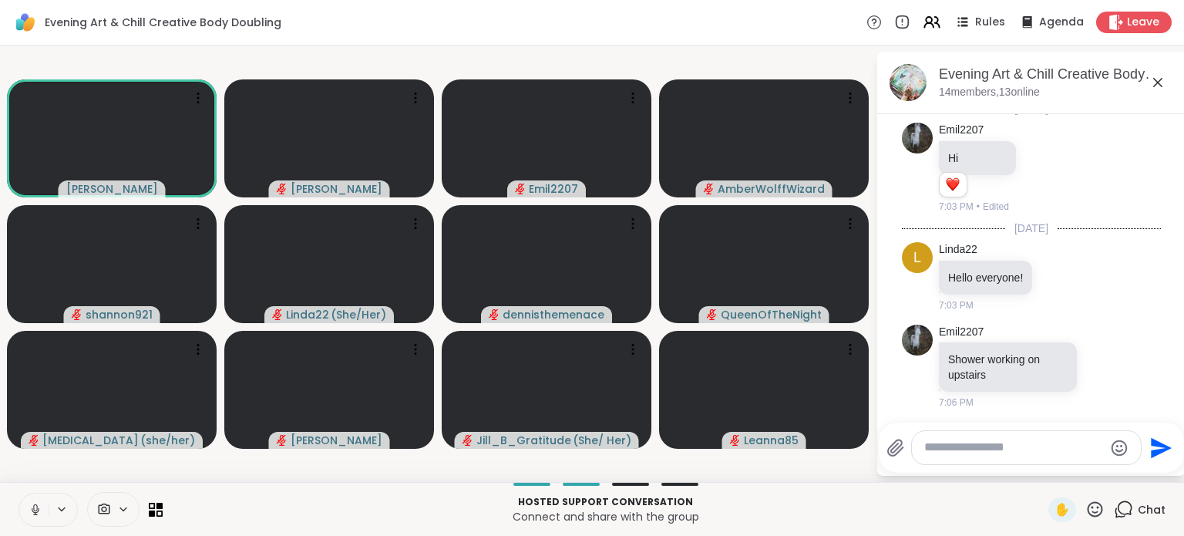
scroll to position [231, 0]
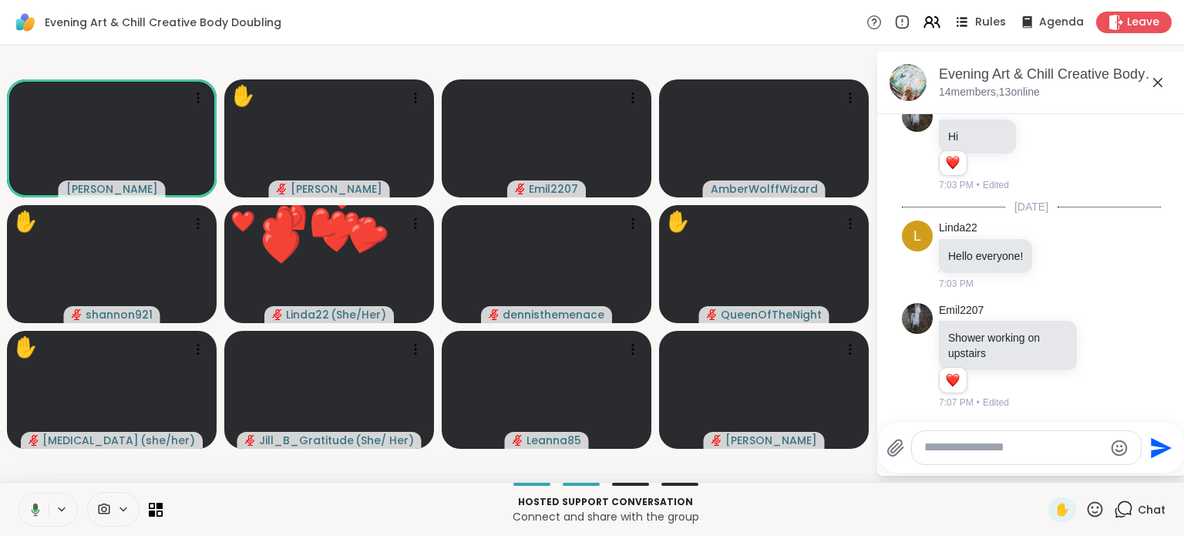
click at [975, 24] on span "Rules" at bounding box center [991, 23] width 32 height 16
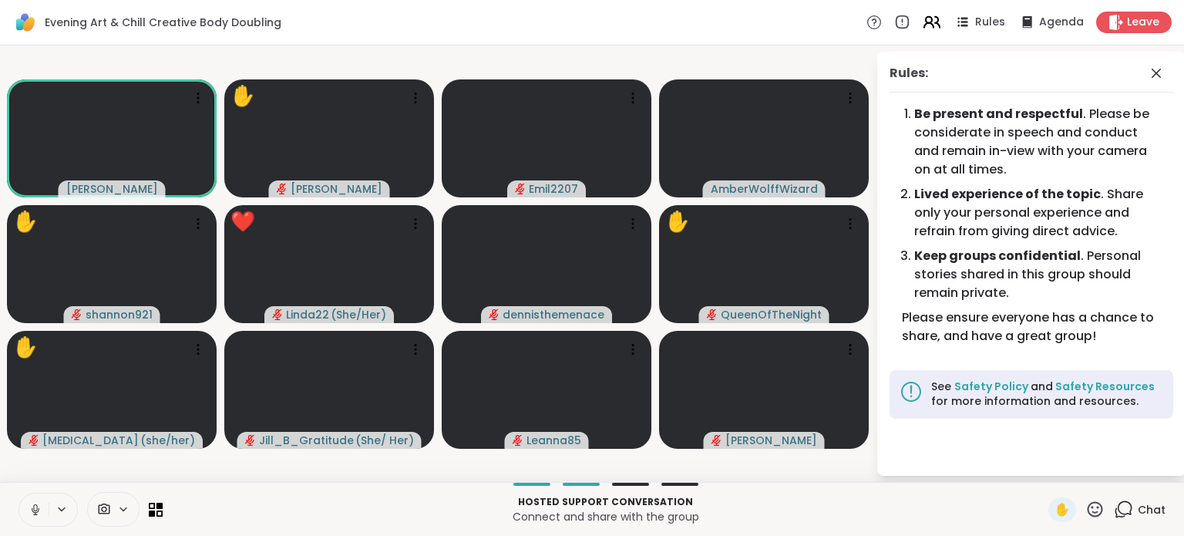
click at [926, 22] on icon at bounding box center [929, 20] width 6 height 6
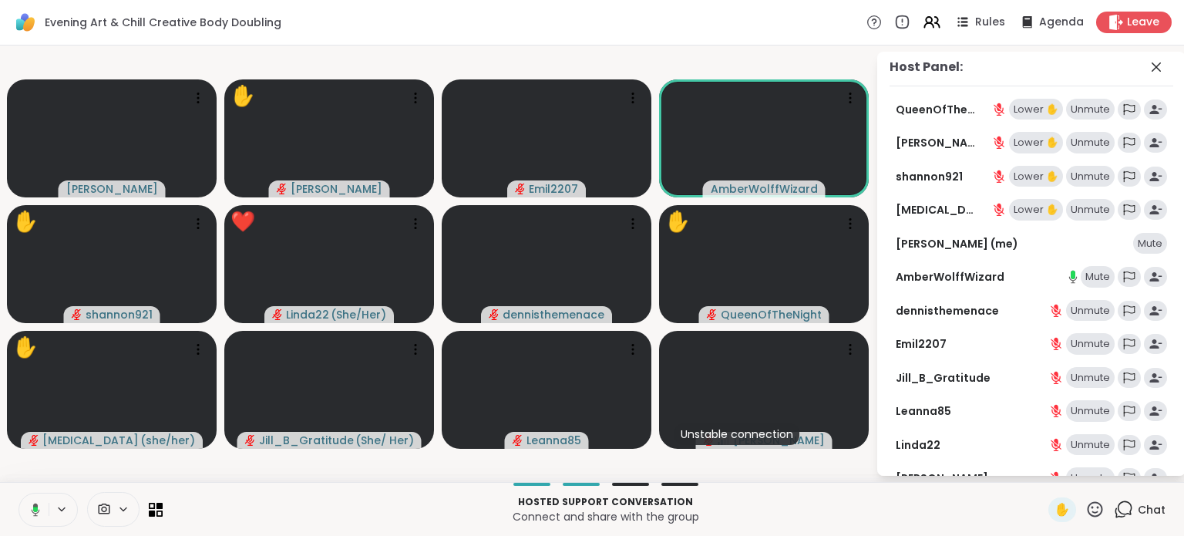
scroll to position [0, 0]
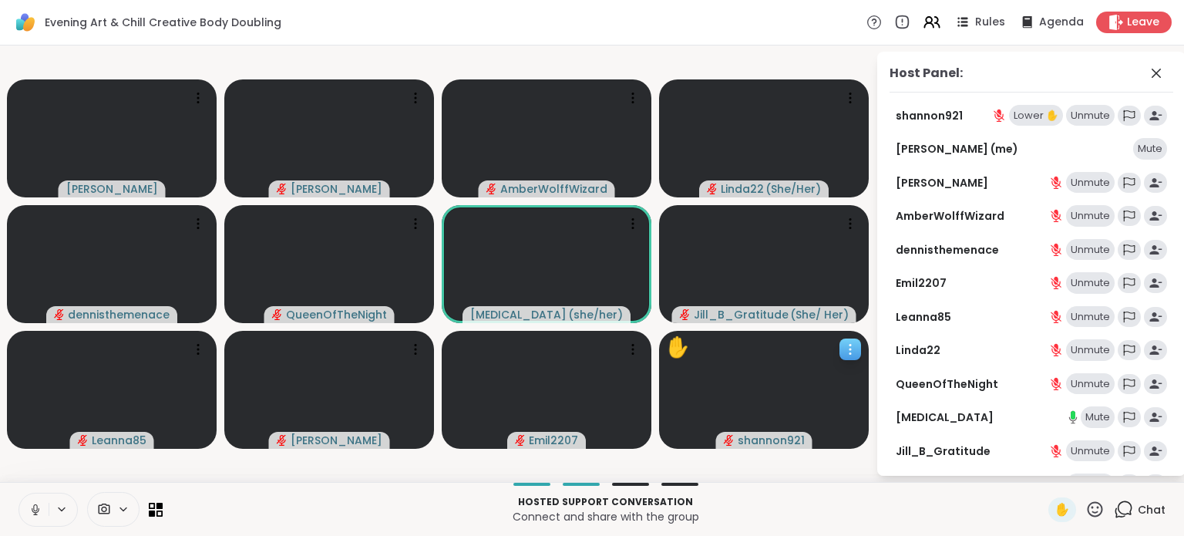
click at [854, 346] on icon at bounding box center [849, 348] width 15 height 15
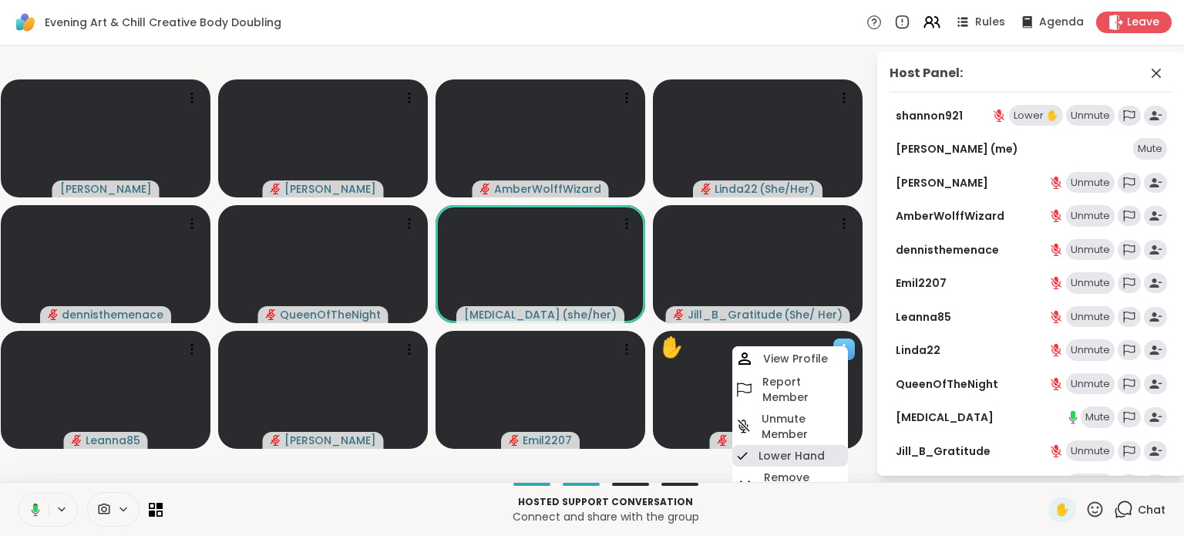
click at [780, 452] on h4 "Lower Hand" at bounding box center [791, 455] width 66 height 15
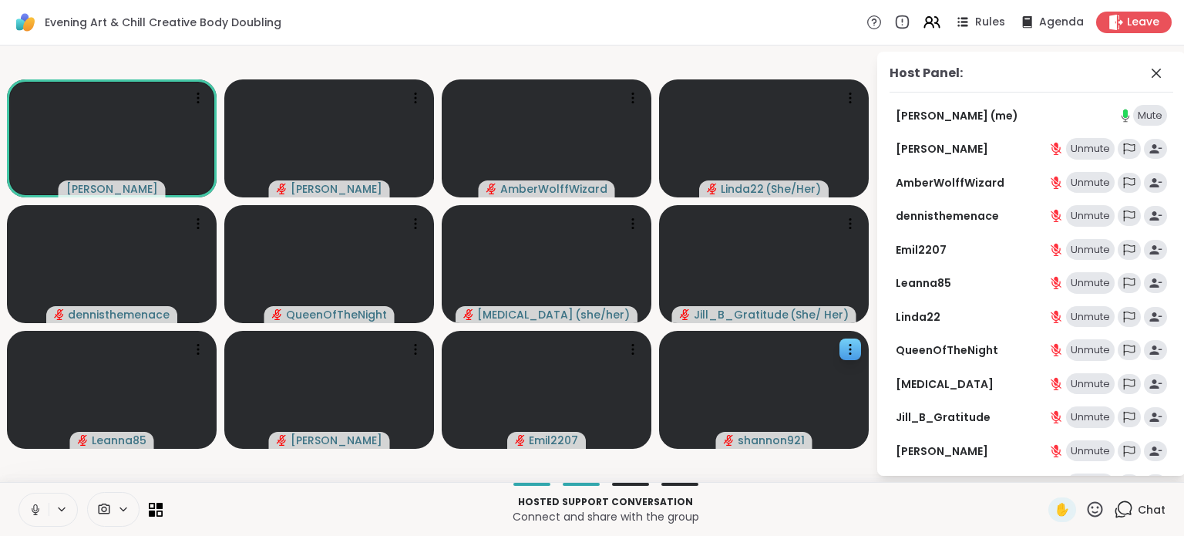
click at [34, 507] on icon at bounding box center [35, 507] width 4 height 7
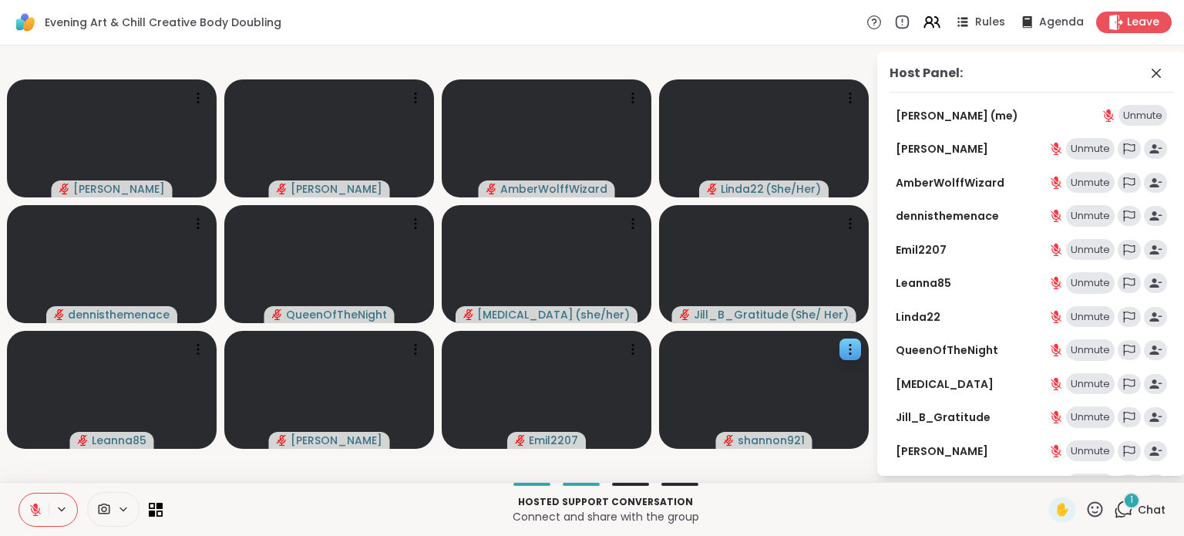
click at [1130, 495] on span "1" at bounding box center [1131, 499] width 3 height 13
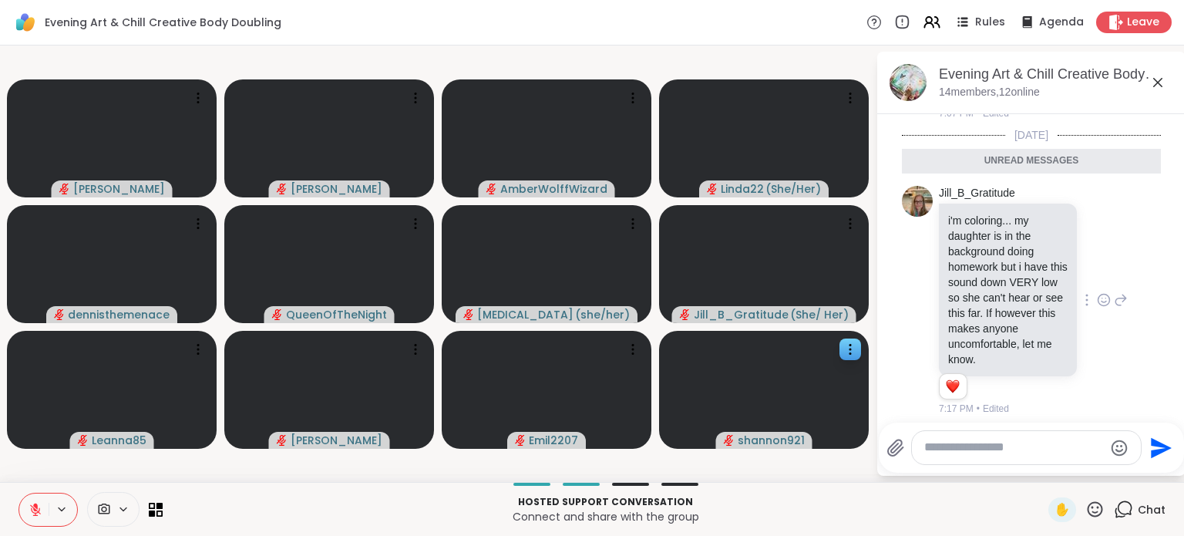
scroll to position [526, 0]
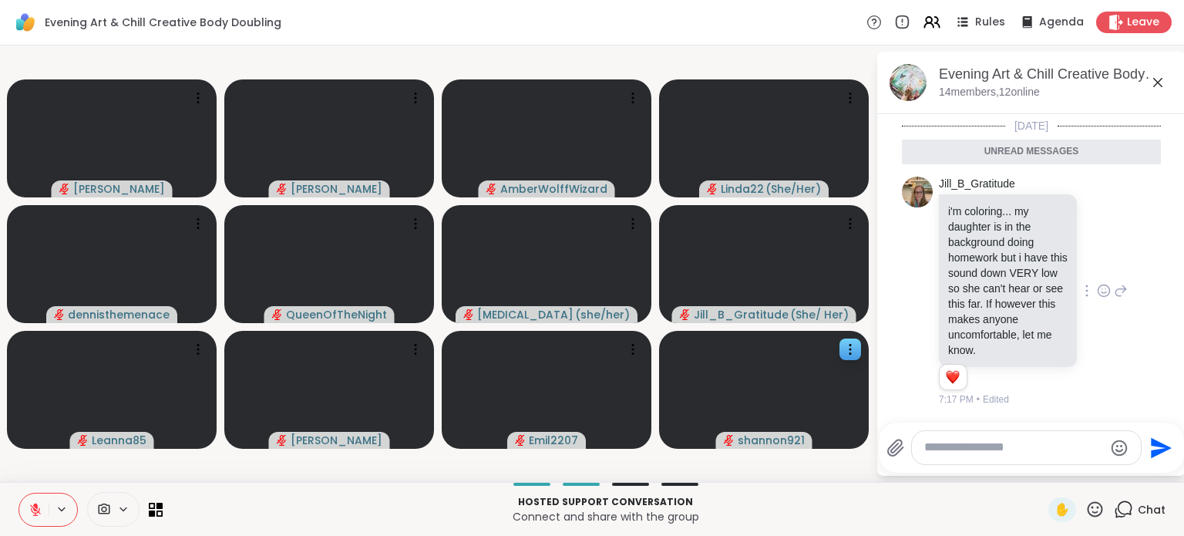
click at [1097, 283] on icon at bounding box center [1104, 290] width 14 height 15
click at [1088, 271] on button "Select Reaction: Heart" at bounding box center [1103, 266] width 31 height 31
click at [956, 461] on div at bounding box center [1026, 447] width 229 height 33
click at [952, 447] on textarea "Type your message" at bounding box center [1014, 447] width 180 height 16
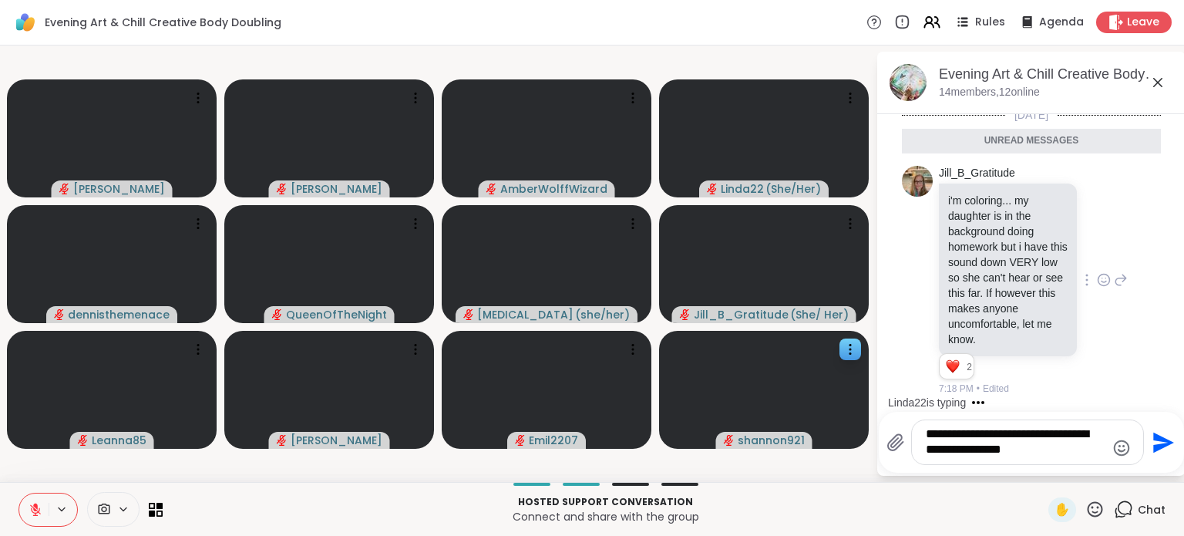
type textarea "**********"
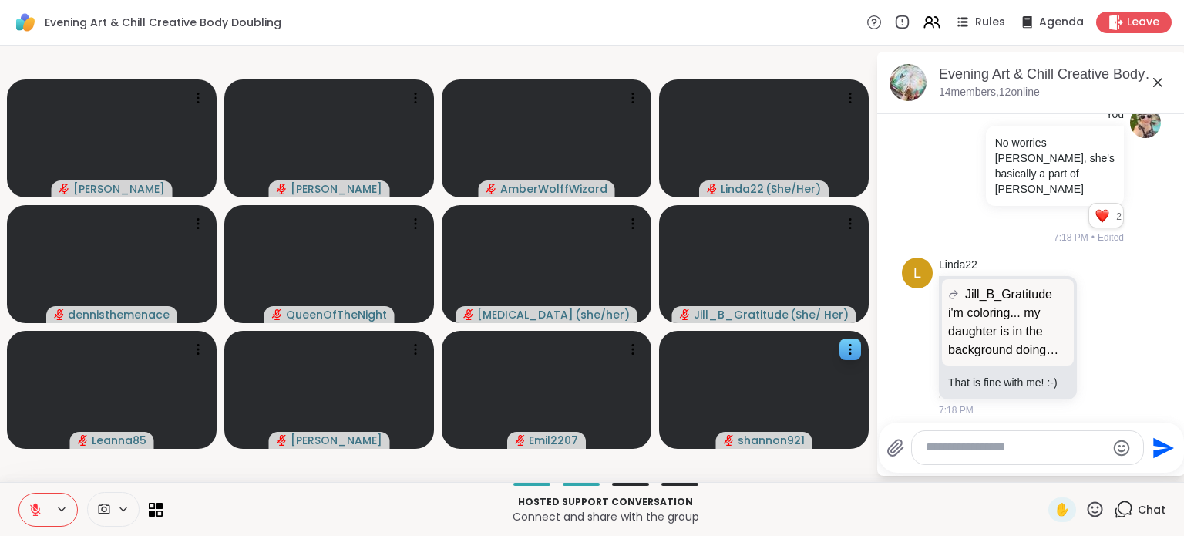
scroll to position [833, 0]
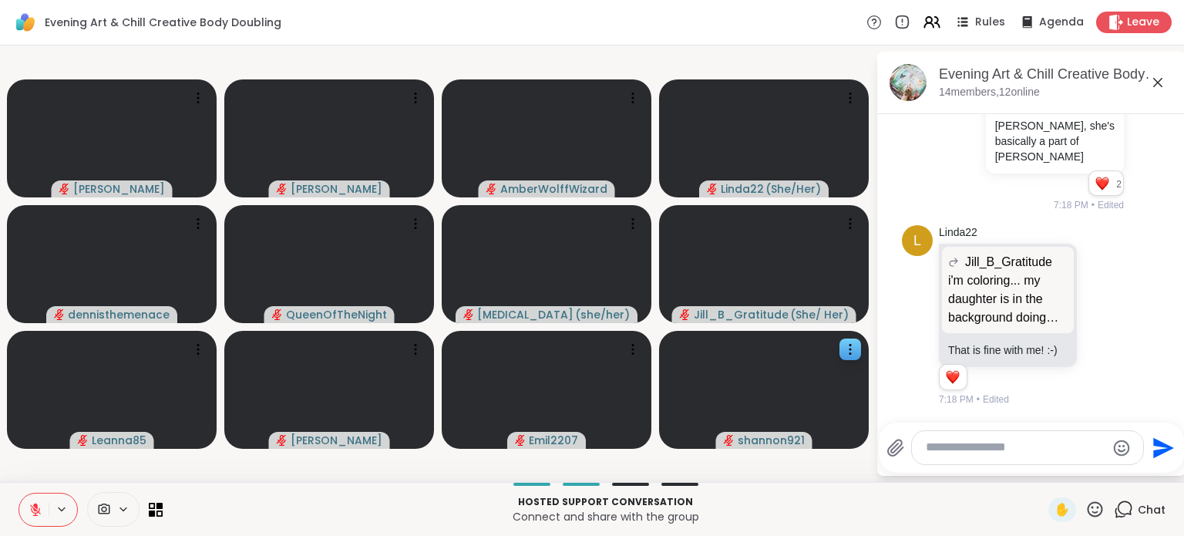
click at [36, 512] on icon at bounding box center [36, 510] width 14 height 14
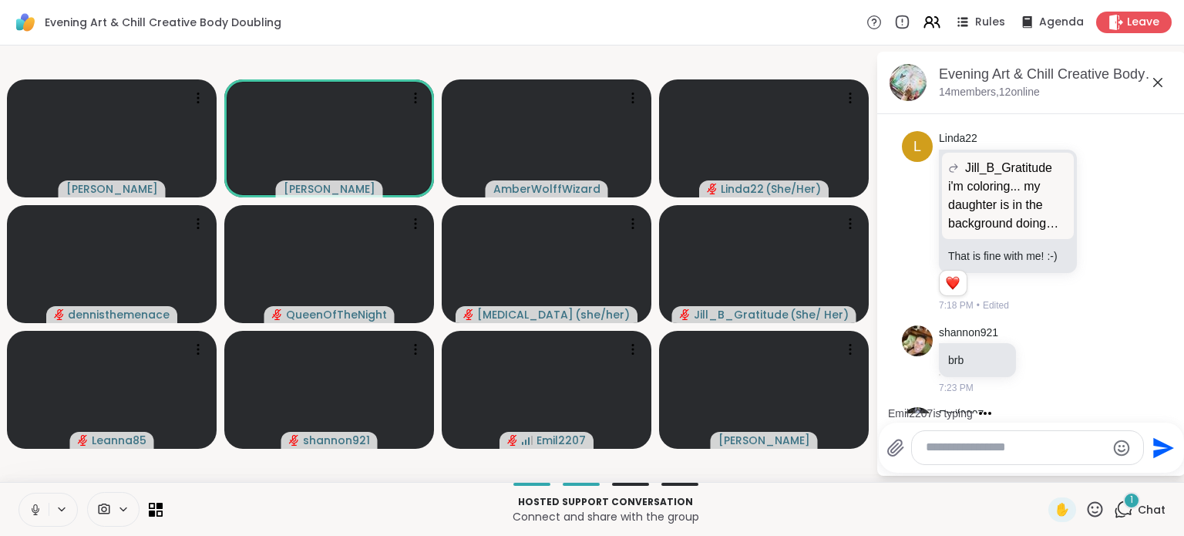
scroll to position [1027, 0]
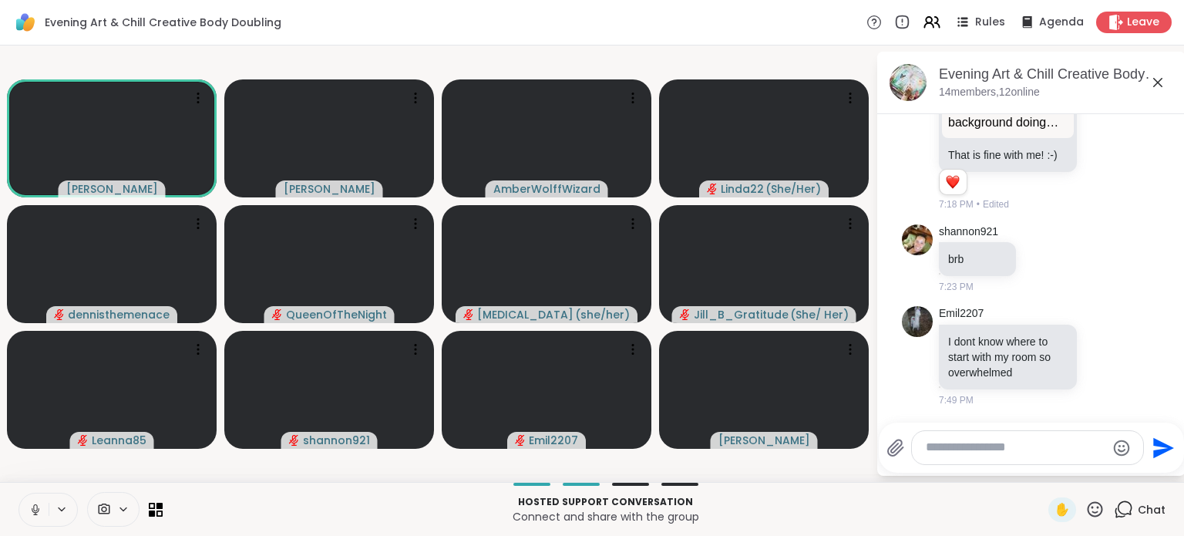
click at [36, 512] on icon at bounding box center [36, 509] width 8 height 5
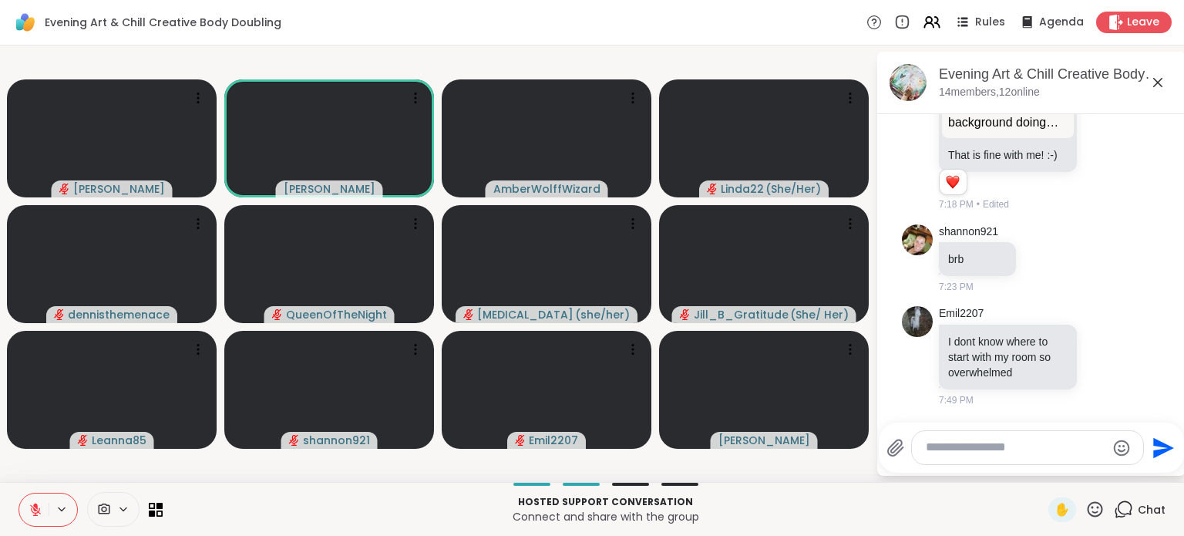
click at [36, 512] on icon at bounding box center [36, 510] width 14 height 14
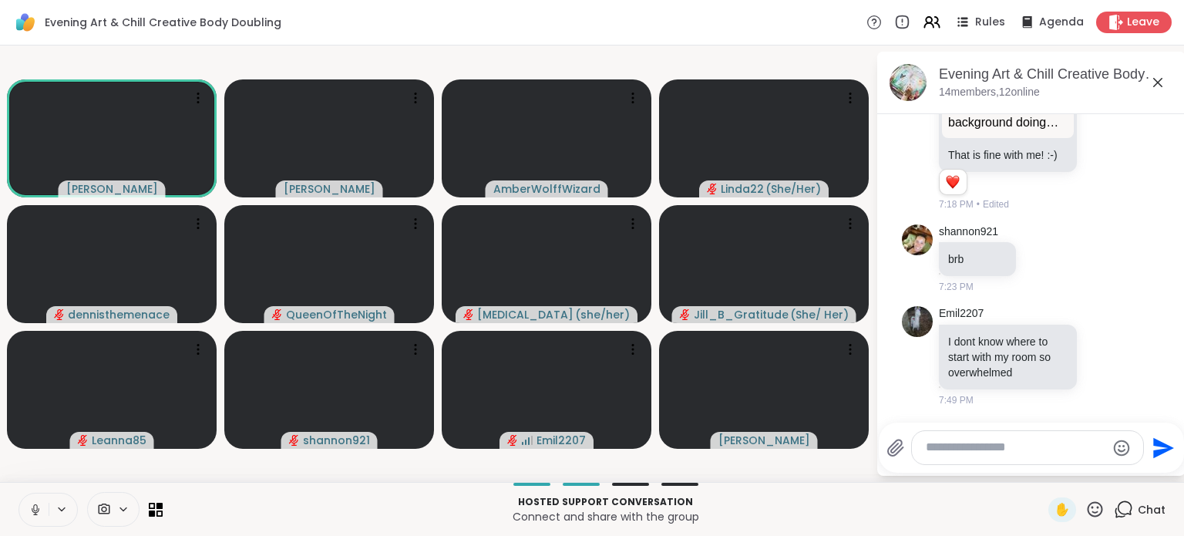
scroll to position [1366, 0]
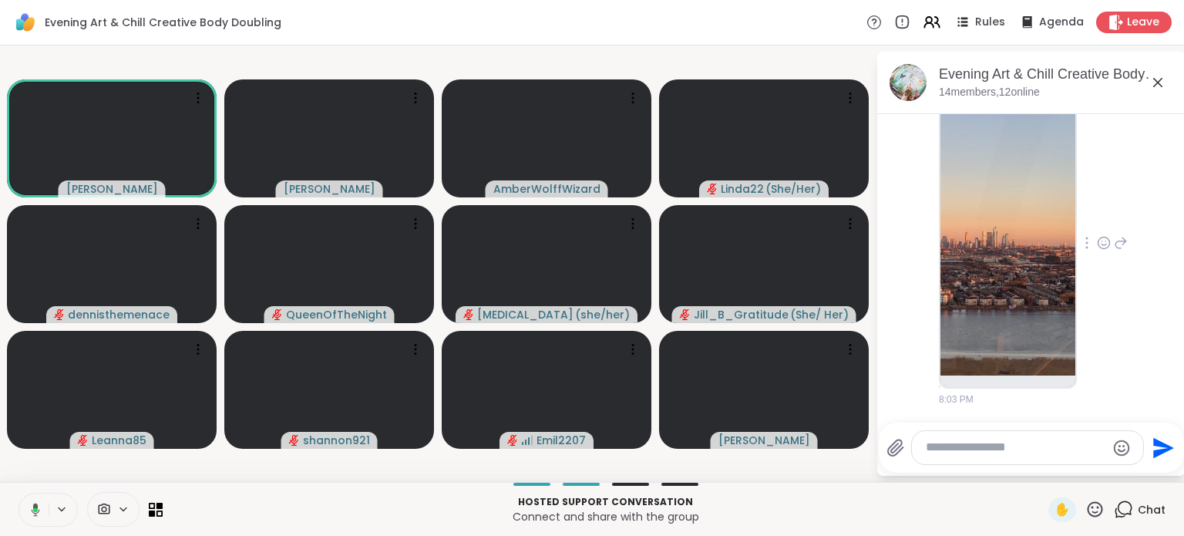
click at [1007, 229] on img at bounding box center [1007, 237] width 135 height 275
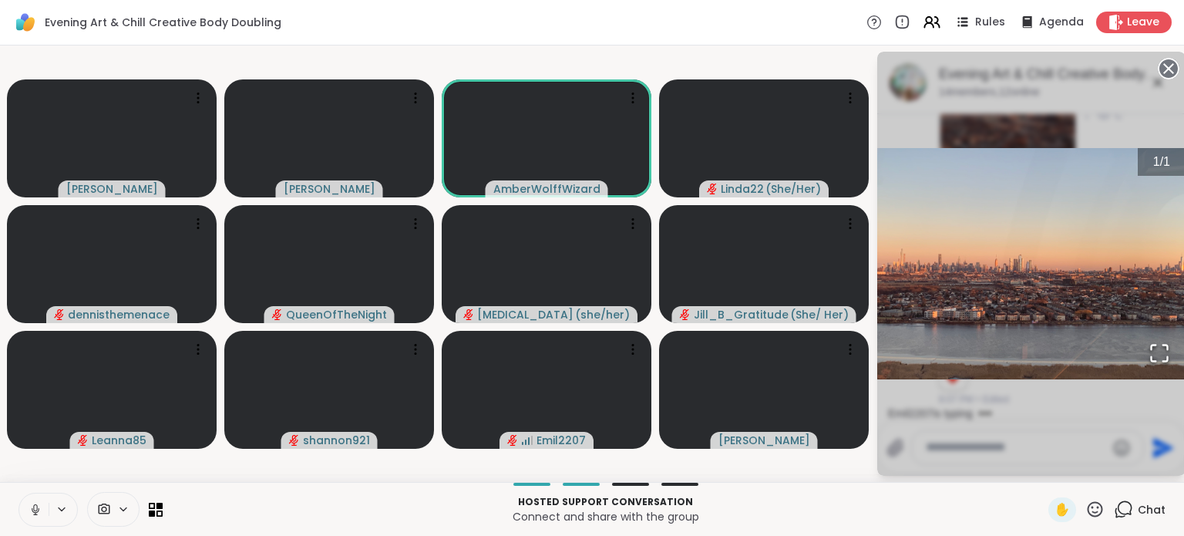
scroll to position [1635, 0]
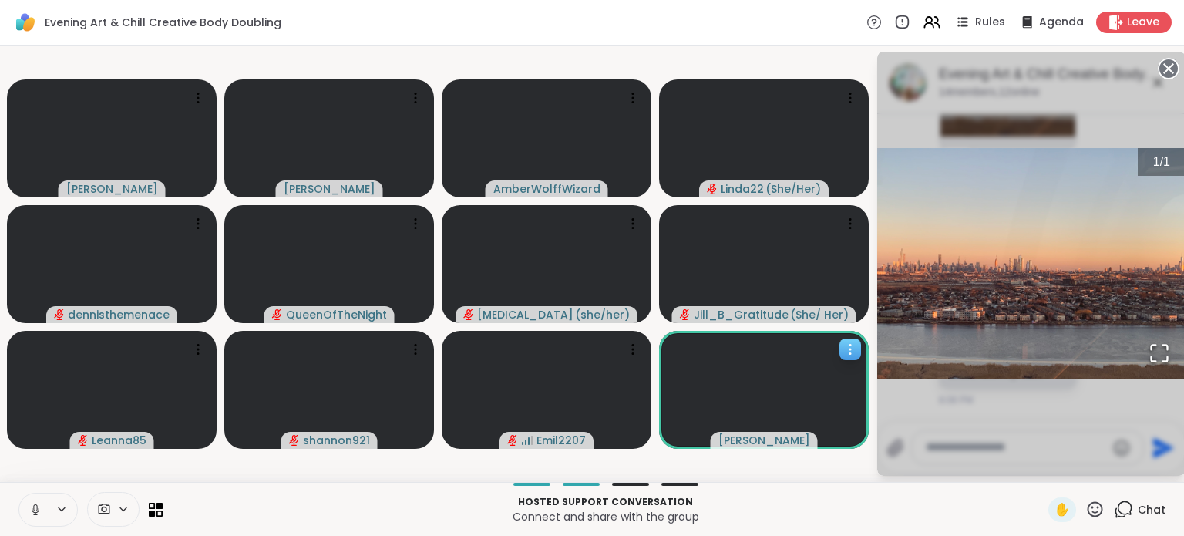
click at [852, 357] on div at bounding box center [850, 349] width 22 height 22
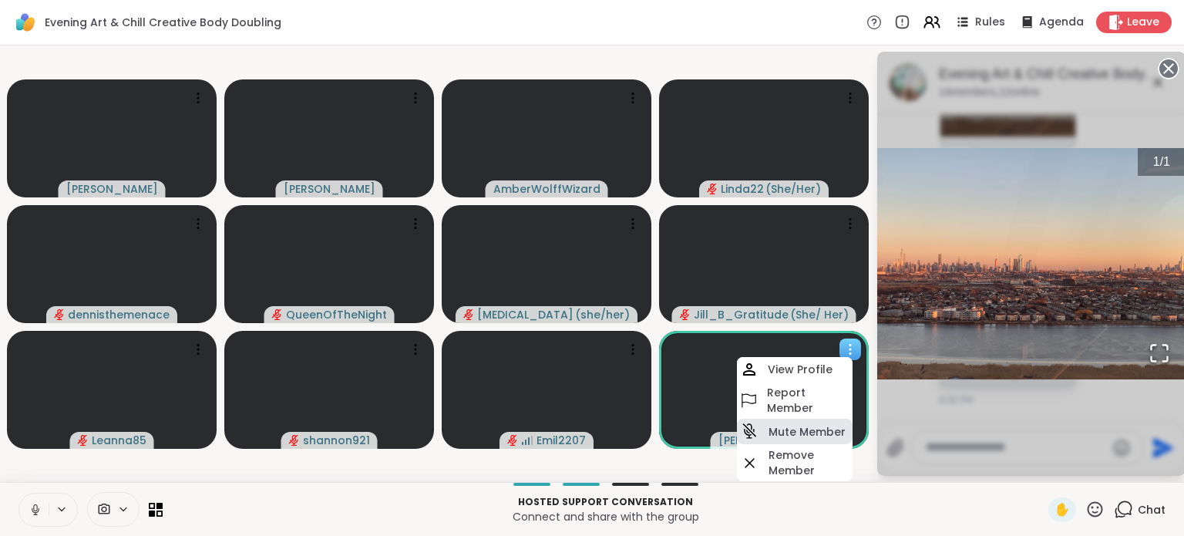
click at [799, 427] on h4 "Mute Member" at bounding box center [806, 431] width 77 height 15
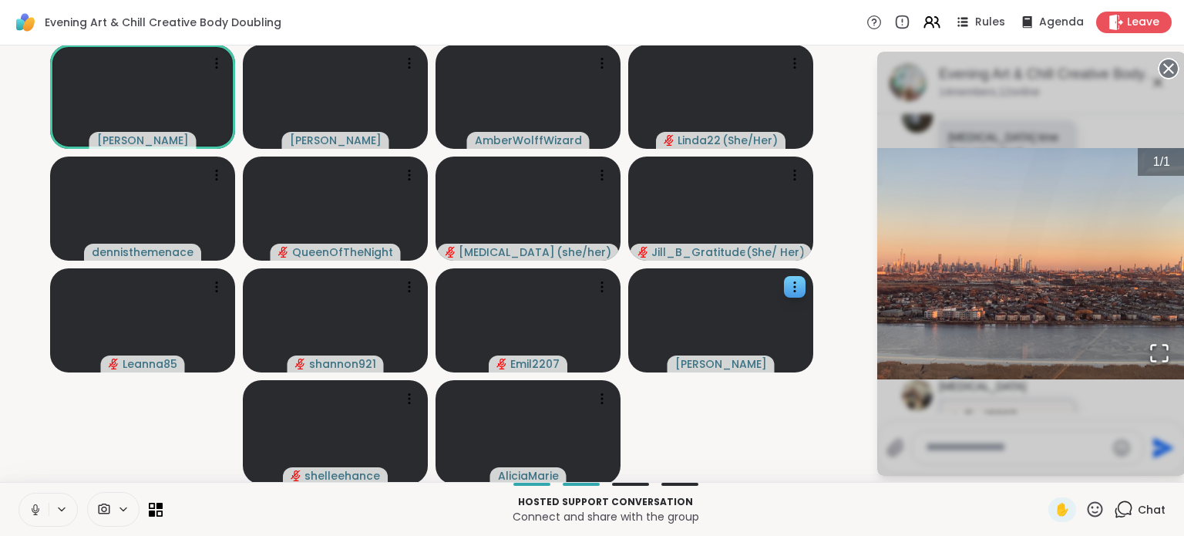
scroll to position [2195, 0]
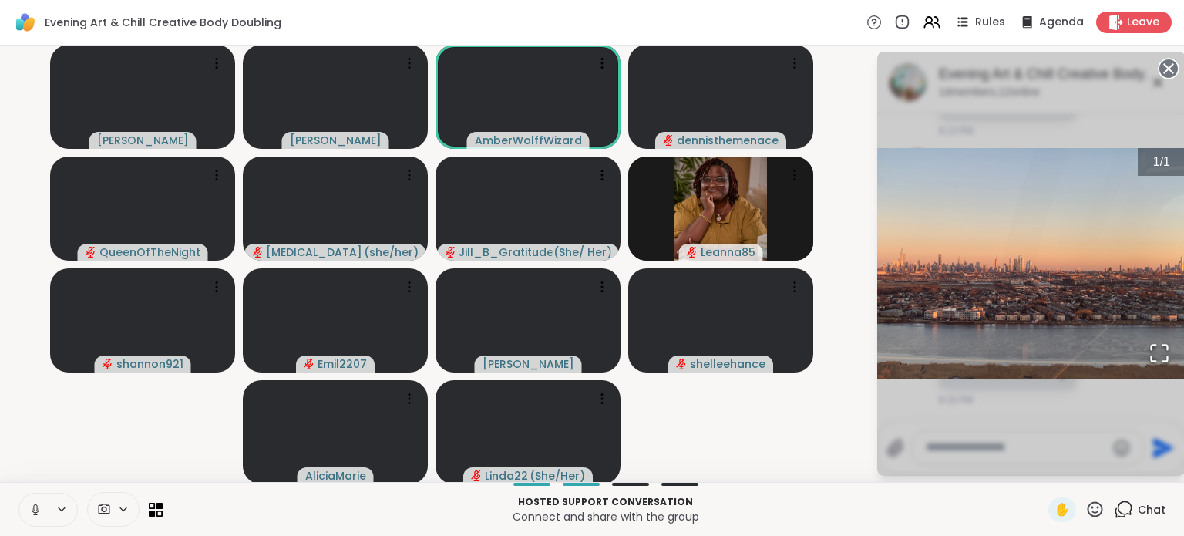
click at [1138, 511] on span "Chat" at bounding box center [1152, 509] width 28 height 15
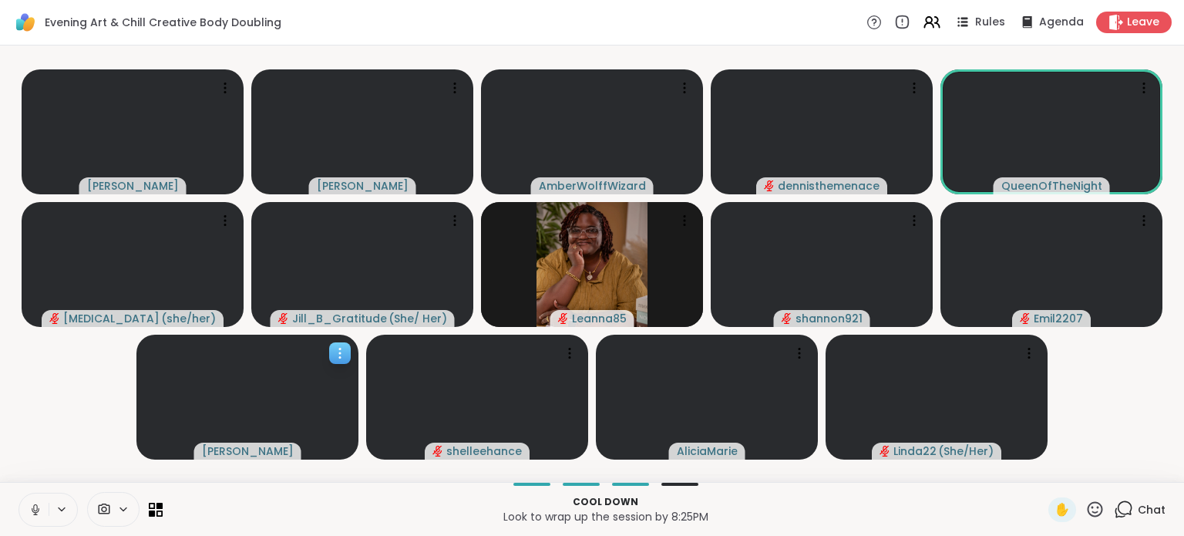
click at [338, 351] on icon at bounding box center [339, 352] width 15 height 15
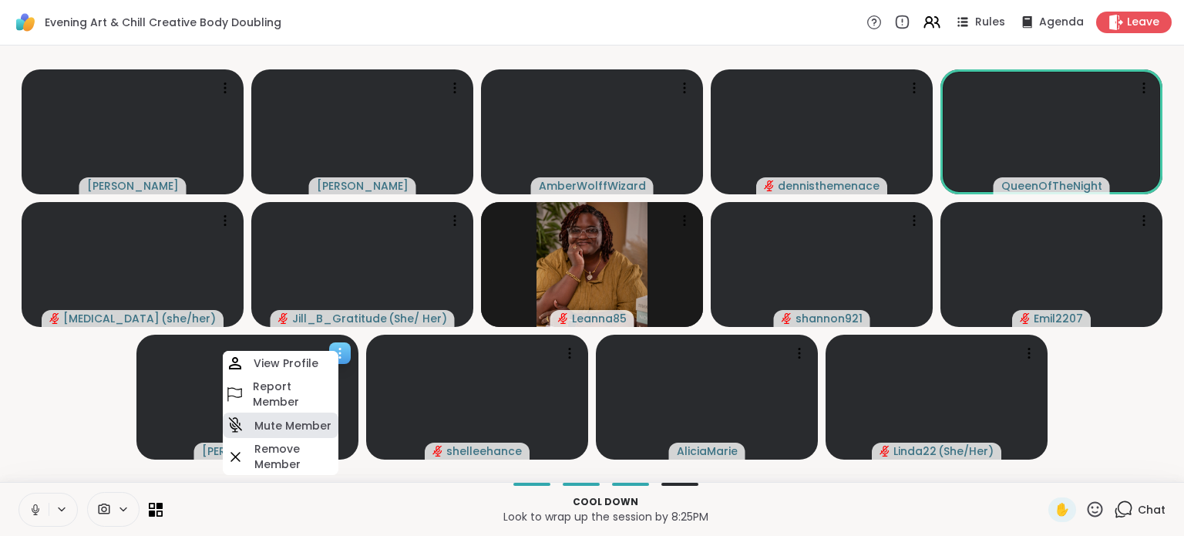
click at [305, 427] on h4 "Mute Member" at bounding box center [292, 425] width 77 height 15
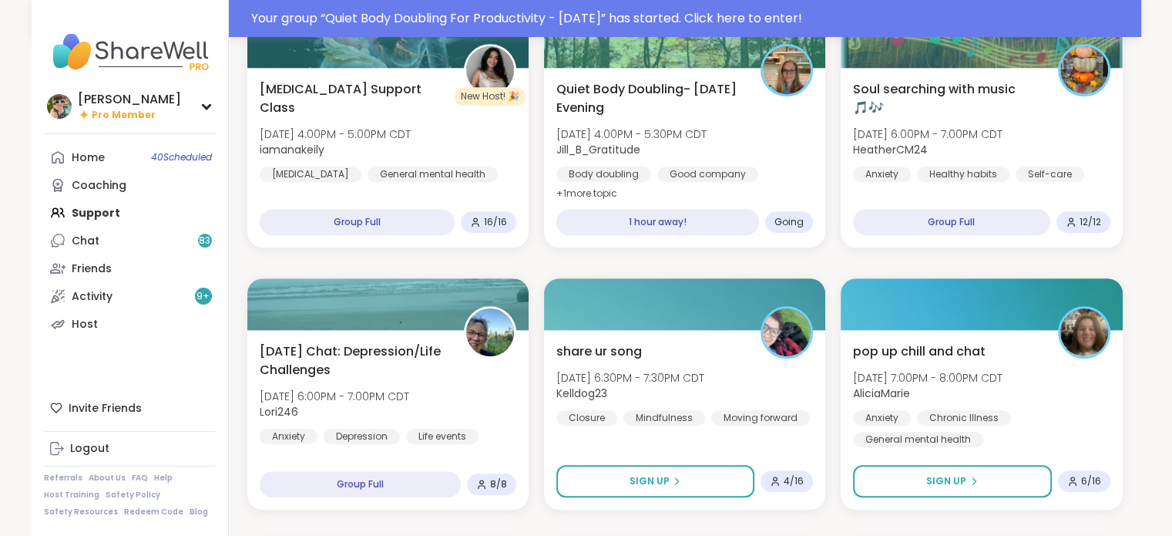
scroll to position [1004, 0]
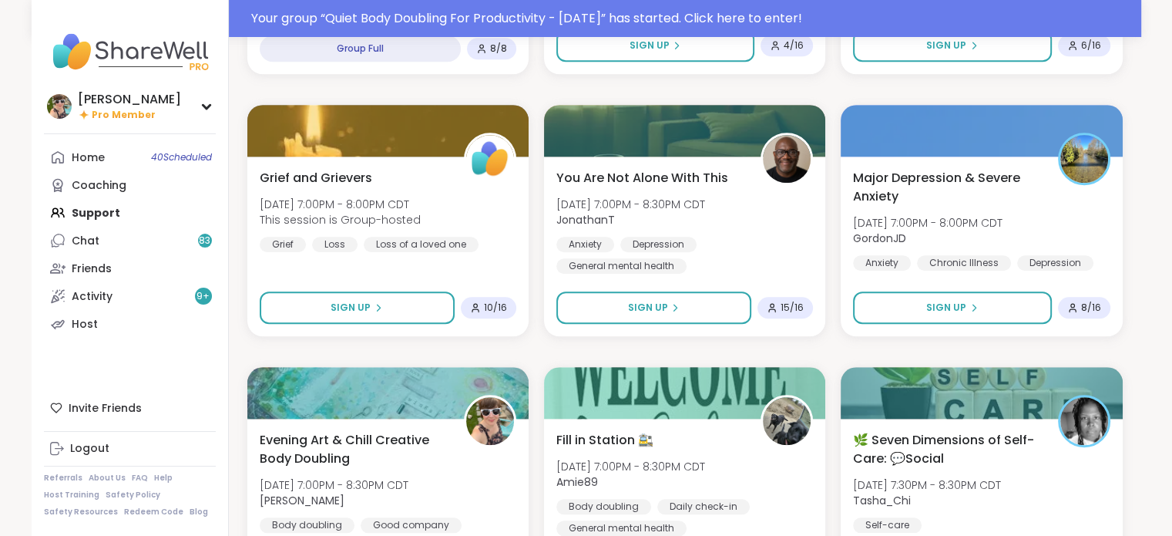
scroll to position [1463, 0]
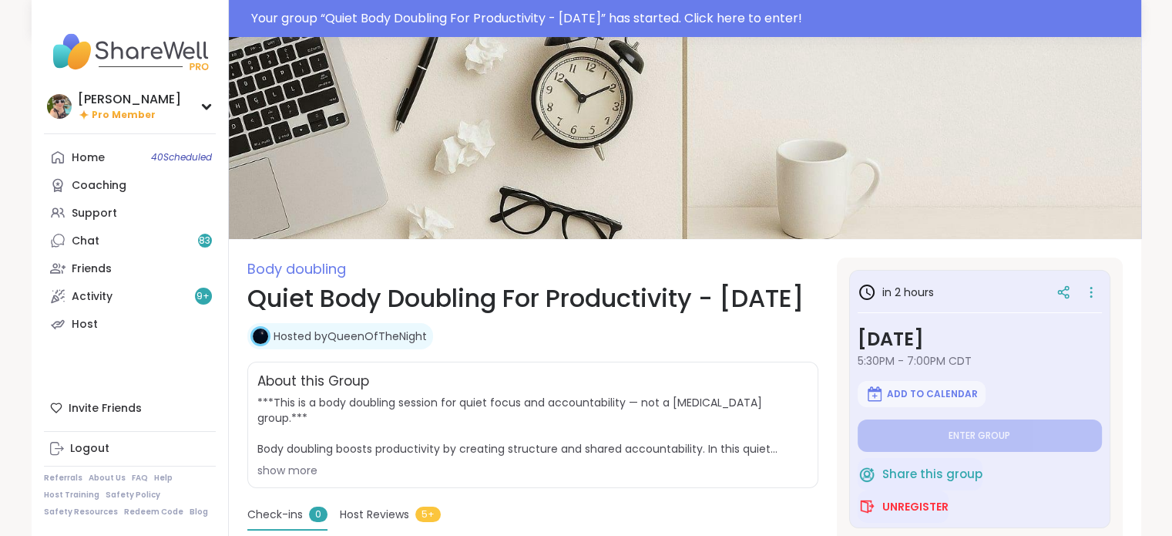
type textarea "*"
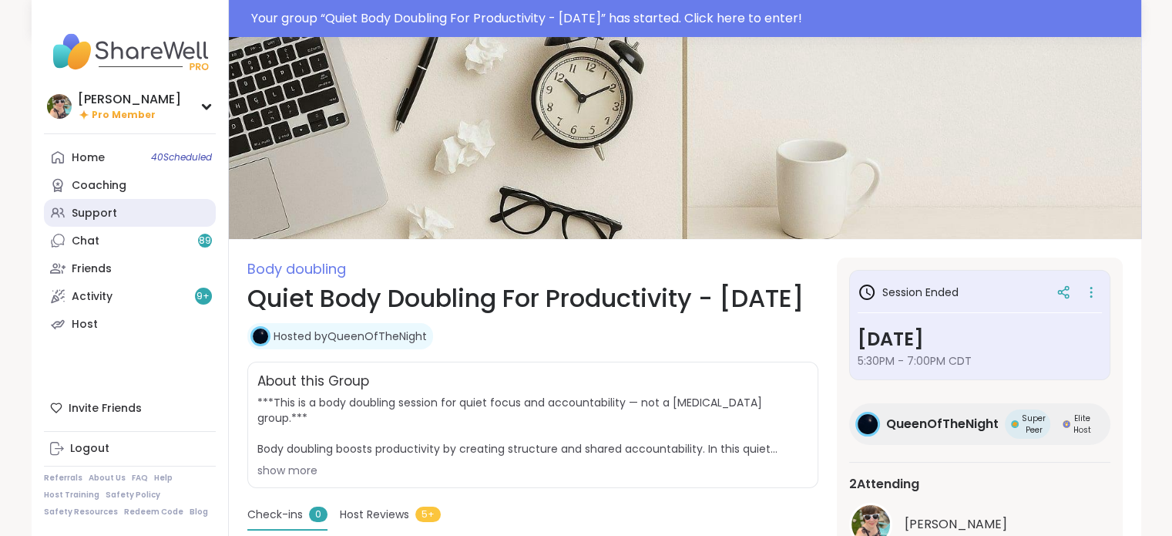
click at [112, 214] on div "Support" at bounding box center [94, 213] width 45 height 15
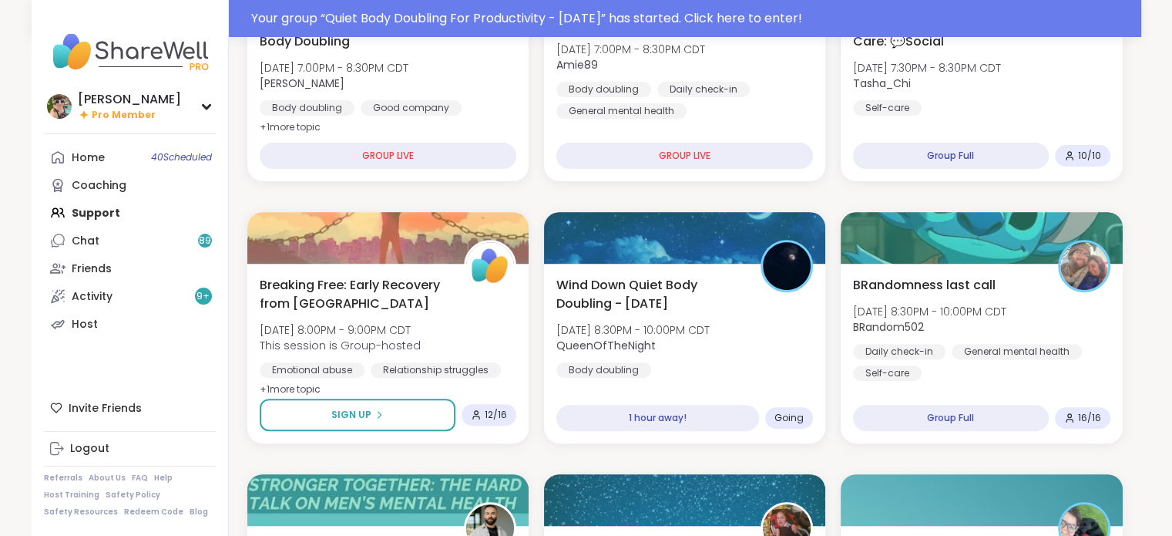
scroll to position [539, 0]
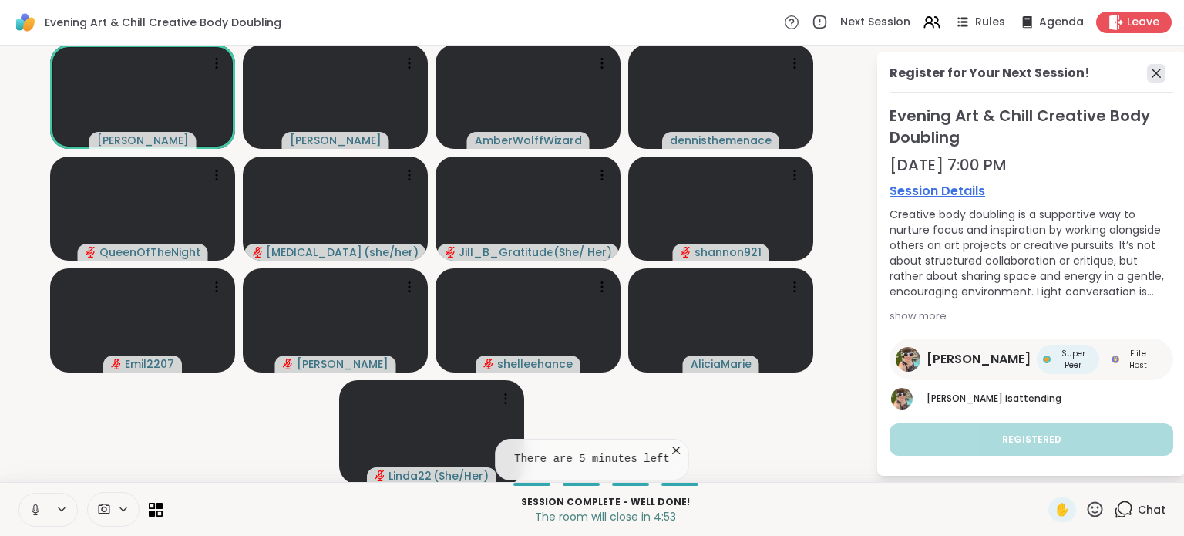
click at [1147, 70] on icon at bounding box center [1156, 73] width 18 height 18
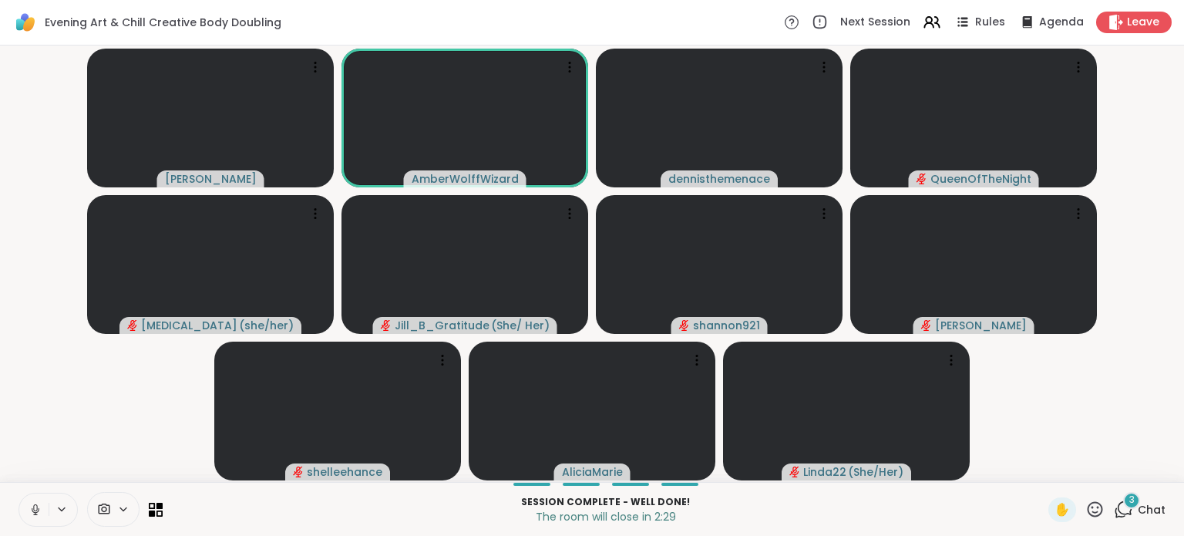
click at [1123, 502] on div "3" at bounding box center [1131, 500] width 17 height 17
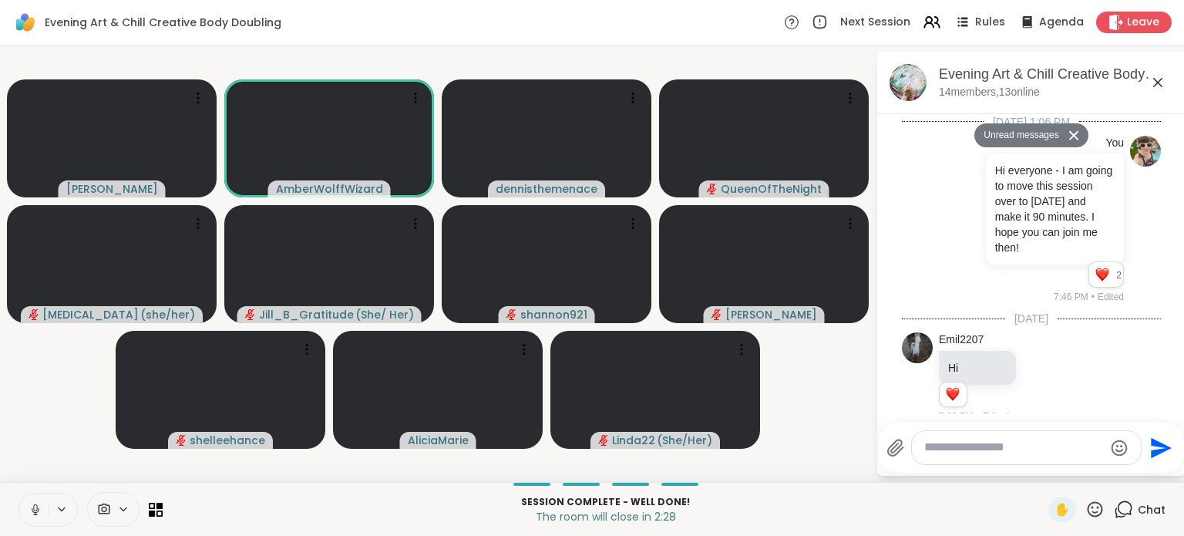
scroll to position [2812, 0]
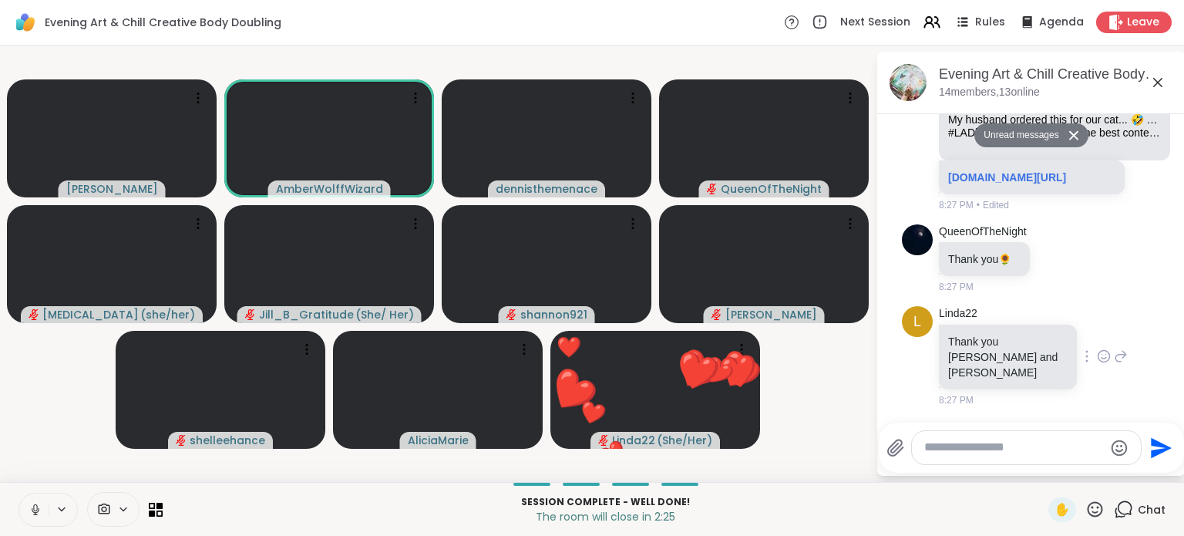
click at [1097, 364] on icon at bounding box center [1104, 355] width 14 height 15
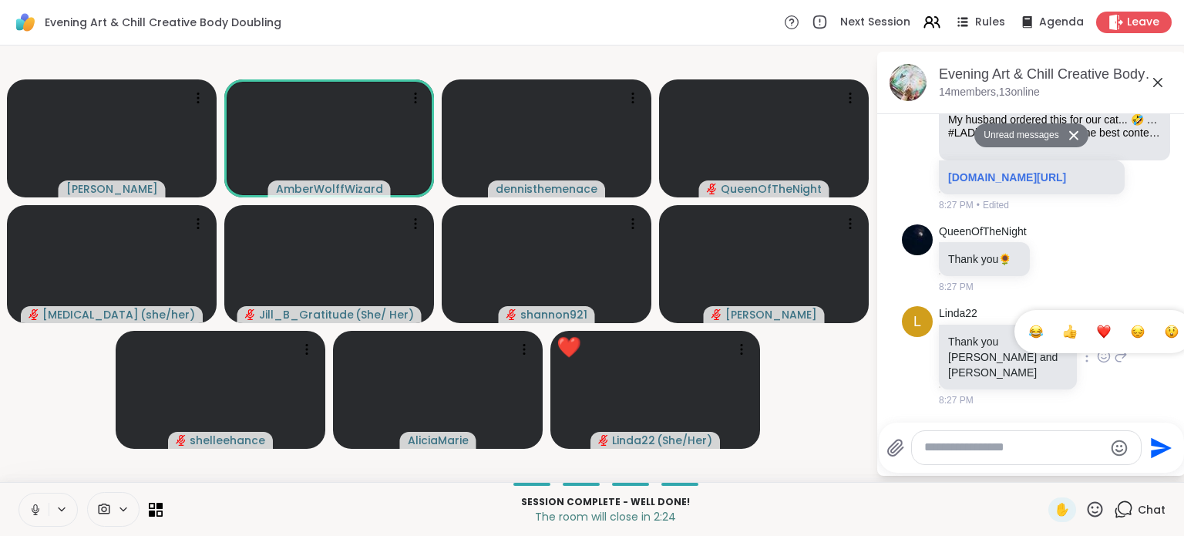
click at [1097, 338] on div "Select Reaction: Heart" at bounding box center [1104, 331] width 14 height 14
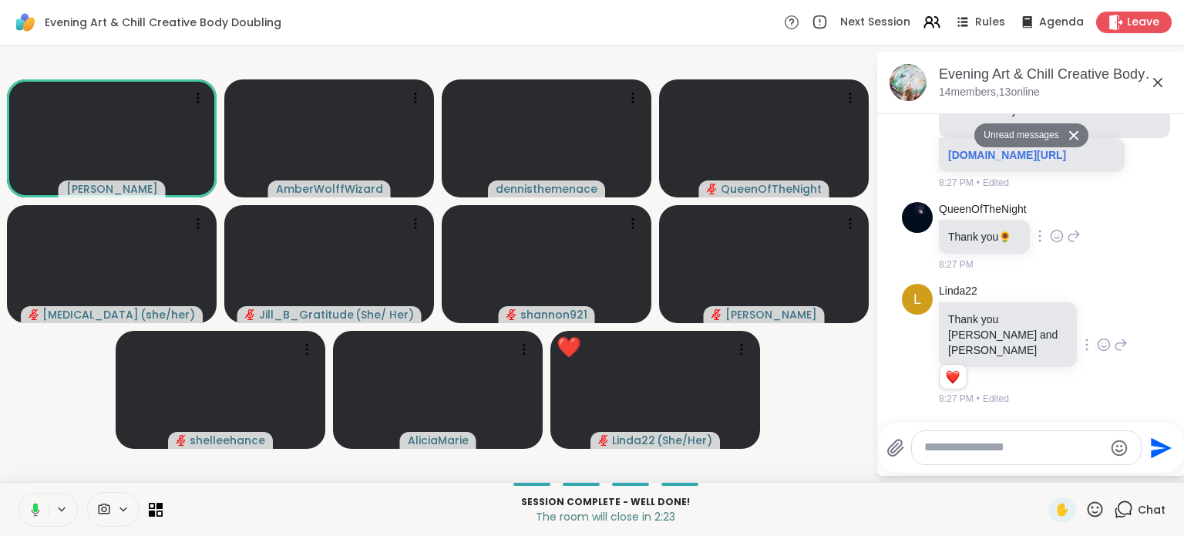
click at [1051, 241] on icon at bounding box center [1057, 236] width 12 height 12
click at [1051, 218] on div "Select Reaction: Heart" at bounding box center [1057, 211] width 14 height 14
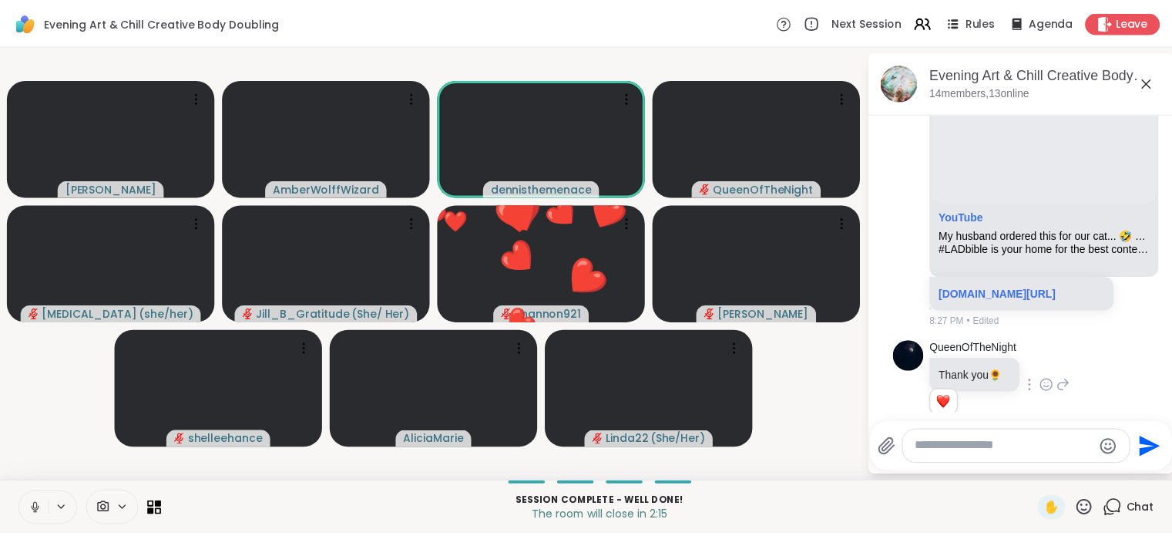
scroll to position [2856, 0]
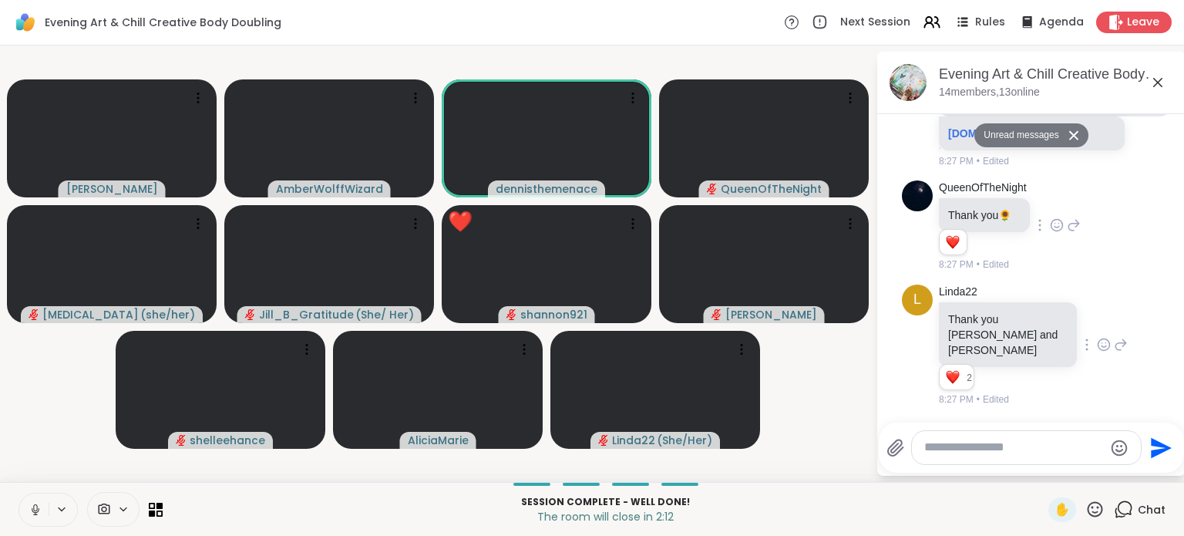
click at [1088, 507] on icon at bounding box center [1095, 508] width 15 height 15
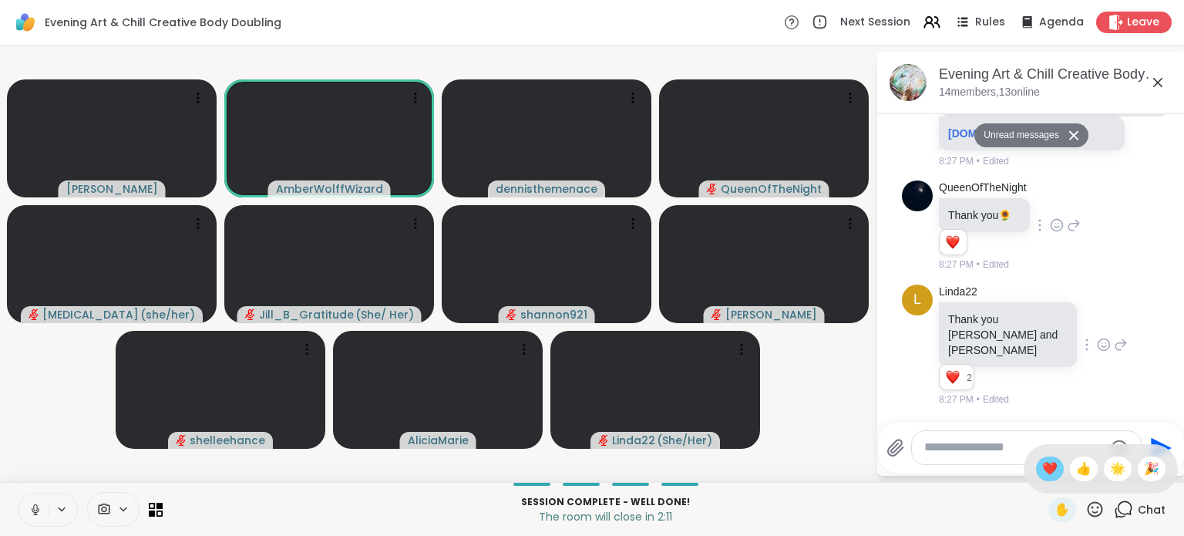
click at [1042, 474] on span "❤️" at bounding box center [1049, 468] width 15 height 18
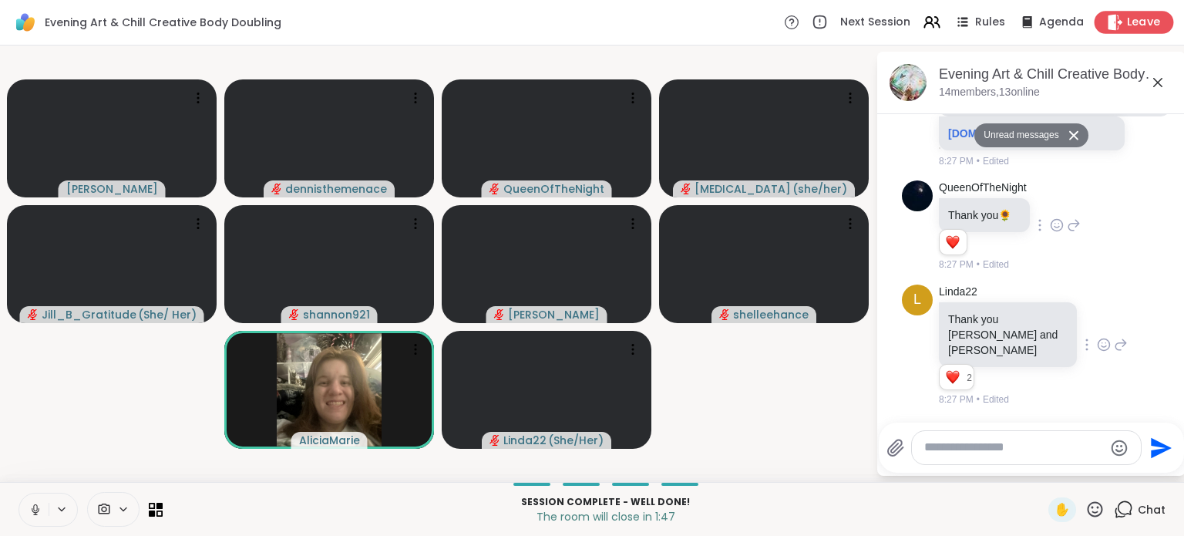
click at [1111, 21] on icon at bounding box center [1115, 22] width 16 height 16
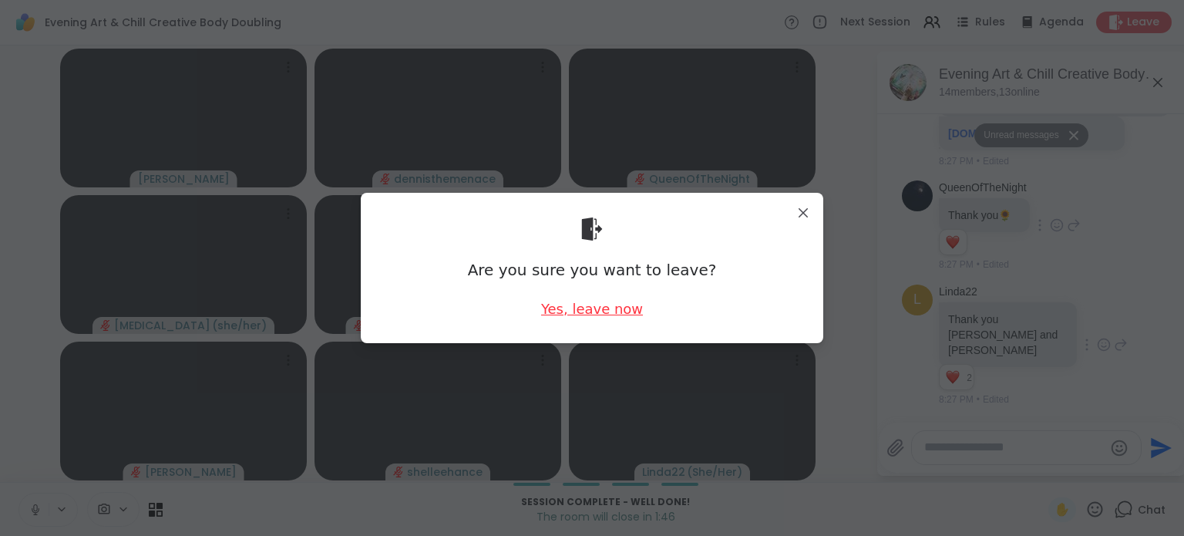
click at [597, 305] on div "Yes, leave now" at bounding box center [592, 308] width 102 height 19
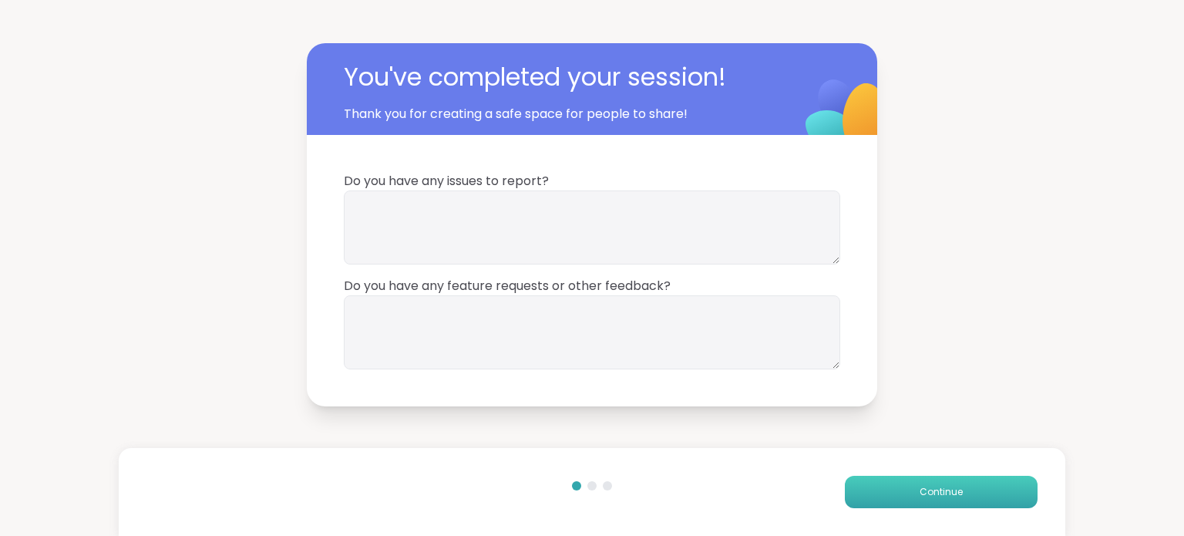
click at [897, 487] on button "Continue" at bounding box center [941, 492] width 193 height 32
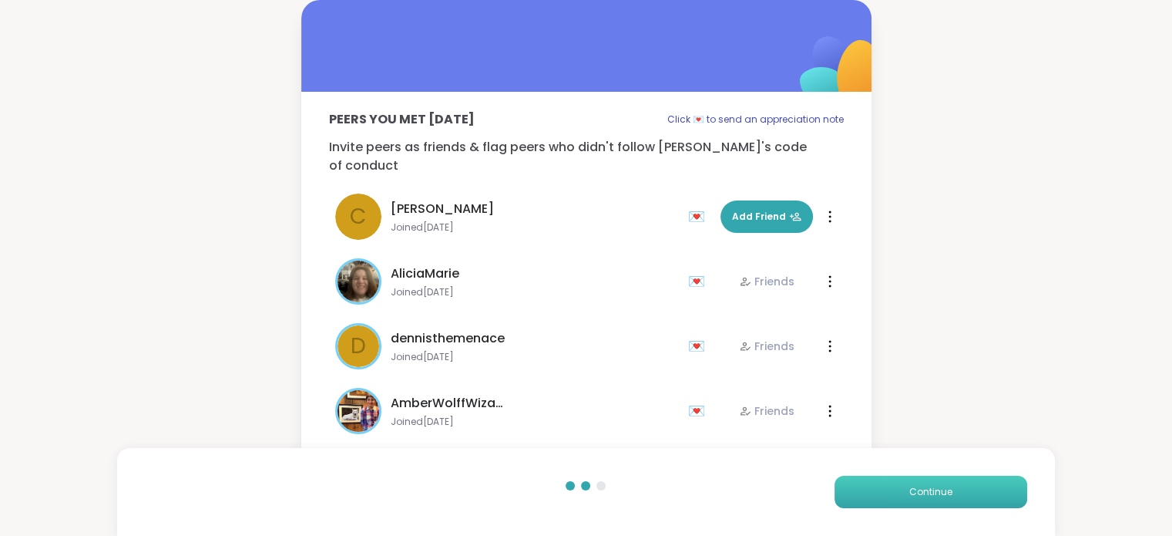
click at [897, 487] on button "Continue" at bounding box center [931, 492] width 193 height 32
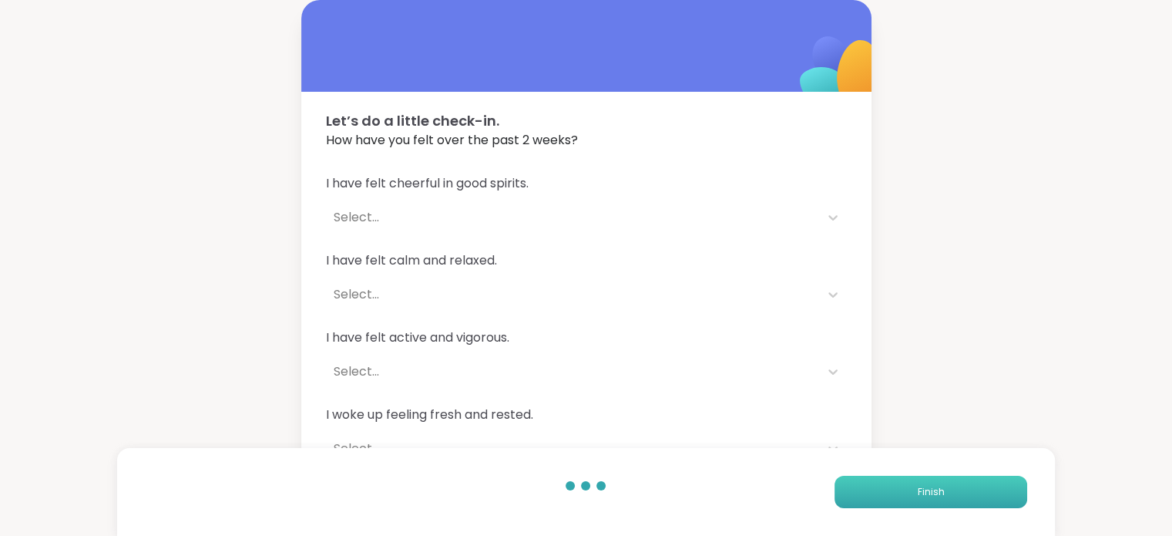
click at [897, 487] on button "Finish" at bounding box center [931, 492] width 193 height 32
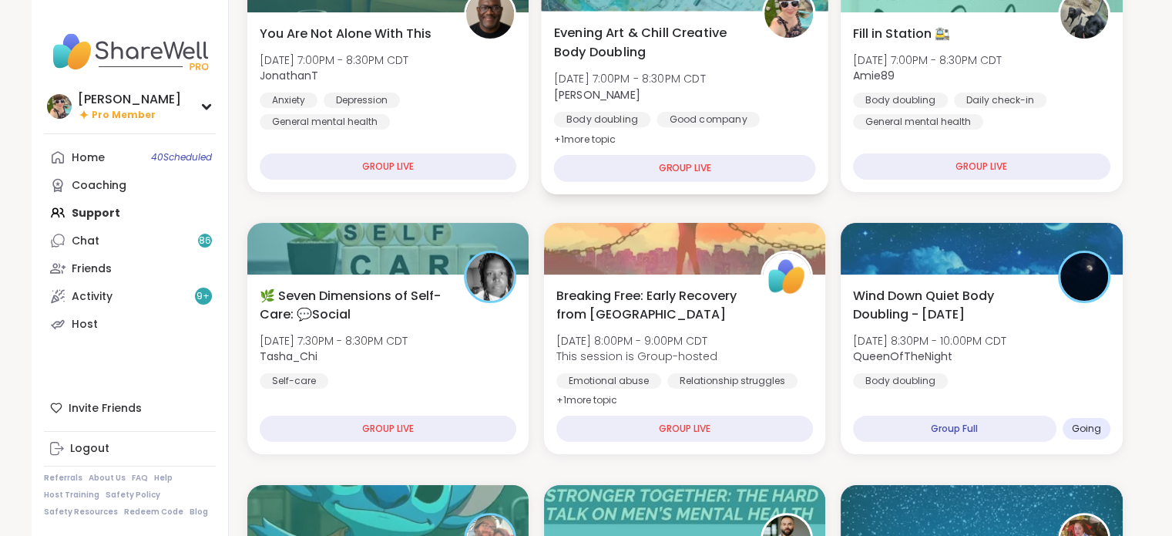
scroll to position [271, 0]
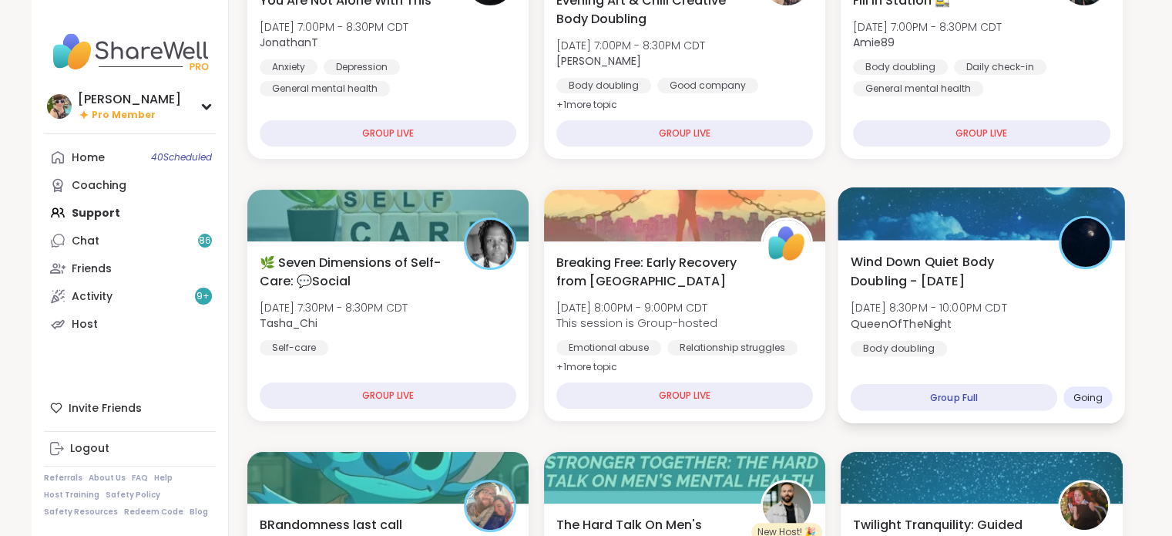
click at [967, 330] on span "QueenOfTheNight" at bounding box center [929, 322] width 156 height 15
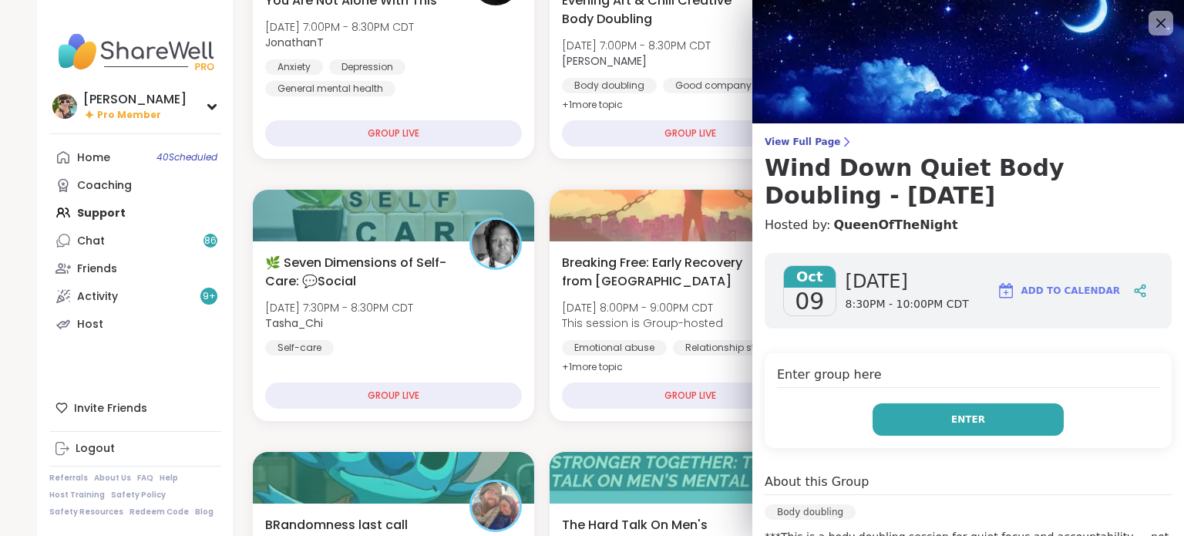
click at [951, 412] on span "Enter" at bounding box center [968, 419] width 34 height 14
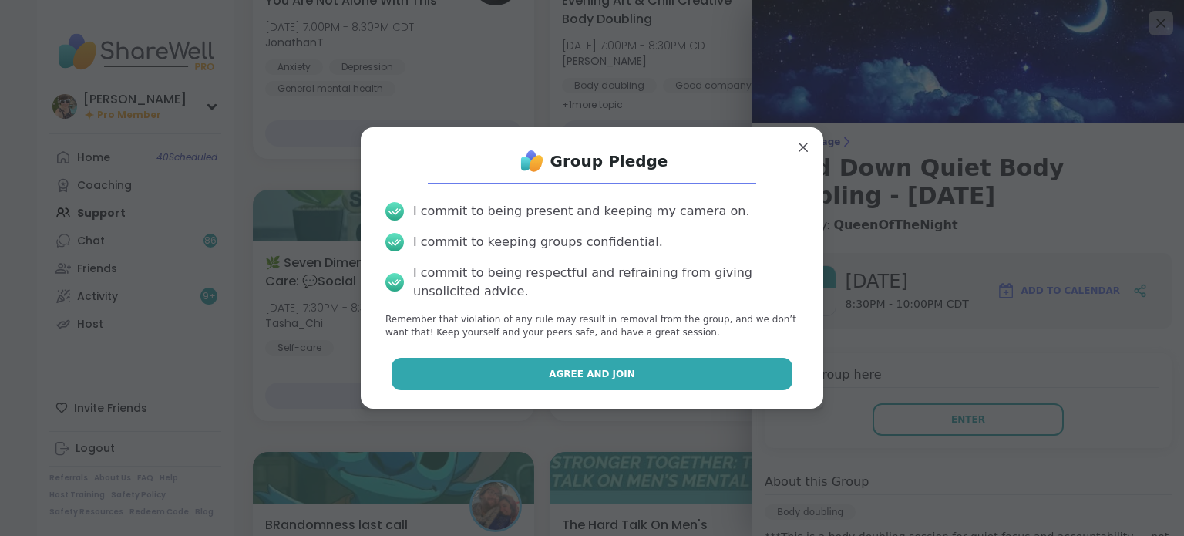
click at [712, 373] on button "Agree and Join" at bounding box center [593, 374] width 402 height 32
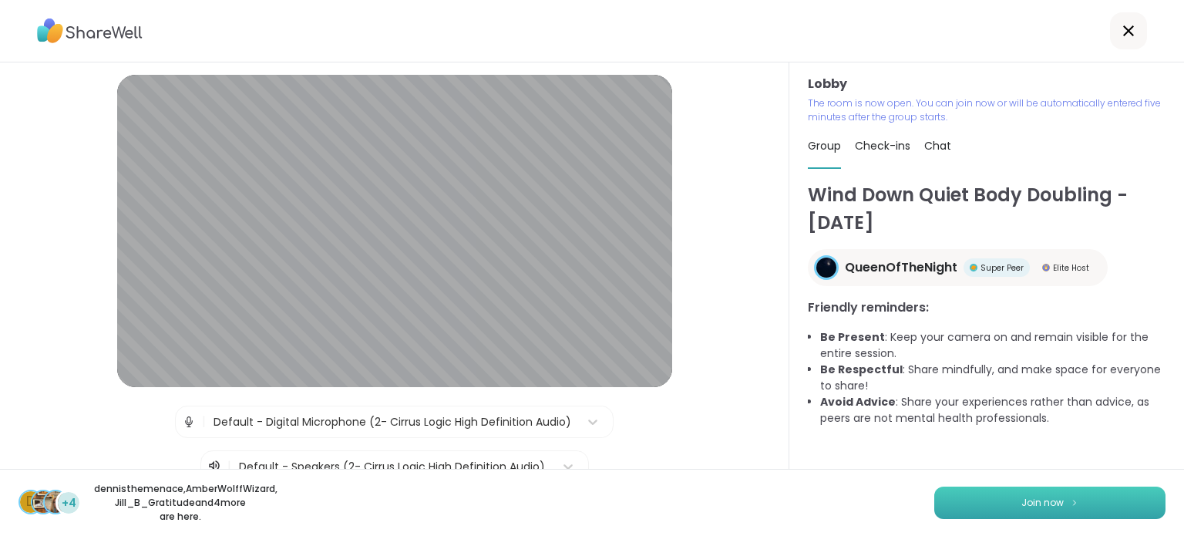
click at [1070, 501] on img at bounding box center [1074, 502] width 9 height 8
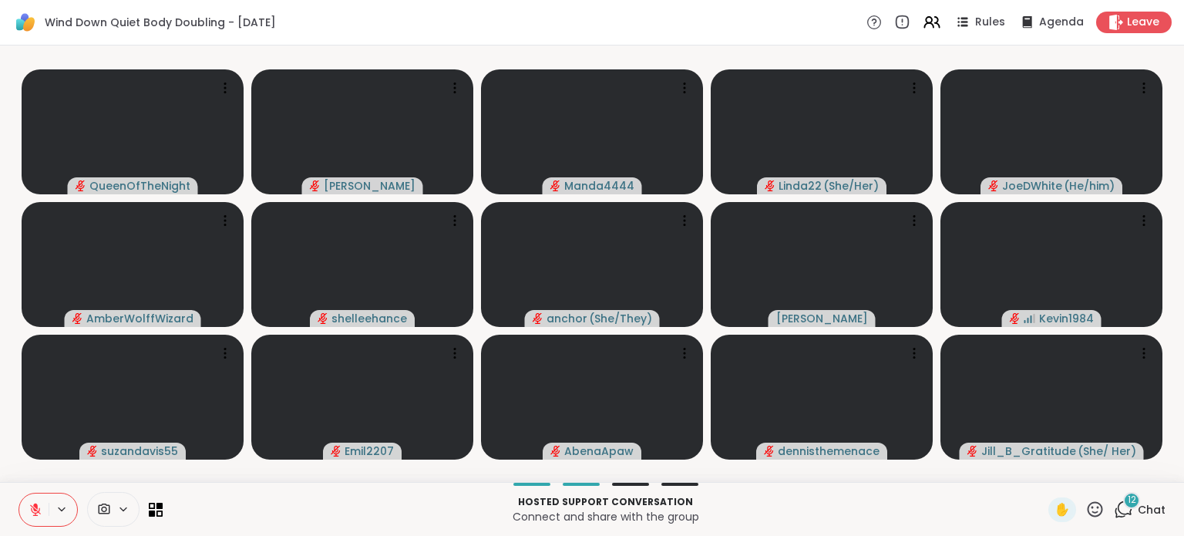
click at [39, 504] on icon at bounding box center [36, 510] width 14 height 14
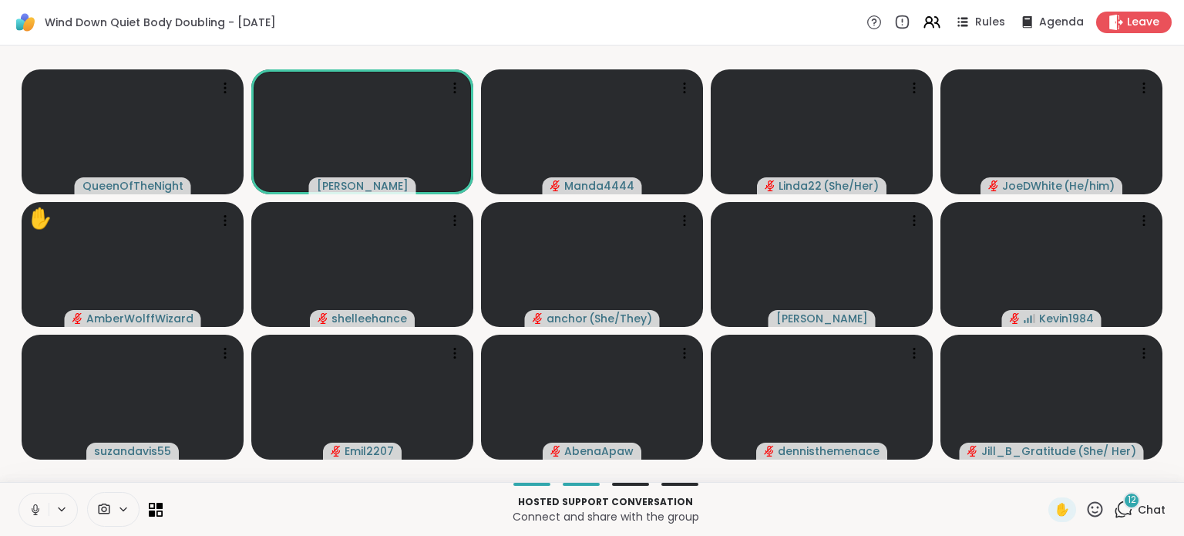
click at [35, 509] on icon at bounding box center [36, 510] width 14 height 14
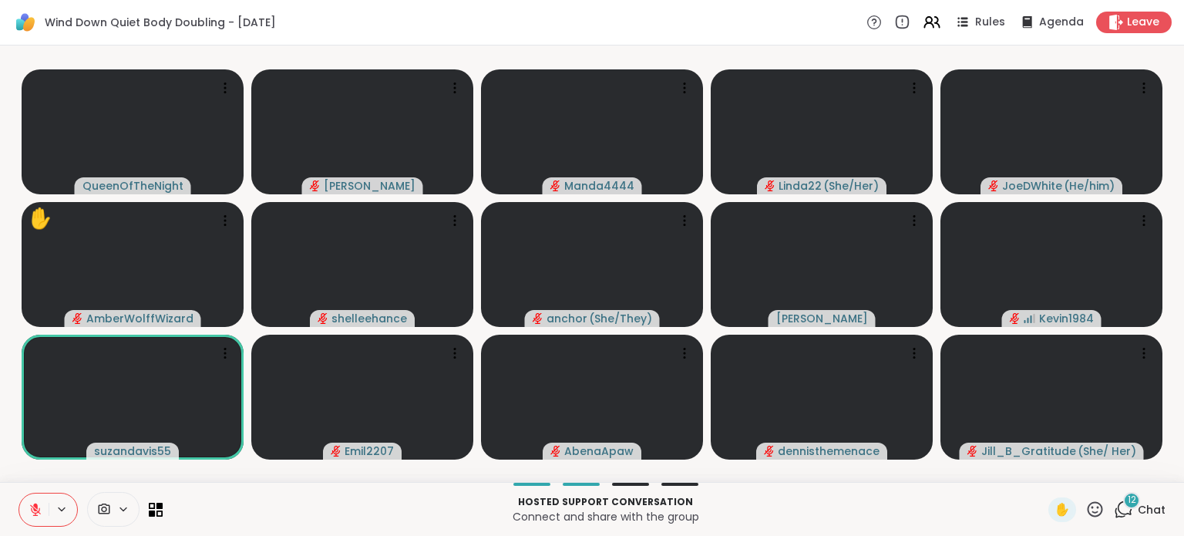
click at [33, 506] on icon at bounding box center [36, 510] width 14 height 14
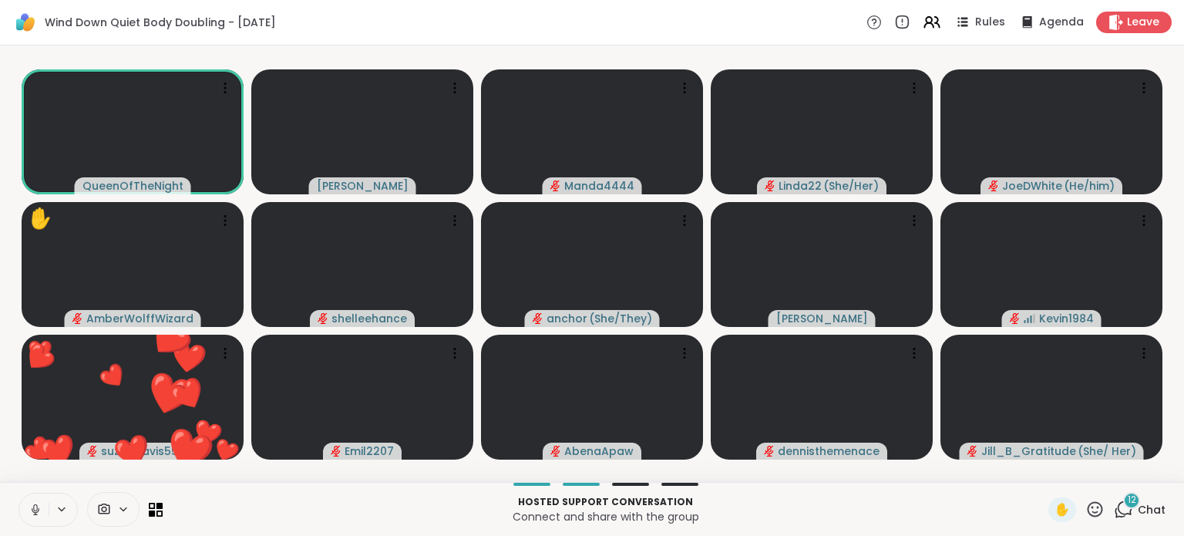
click at [40, 516] on icon at bounding box center [36, 510] width 14 height 14
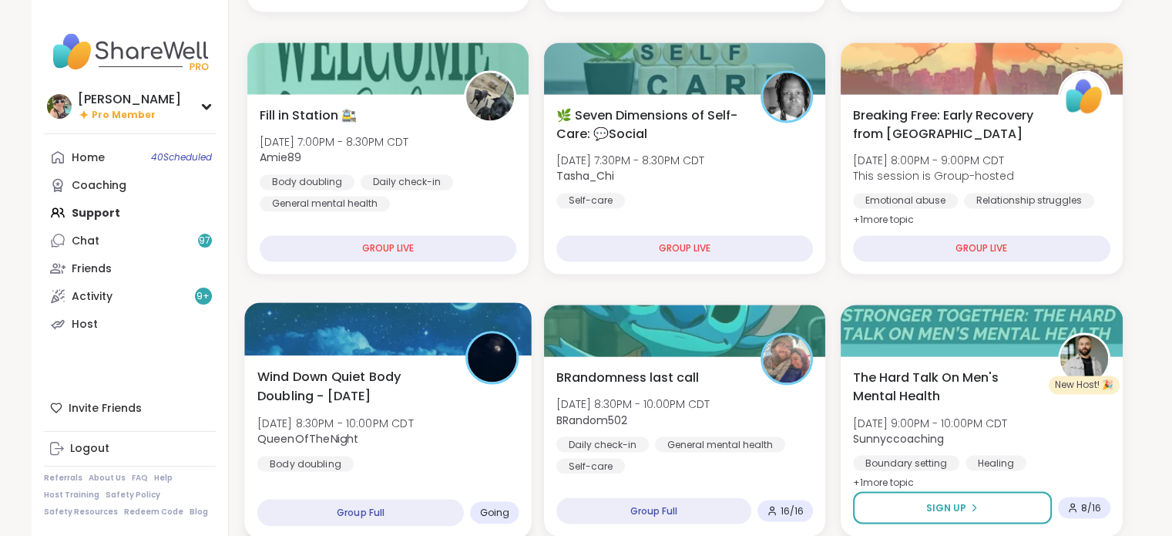
scroll to position [2503, 0]
